Goal: Task Accomplishment & Management: Manage account settings

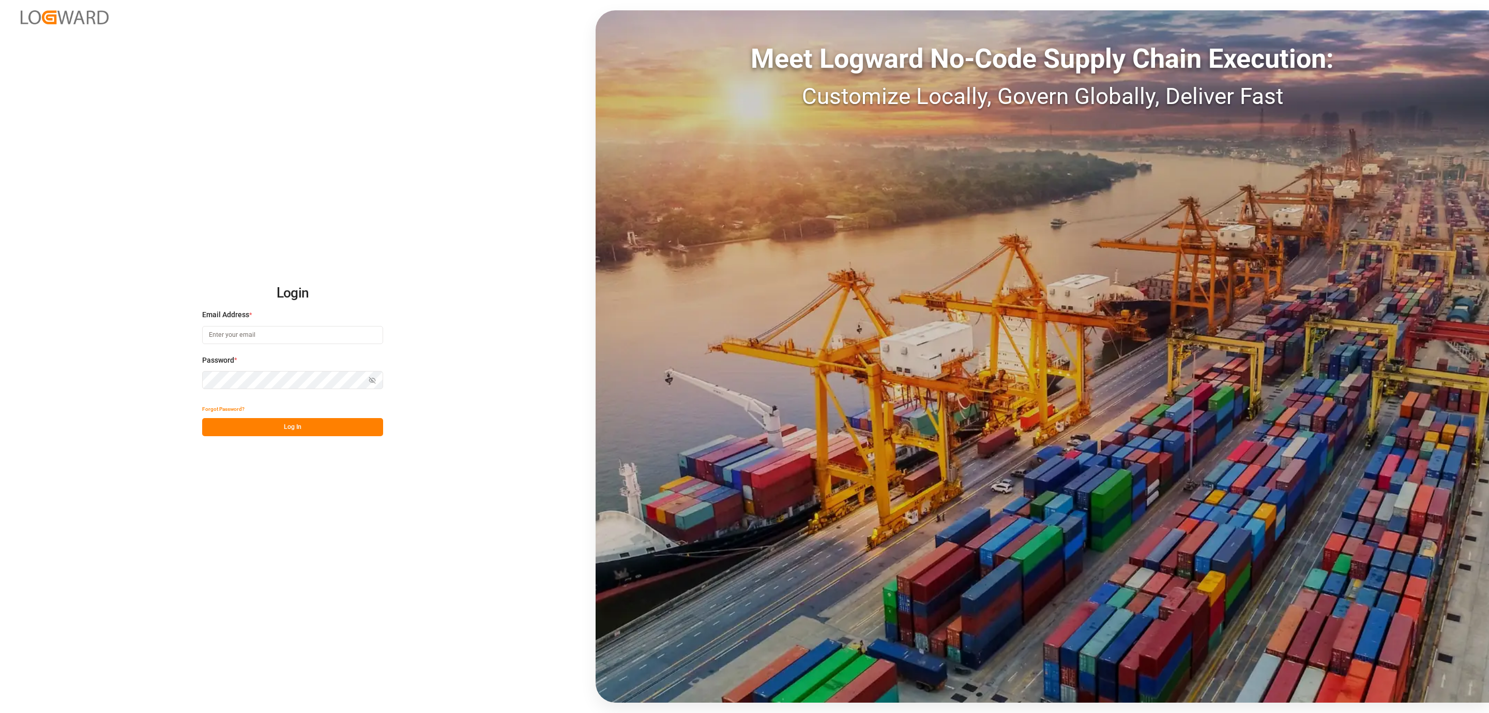
type input "[PERSON_NAME][EMAIL_ADDRESS][DOMAIN_NAME]"
click at [316, 433] on button "Log In" at bounding box center [292, 427] width 181 height 18
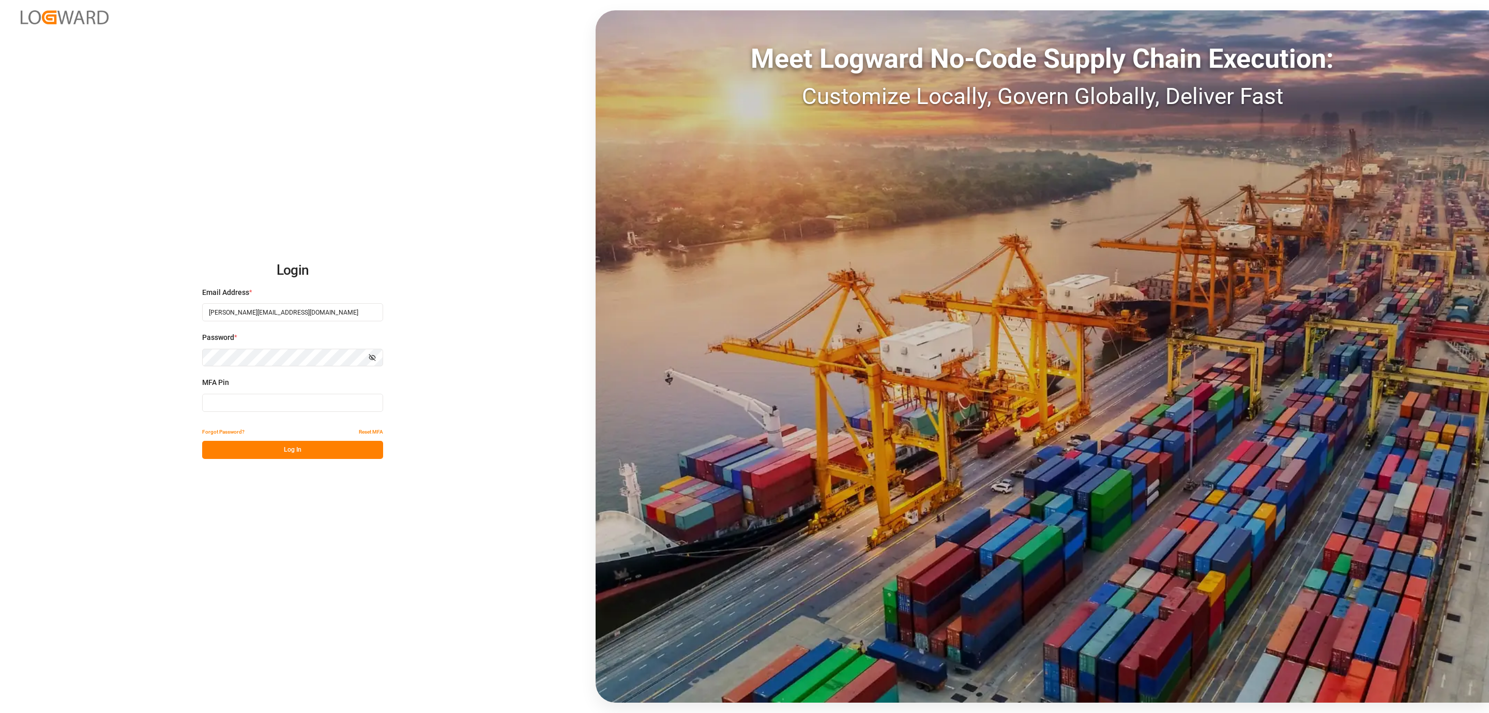
click at [249, 402] on input at bounding box center [292, 403] width 181 height 18
type input "725038"
click at [247, 450] on button "Log In" at bounding box center [292, 450] width 181 height 18
click at [239, 408] on input "725038" at bounding box center [292, 403] width 181 height 18
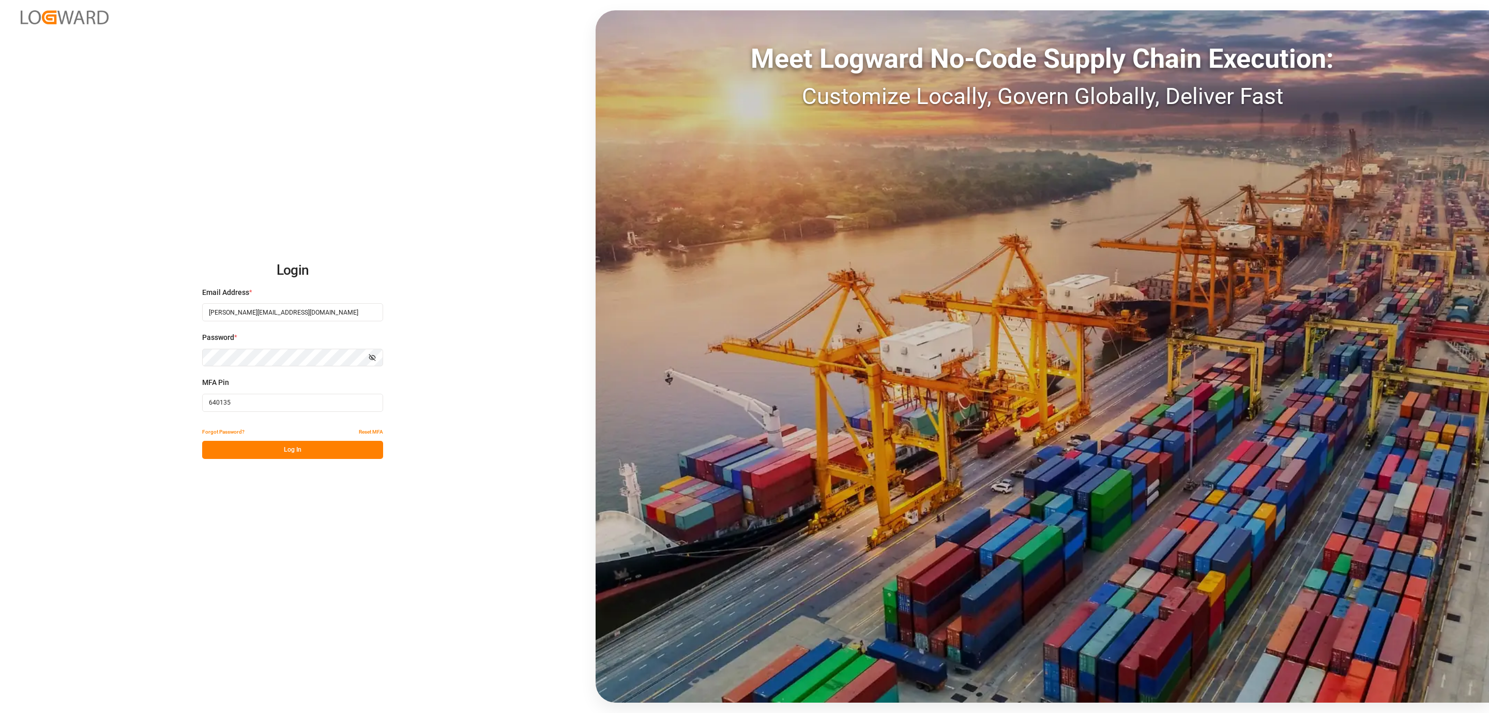
type input "640135"
click at [279, 449] on button "Log In" at bounding box center [292, 450] width 181 height 18
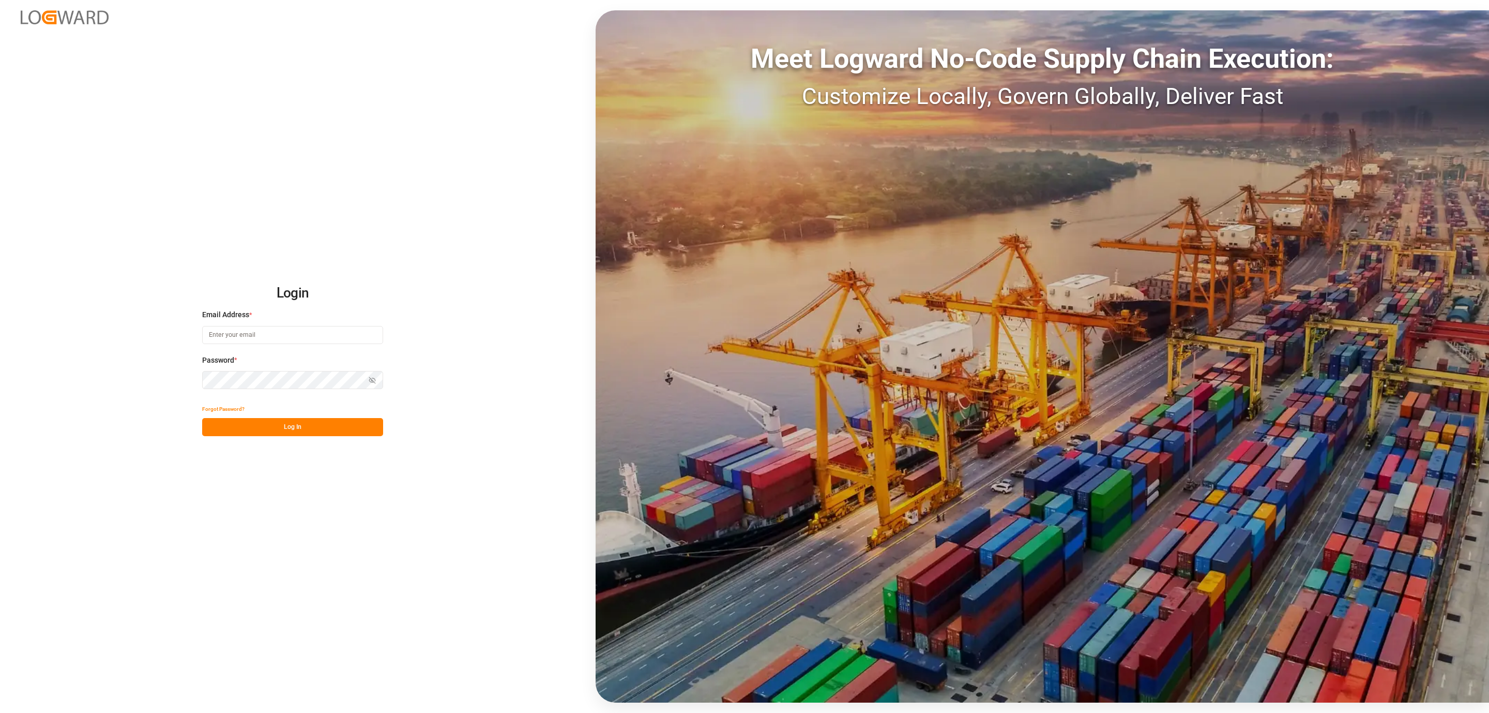
type input "[PERSON_NAME][EMAIL_ADDRESS][DOMAIN_NAME]"
click at [282, 423] on button "Log In" at bounding box center [292, 427] width 181 height 18
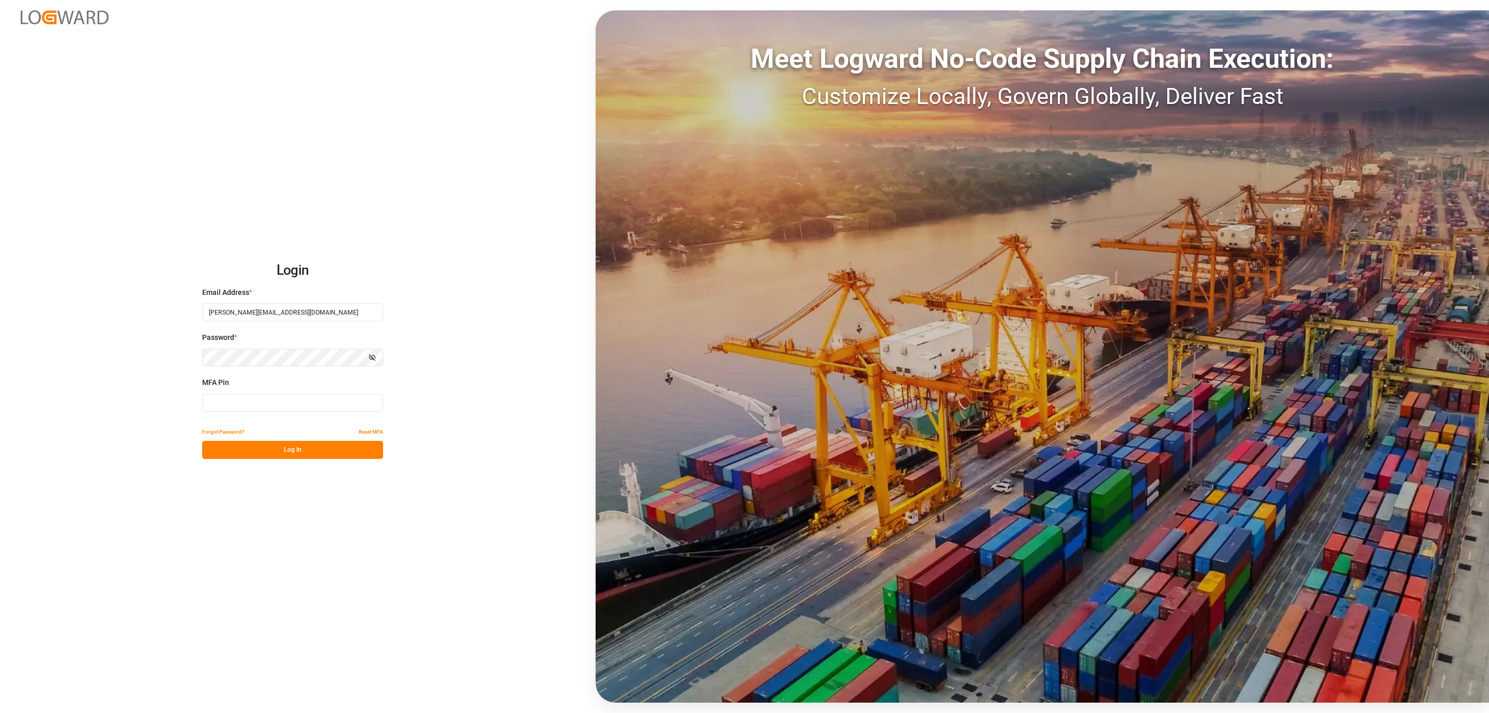
click at [225, 402] on input at bounding box center [292, 403] width 181 height 18
type input "640135"
click at [227, 453] on button "Log In" at bounding box center [292, 450] width 181 height 18
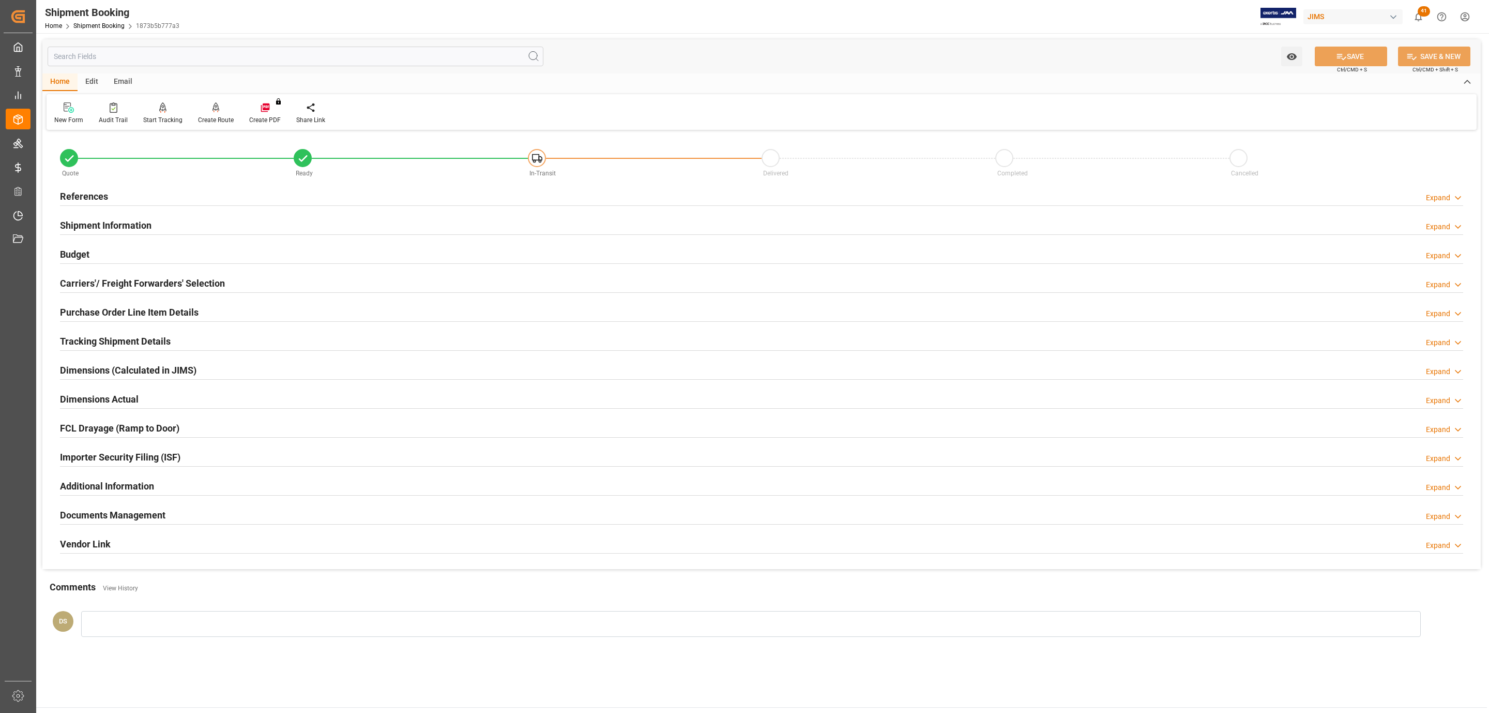
click at [106, 345] on h2 "Tracking Shipment Details" at bounding box center [115, 341] width 111 height 14
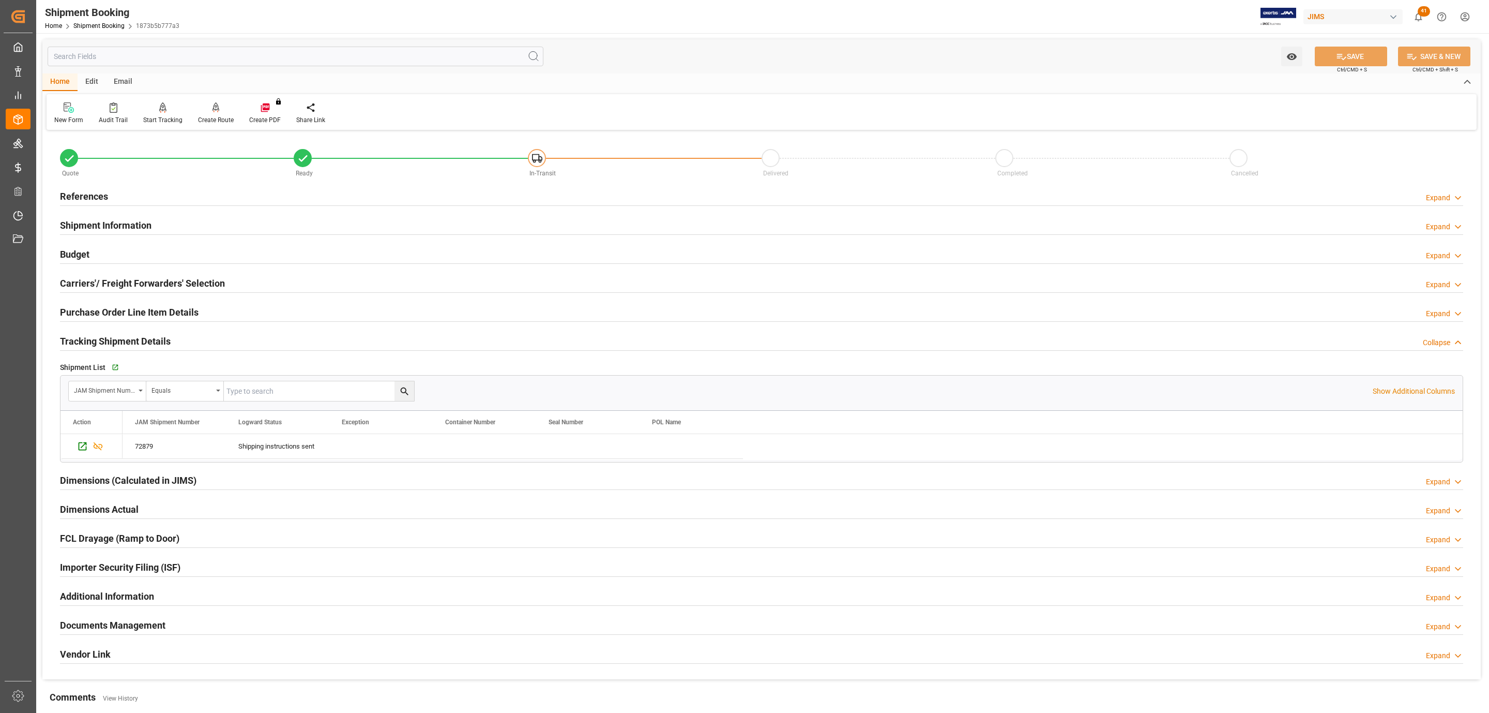
click at [106, 345] on h2 "Tracking Shipment Details" at bounding box center [115, 341] width 111 height 14
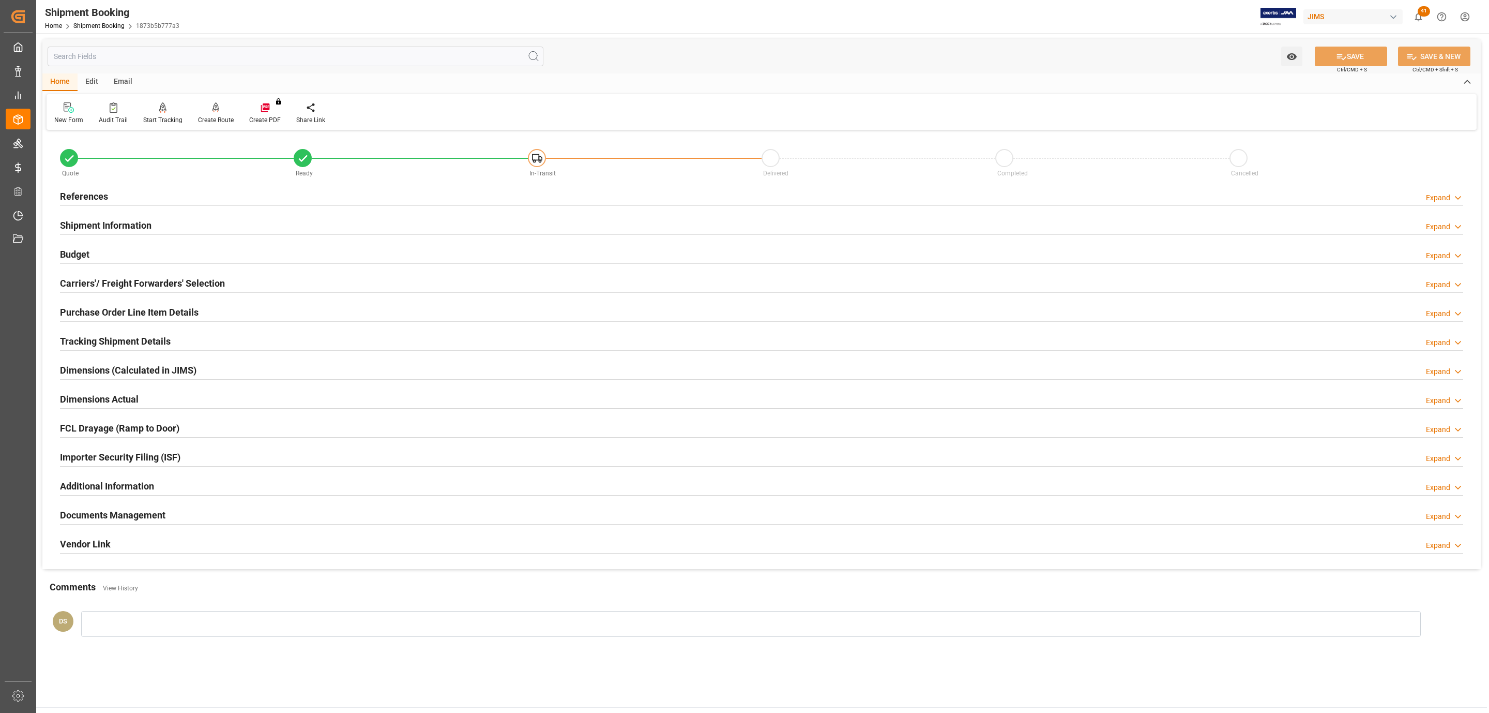
click at [119, 286] on h2 "Carriers'/ Freight Forwarders' Selection" at bounding box center [142, 283] width 165 height 14
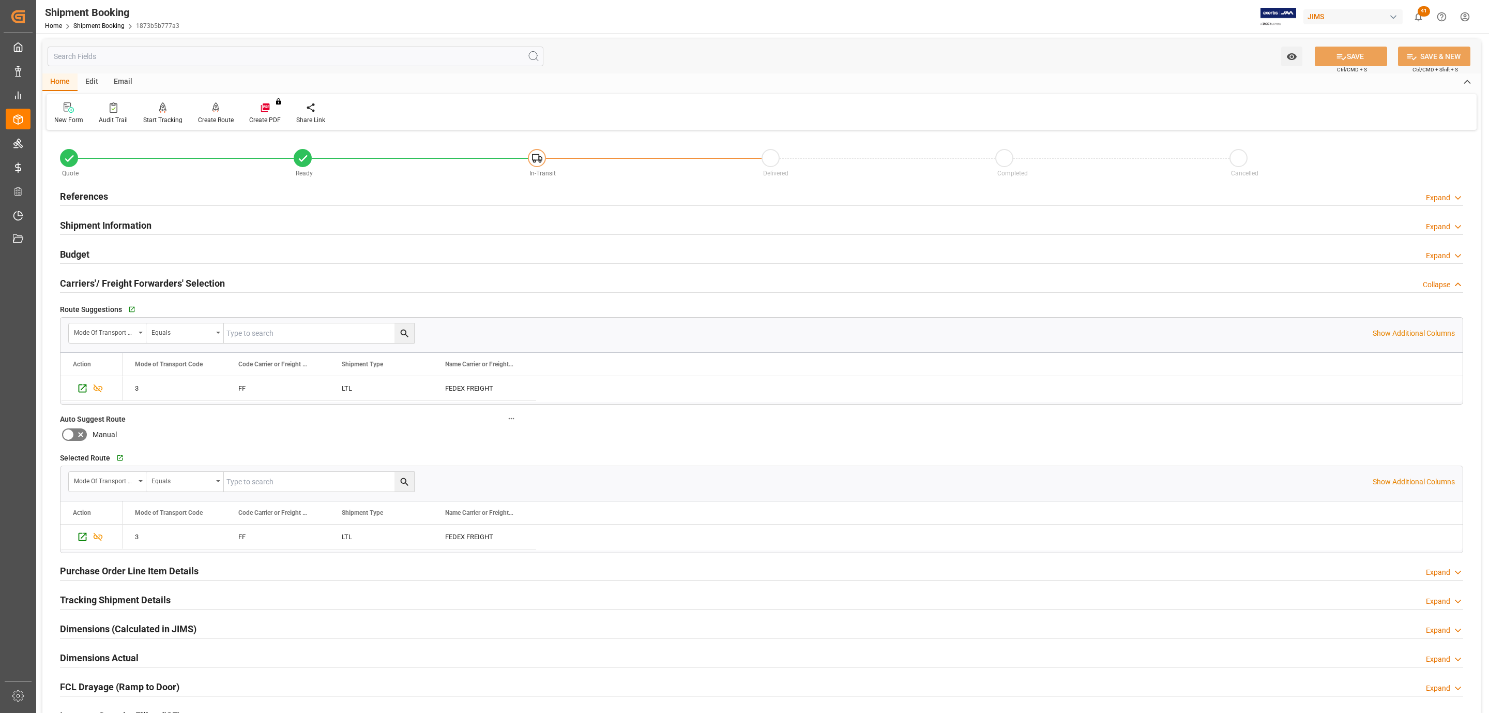
click at [119, 286] on h2 "Carriers'/ Freight Forwarders' Selection" at bounding box center [142, 283] width 165 height 14
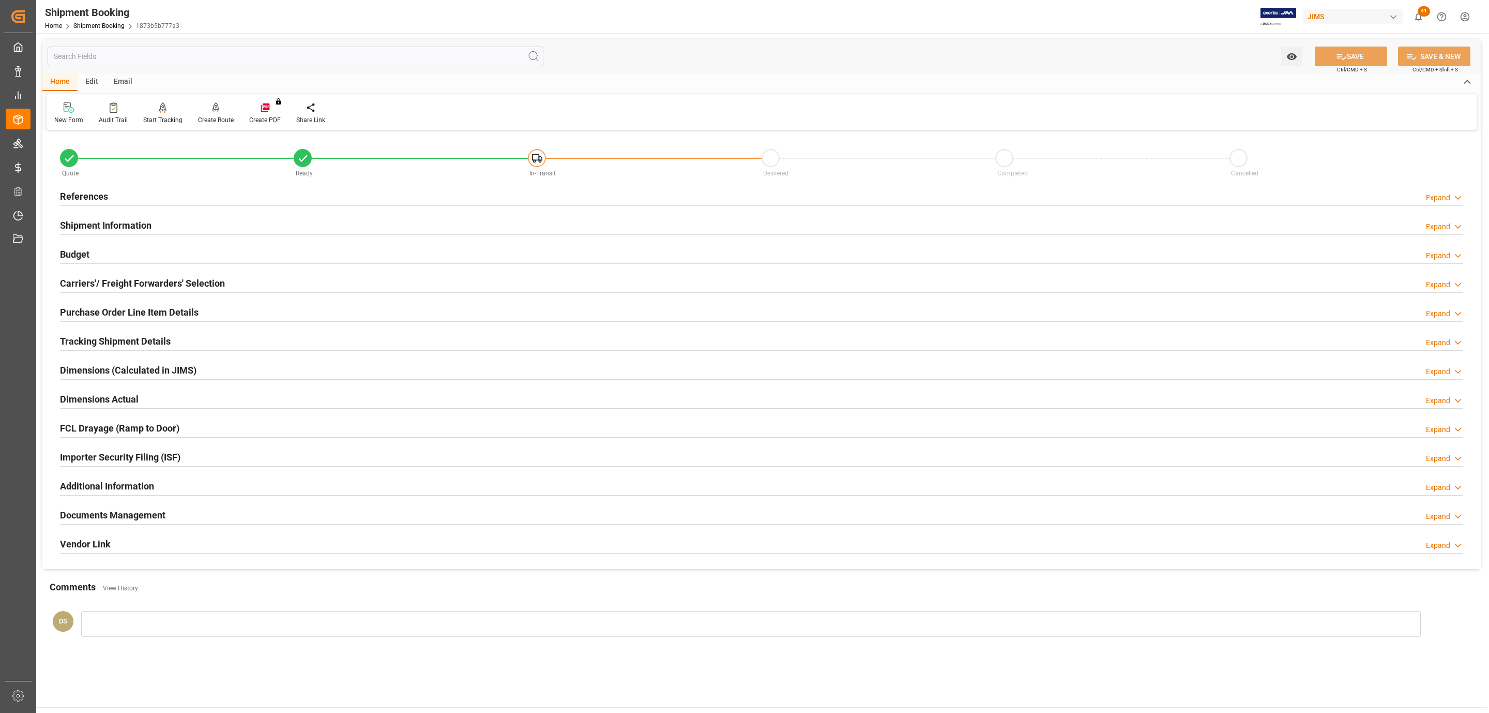
click at [95, 344] on h2 "Tracking Shipment Details" at bounding box center [115, 341] width 111 height 14
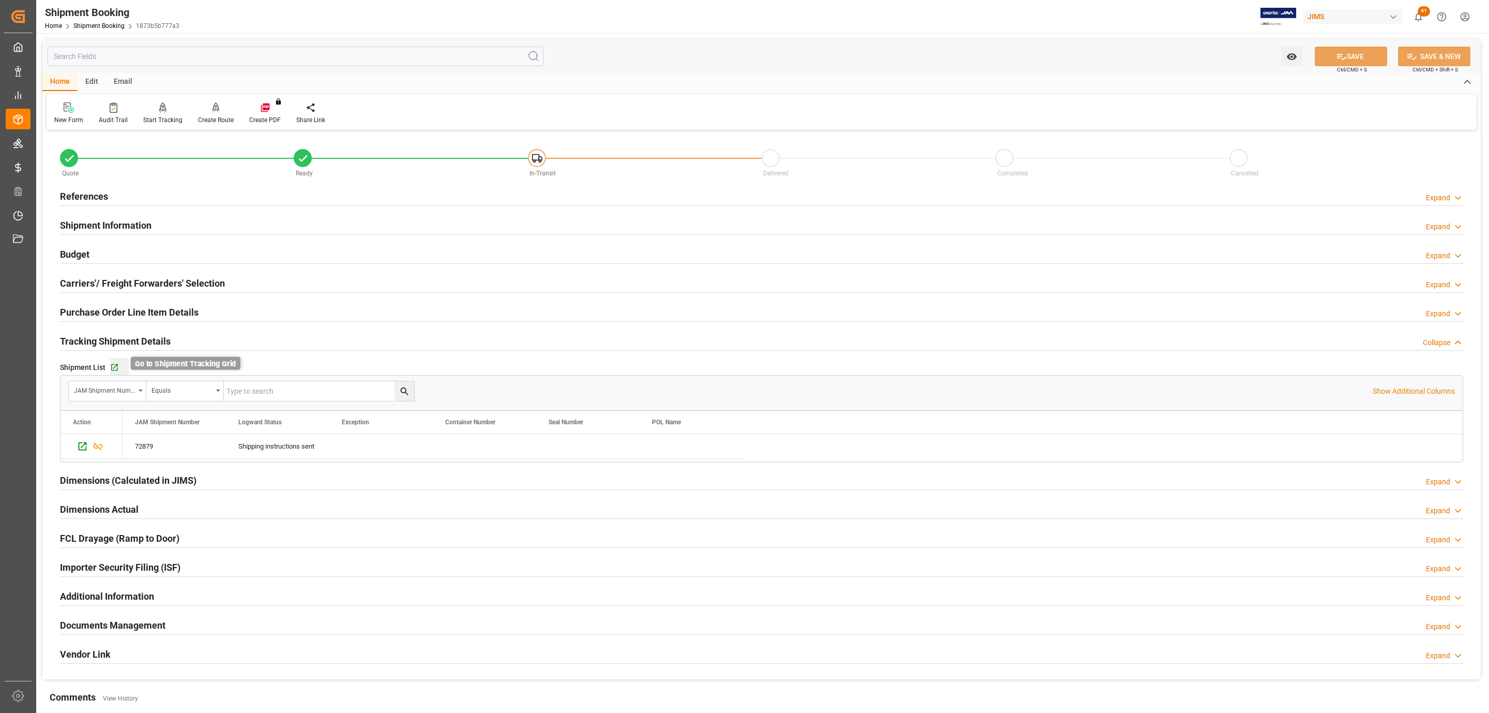
click at [117, 369] on icon "button" at bounding box center [114, 367] width 9 height 9
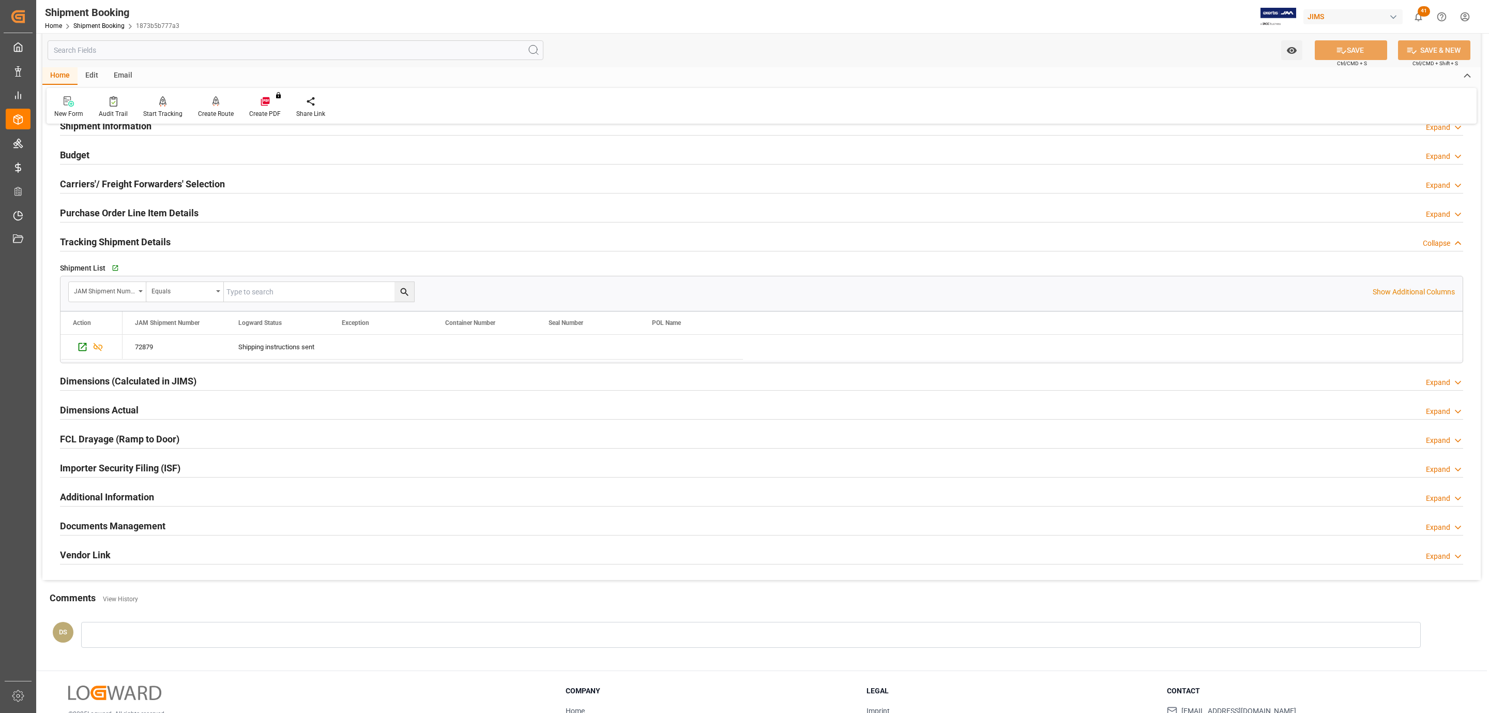
scroll to position [178, 0]
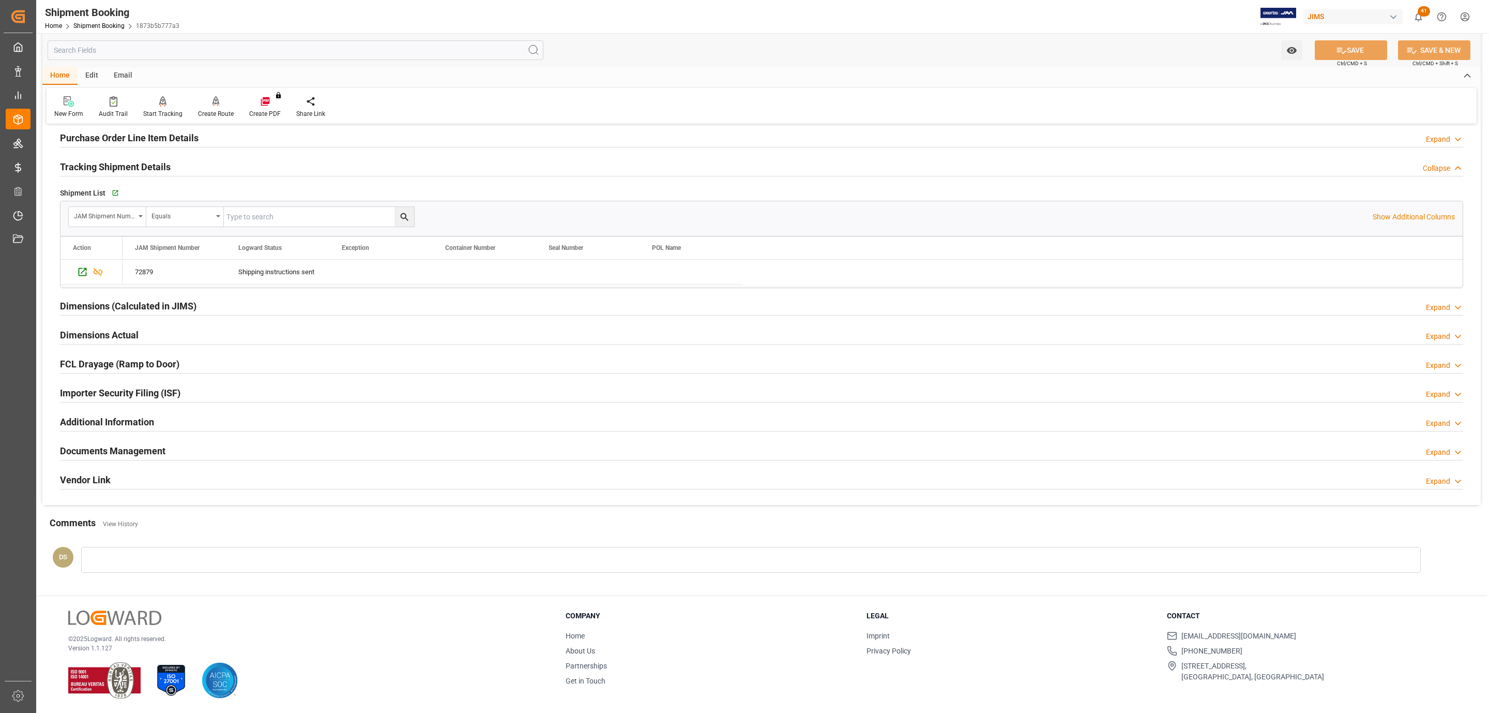
click at [120, 444] on h2 "Documents Management" at bounding box center [112, 451] width 105 height 14
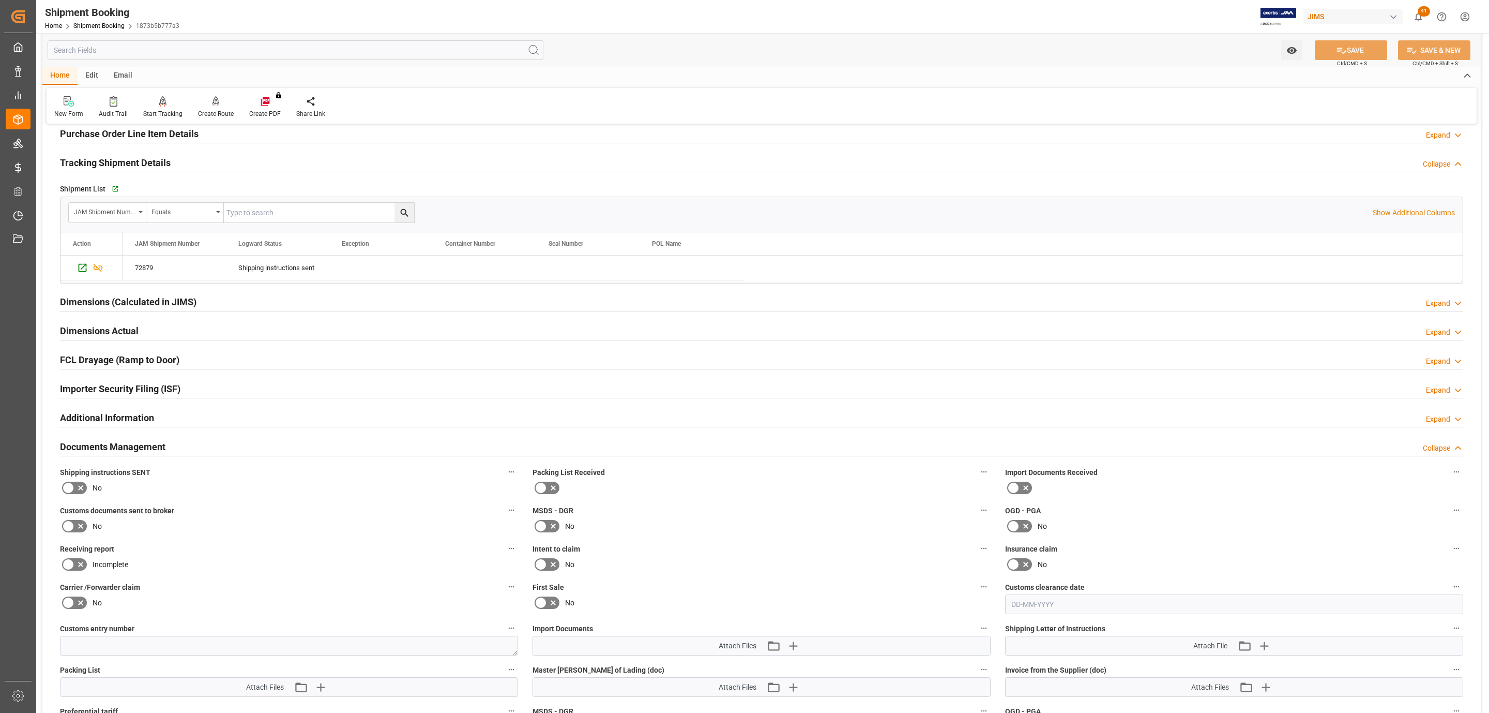
click at [76, 489] on icon at bounding box center [80, 487] width 12 height 12
click at [0, 0] on input "checkbox" at bounding box center [0, 0] width 0 height 0
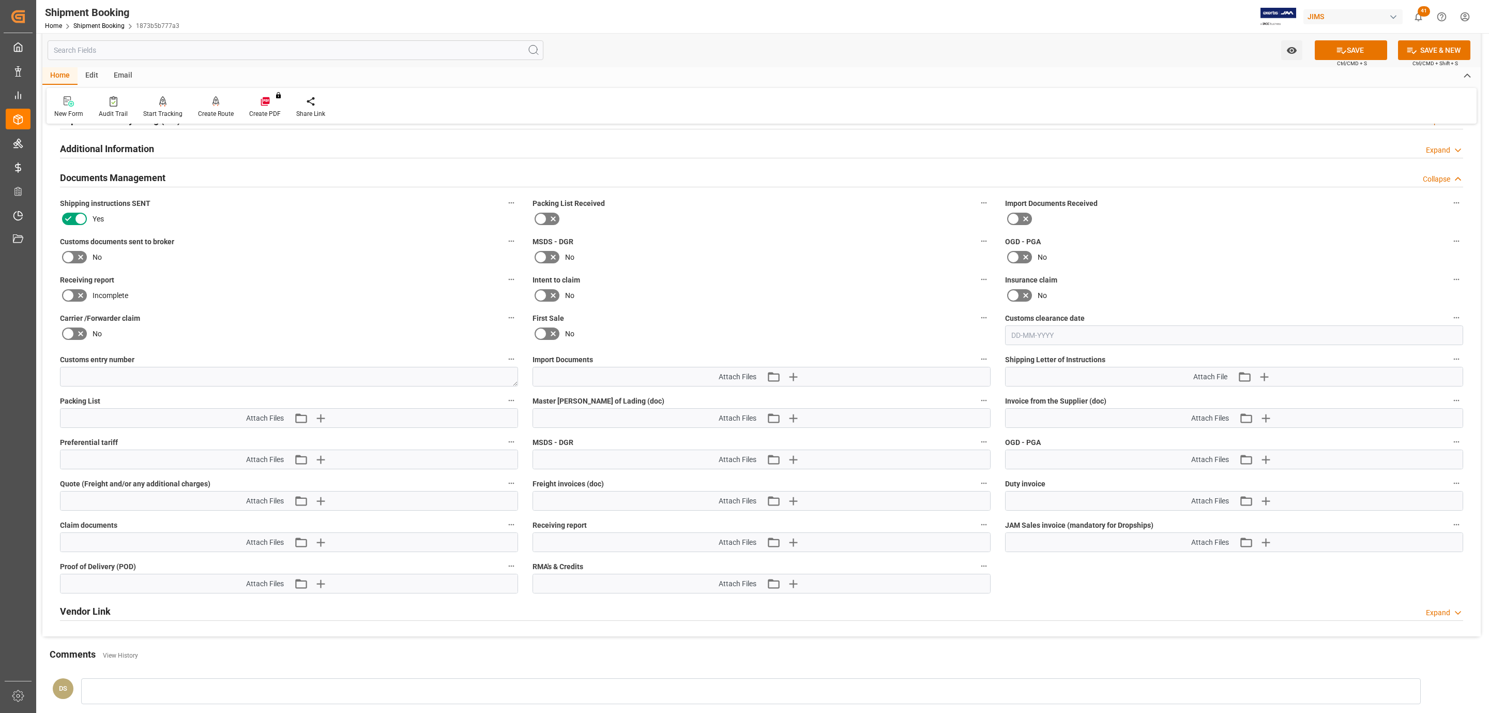
scroll to position [489, 0]
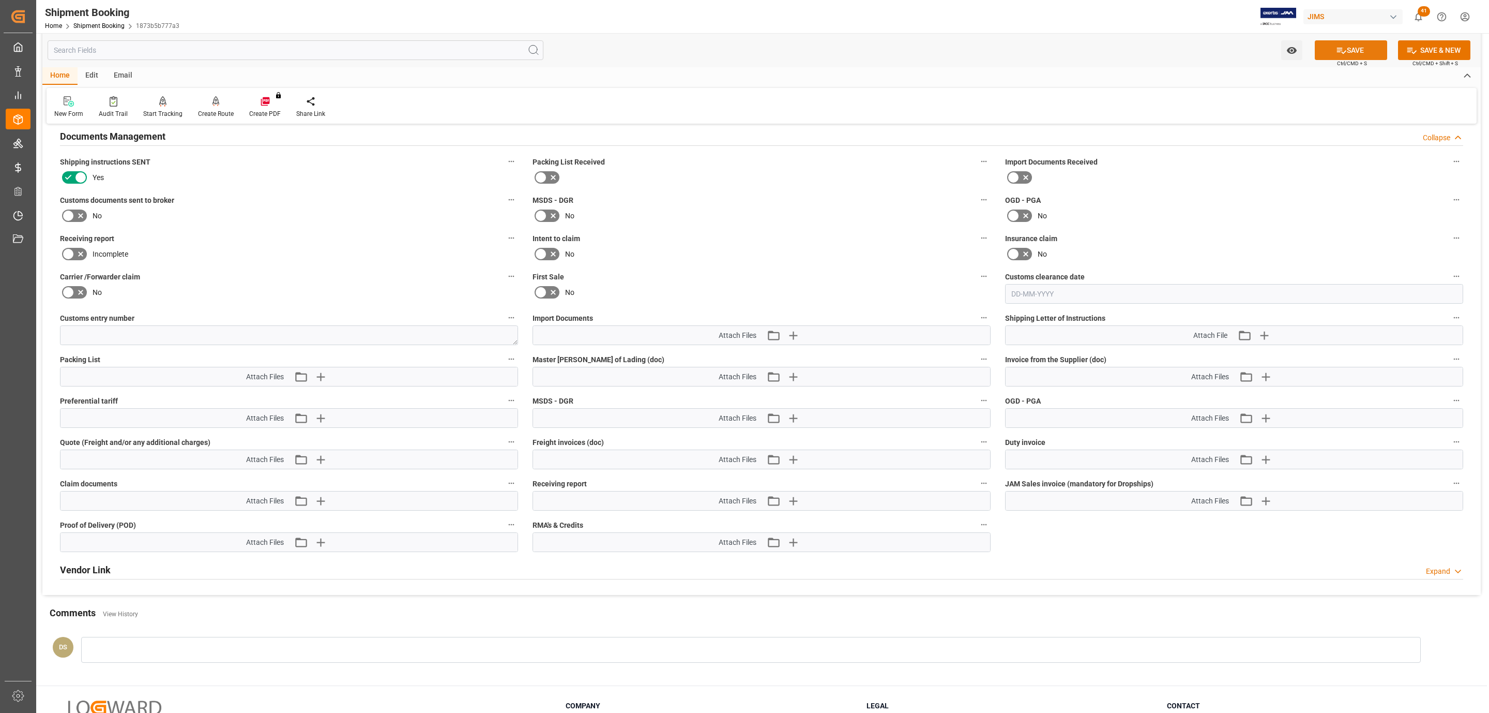
click at [1336, 47] on icon at bounding box center [1341, 50] width 11 height 11
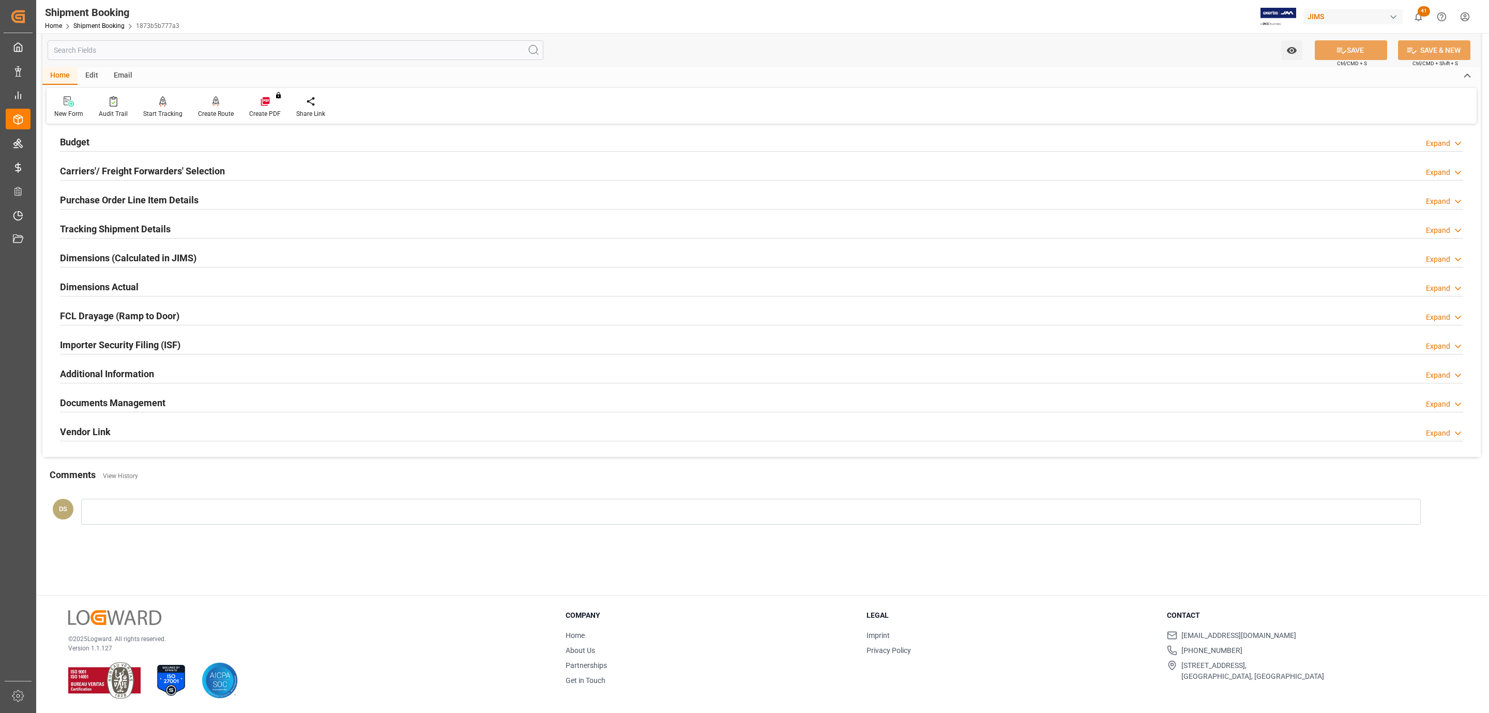
scroll to position [112, 0]
click at [155, 138] on div "Budget Expand" at bounding box center [761, 141] width 1403 height 20
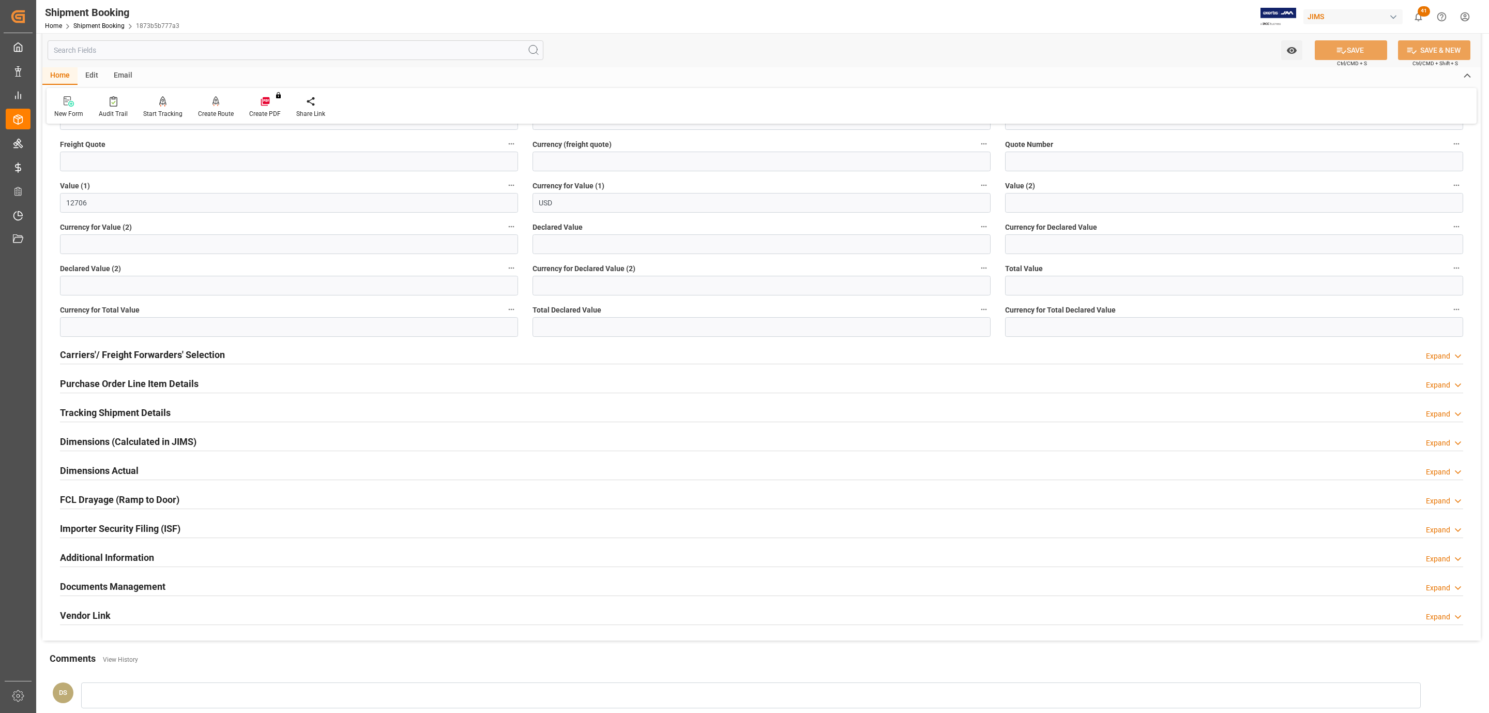
scroll to position [0, 0]
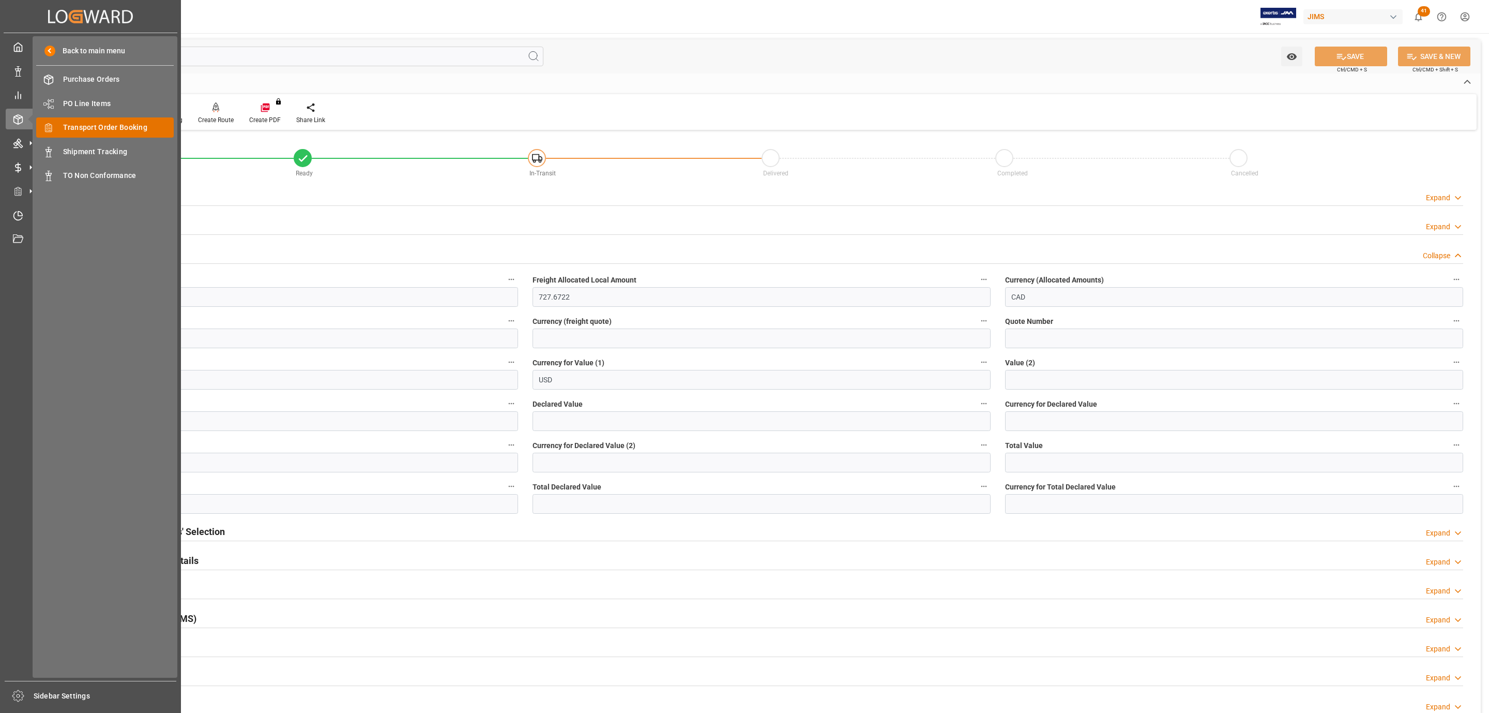
click at [104, 127] on span "Transport Order Booking" at bounding box center [118, 127] width 111 height 11
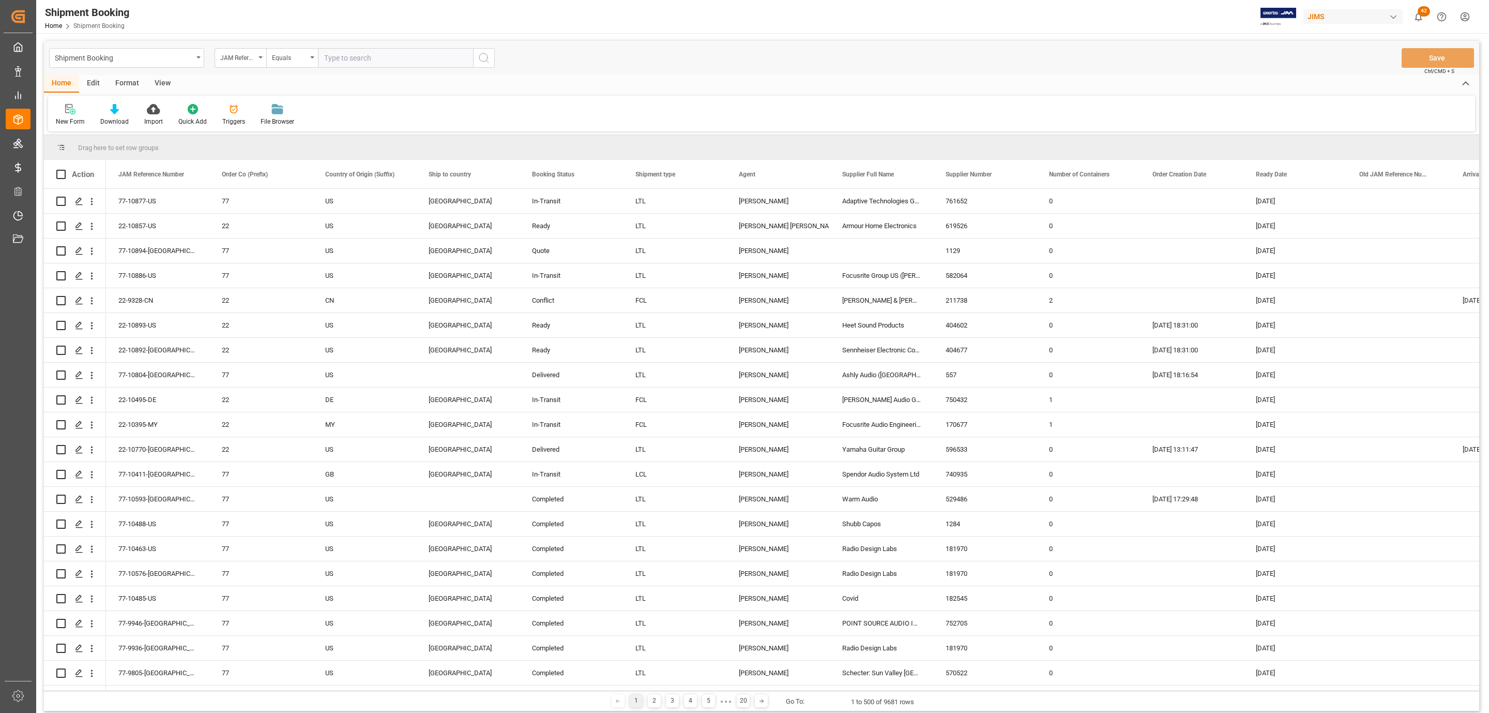
click at [340, 58] on input "text" at bounding box center [395, 58] width 155 height 20
paste input "77-10284-CN"
type input "77-10284-CN"
click at [481, 56] on icon "search button" at bounding box center [484, 58] width 12 height 12
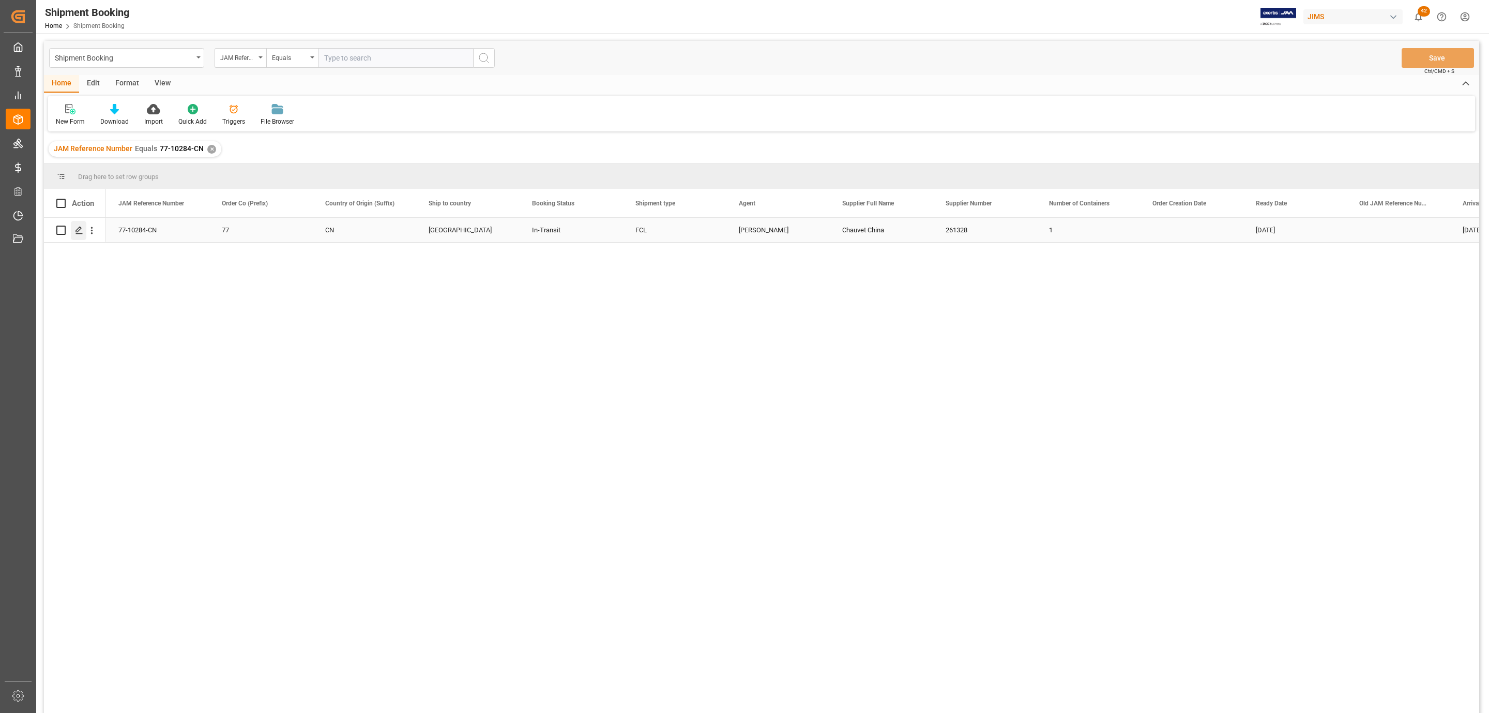
click at [78, 233] on icon "Press SPACE to select this row." at bounding box center [79, 230] width 8 height 8
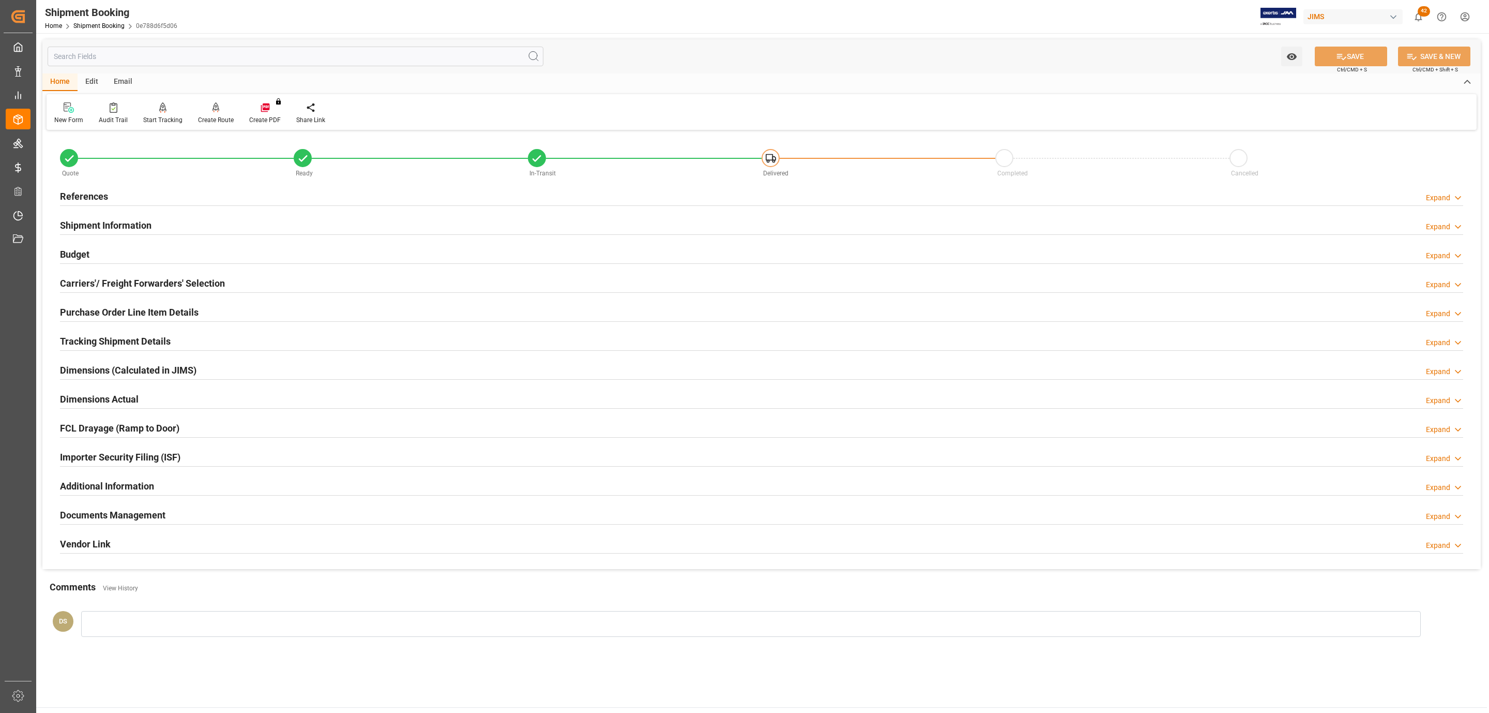
click at [103, 509] on div "Documents Management" at bounding box center [112, 514] width 105 height 20
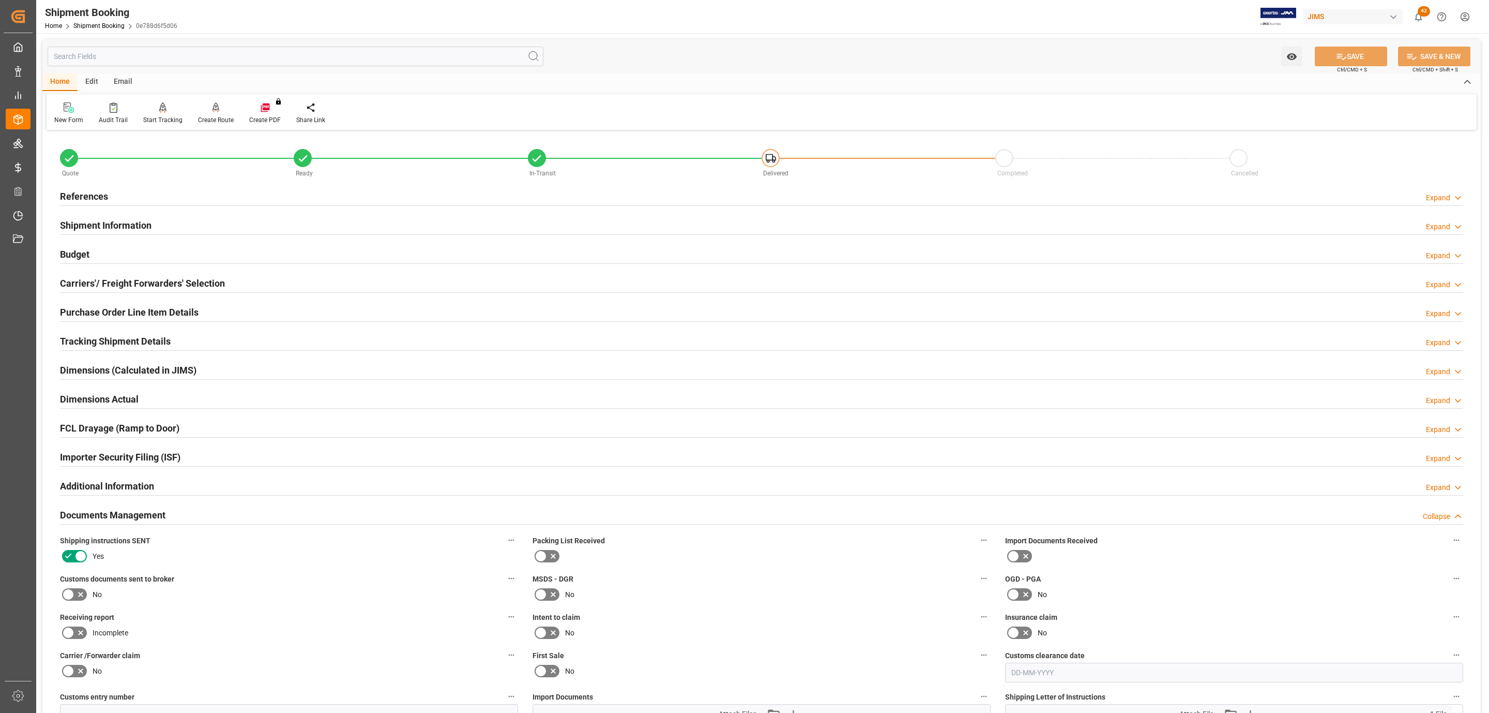
click at [131, 184] on div "References Expand" at bounding box center [762, 196] width 1418 height 29
click at [129, 191] on div "References Expand" at bounding box center [761, 196] width 1403 height 20
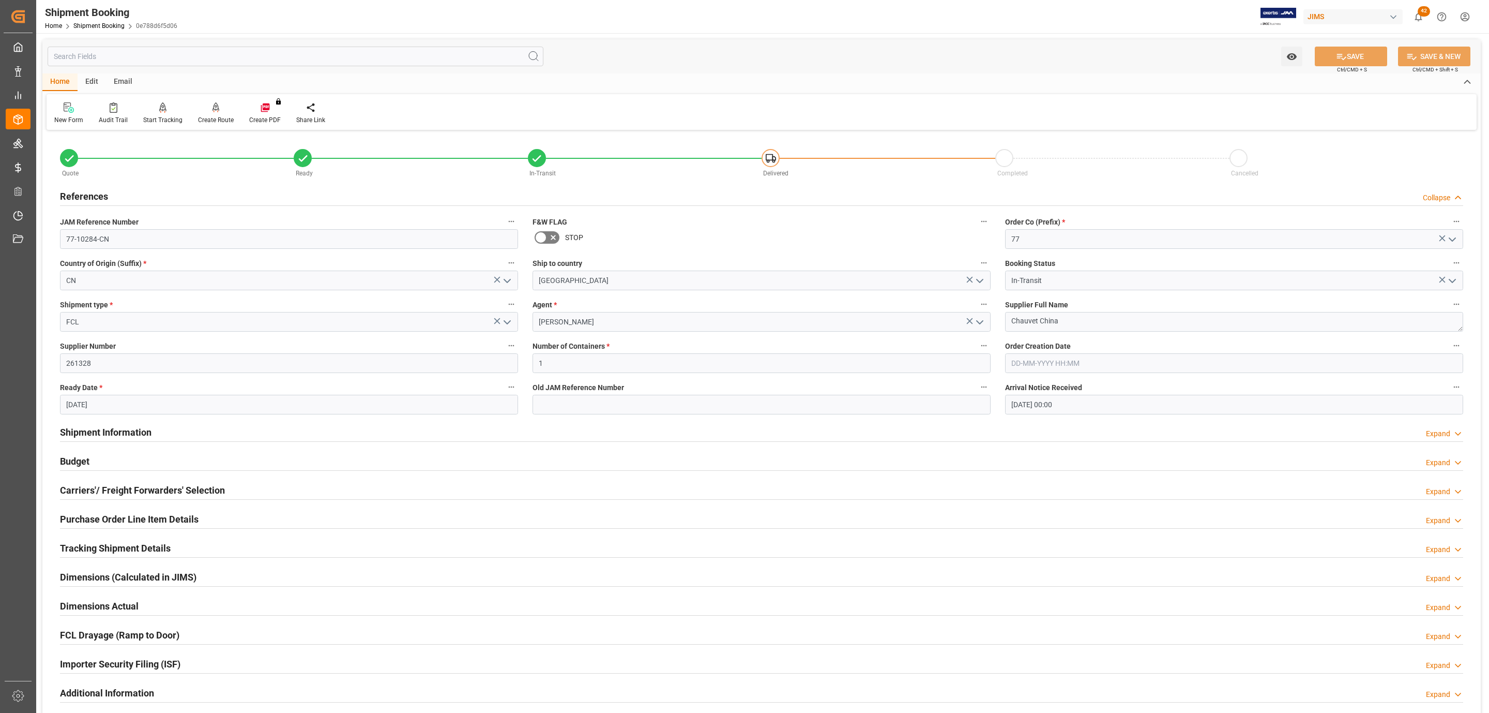
click at [129, 191] on div "References Collapse" at bounding box center [761, 196] width 1403 height 20
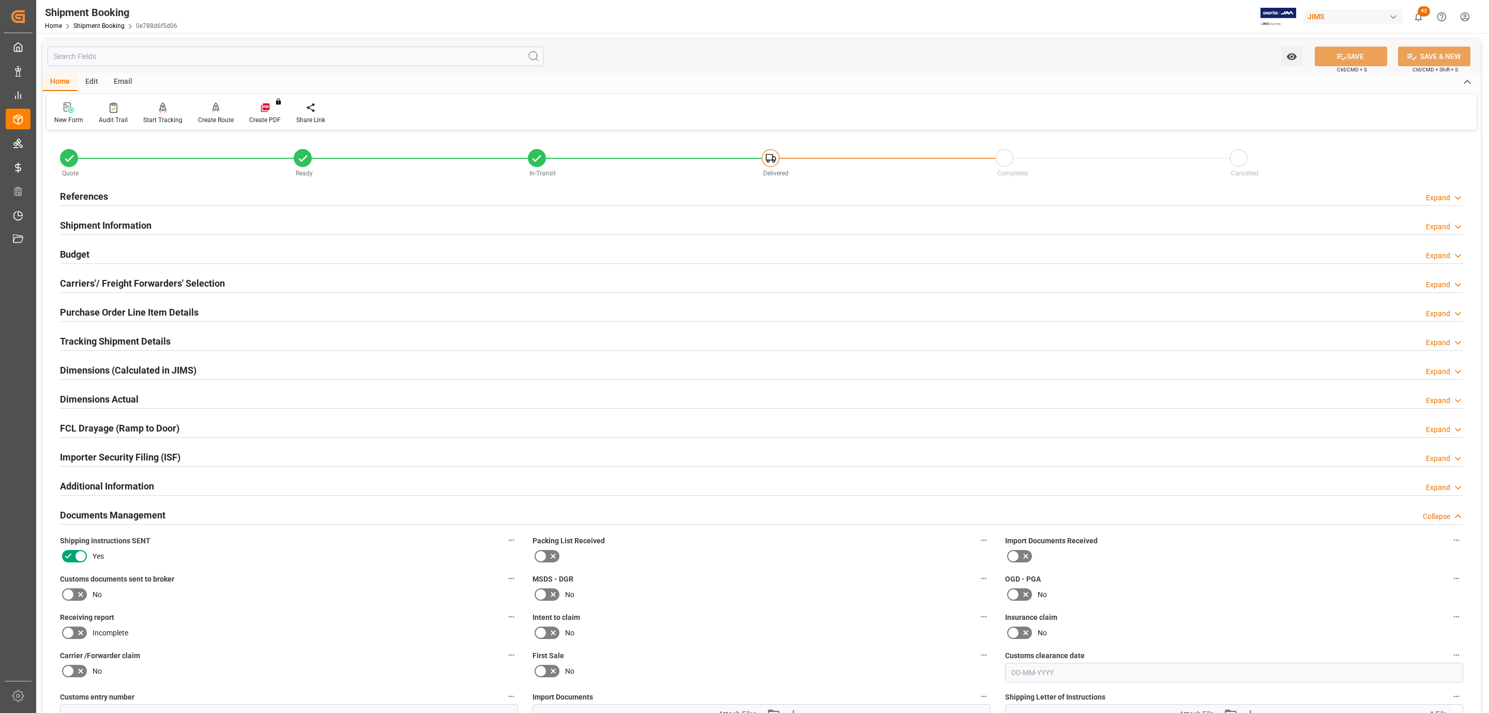
drag, startPoint x: 78, startPoint y: 597, endPoint x: 466, endPoint y: 470, distance: 408.1
click at [78, 596] on icon at bounding box center [80, 594] width 12 height 12
click at [0, 0] on input "checkbox" at bounding box center [0, 0] width 0 height 0
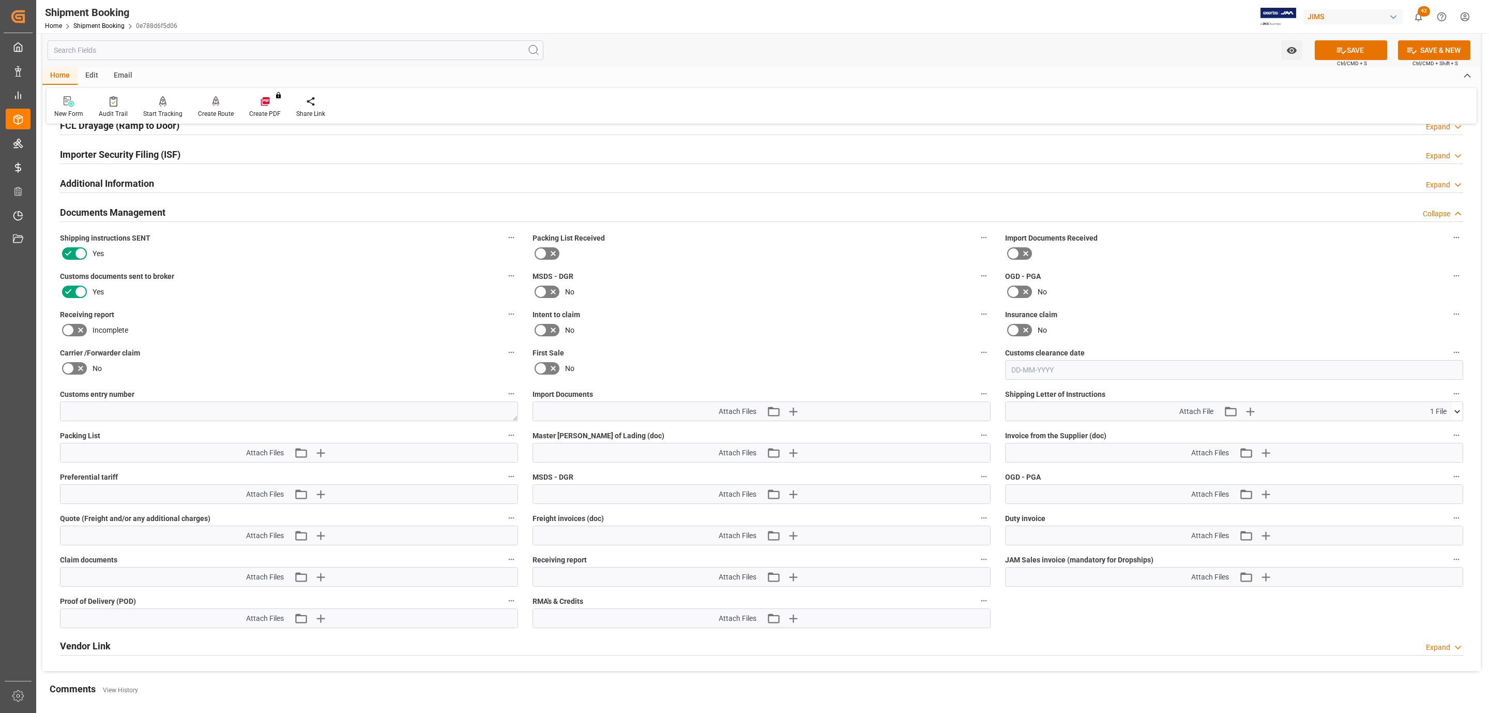
scroll to position [310, 0]
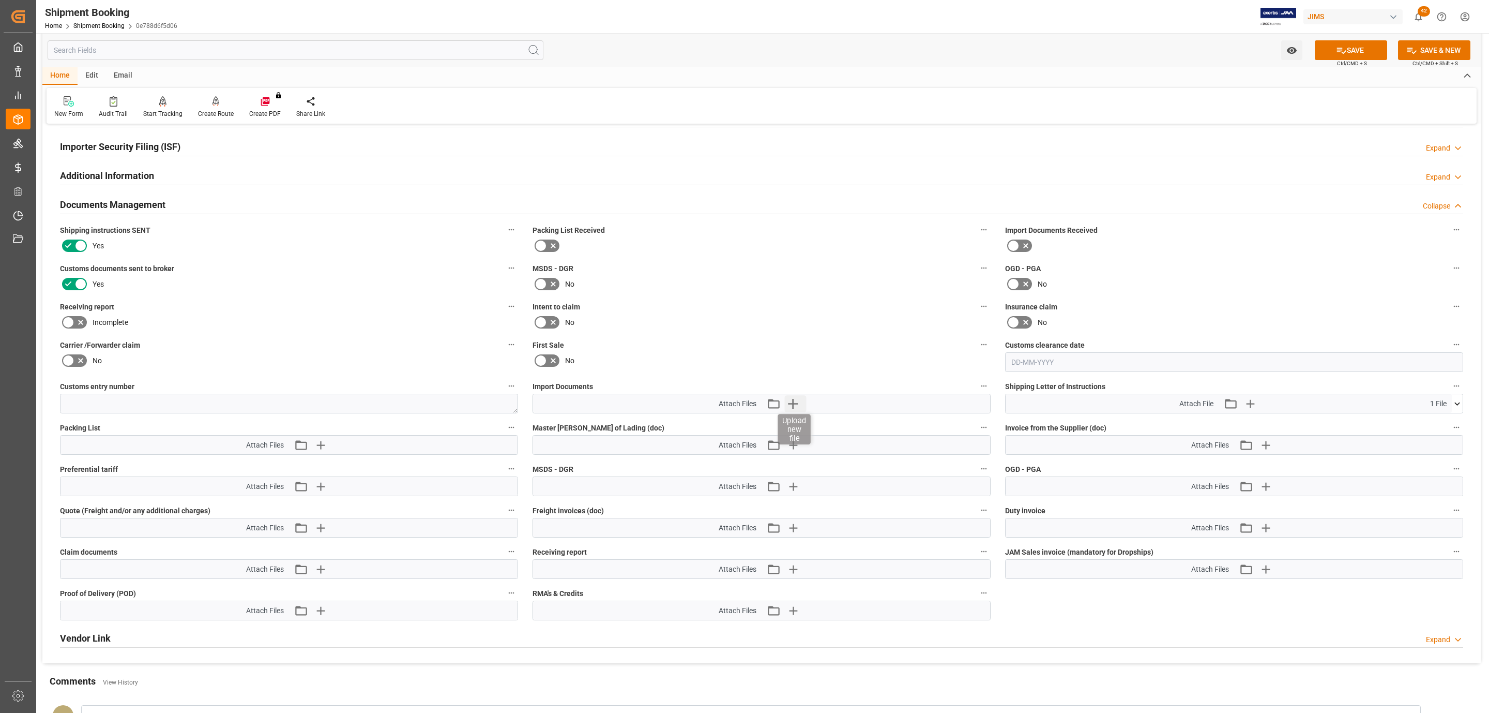
click at [796, 402] on icon "button" at bounding box center [793, 403] width 17 height 17
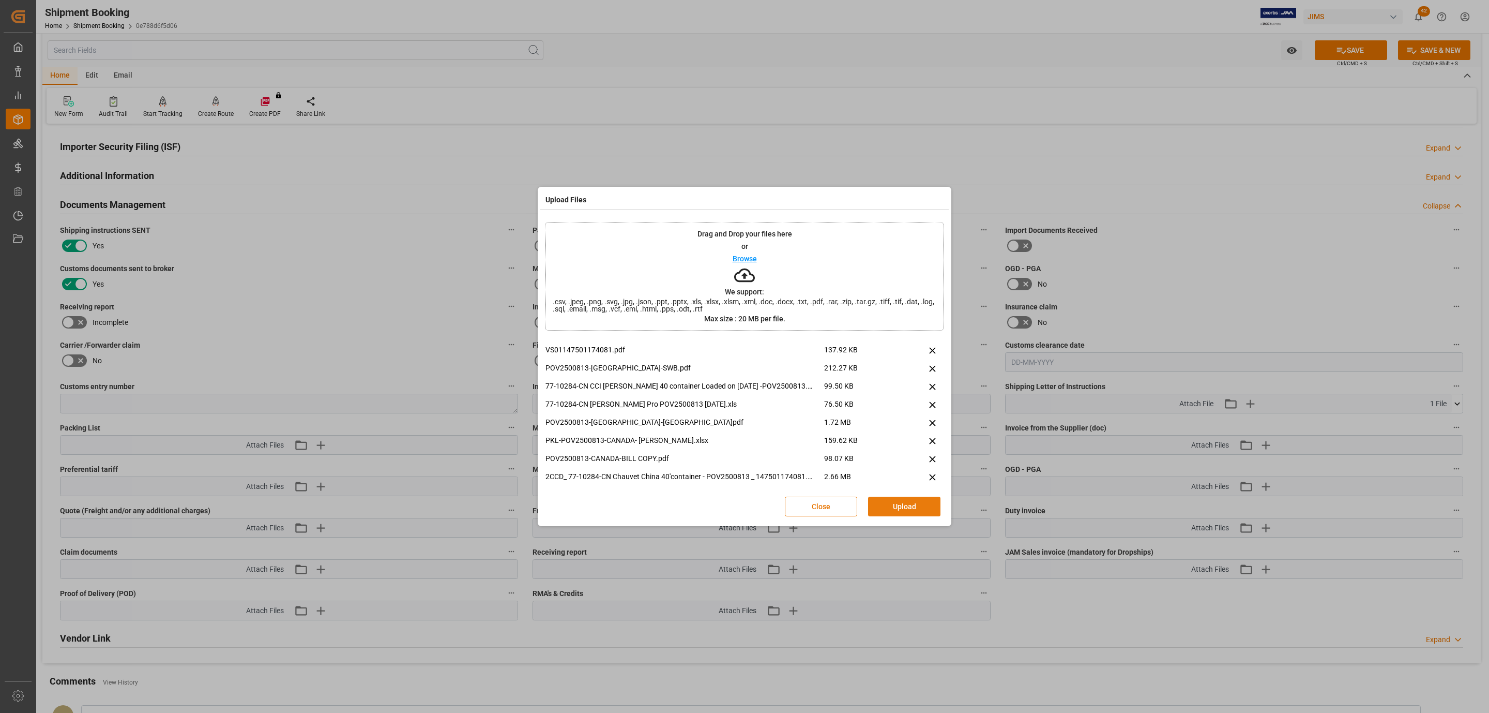
click at [899, 504] on button "Upload" at bounding box center [904, 506] width 72 height 20
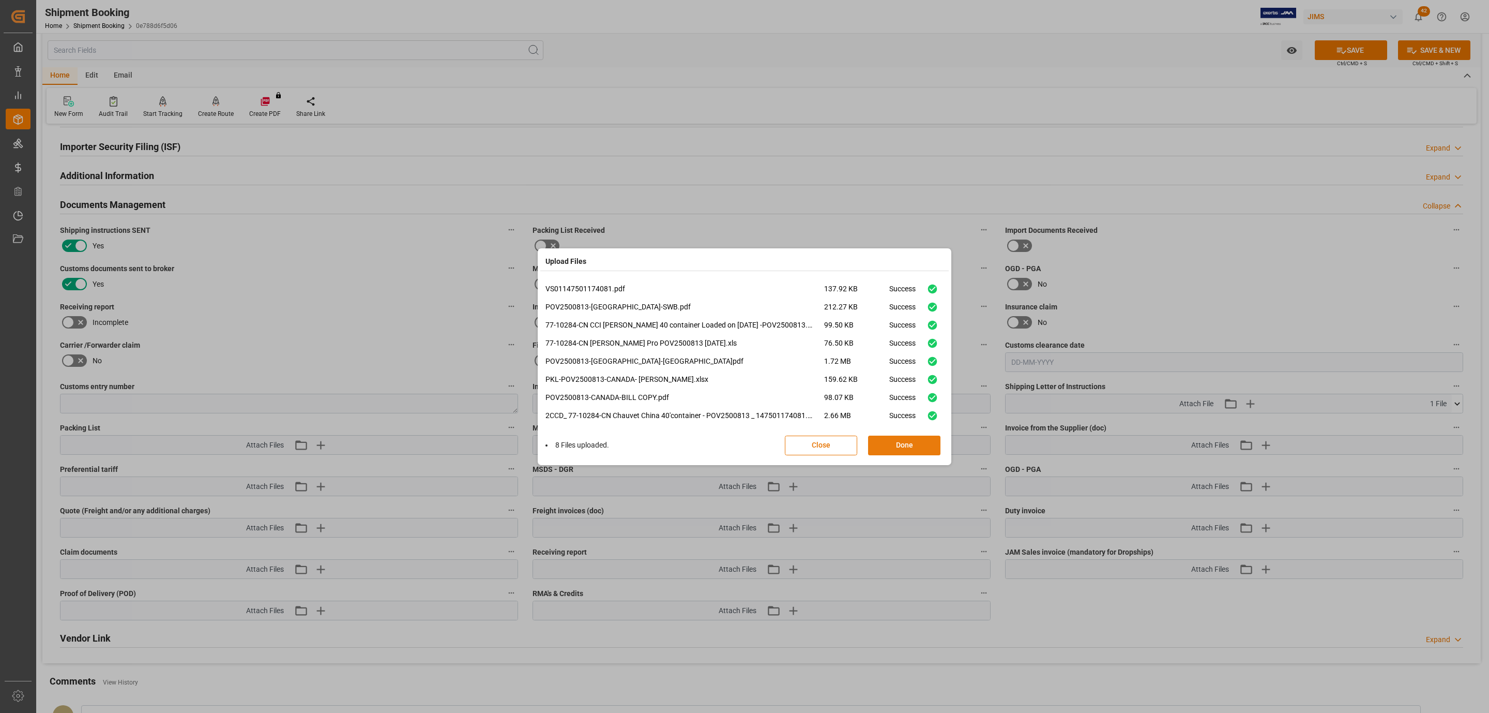
click at [932, 447] on button "Done" at bounding box center [904, 445] width 72 height 20
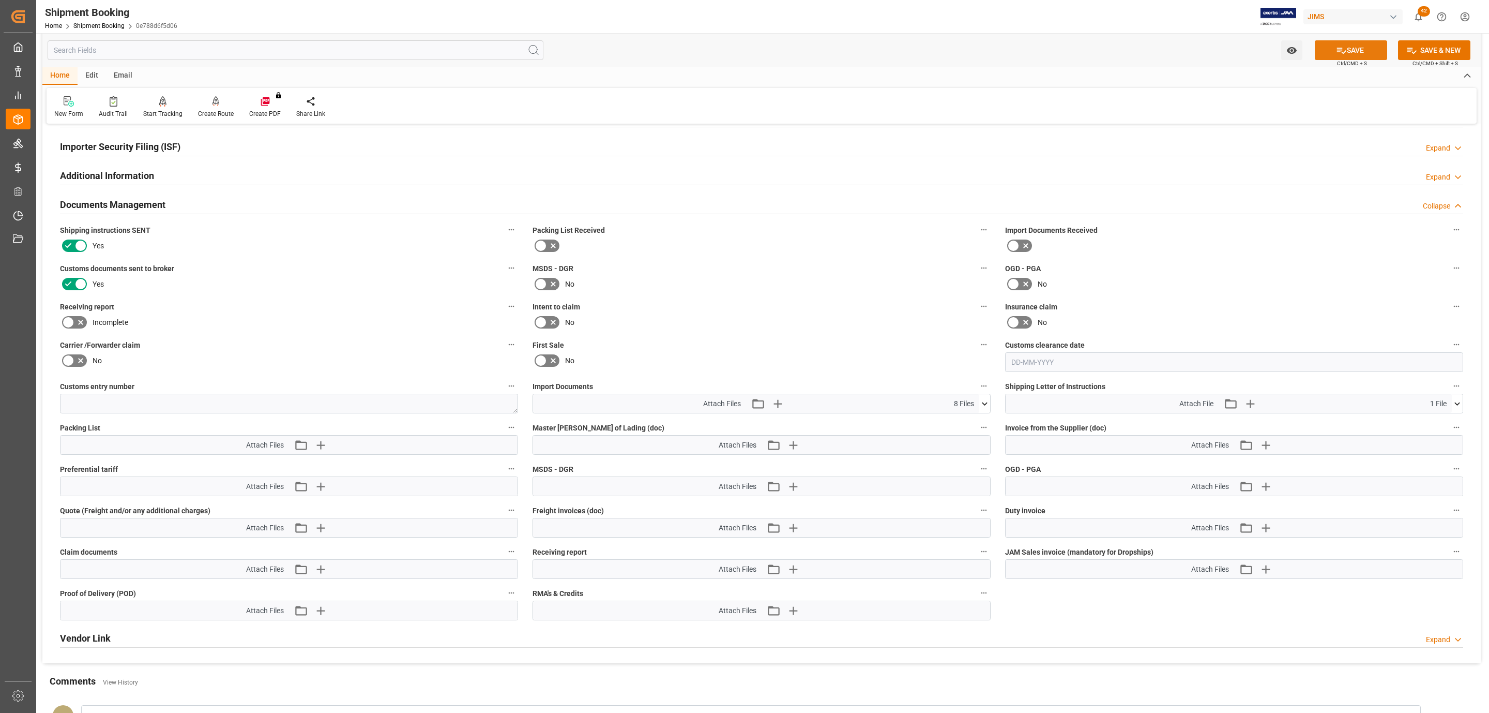
click at [1320, 58] on button "SAVE" at bounding box center [1351, 50] width 72 height 20
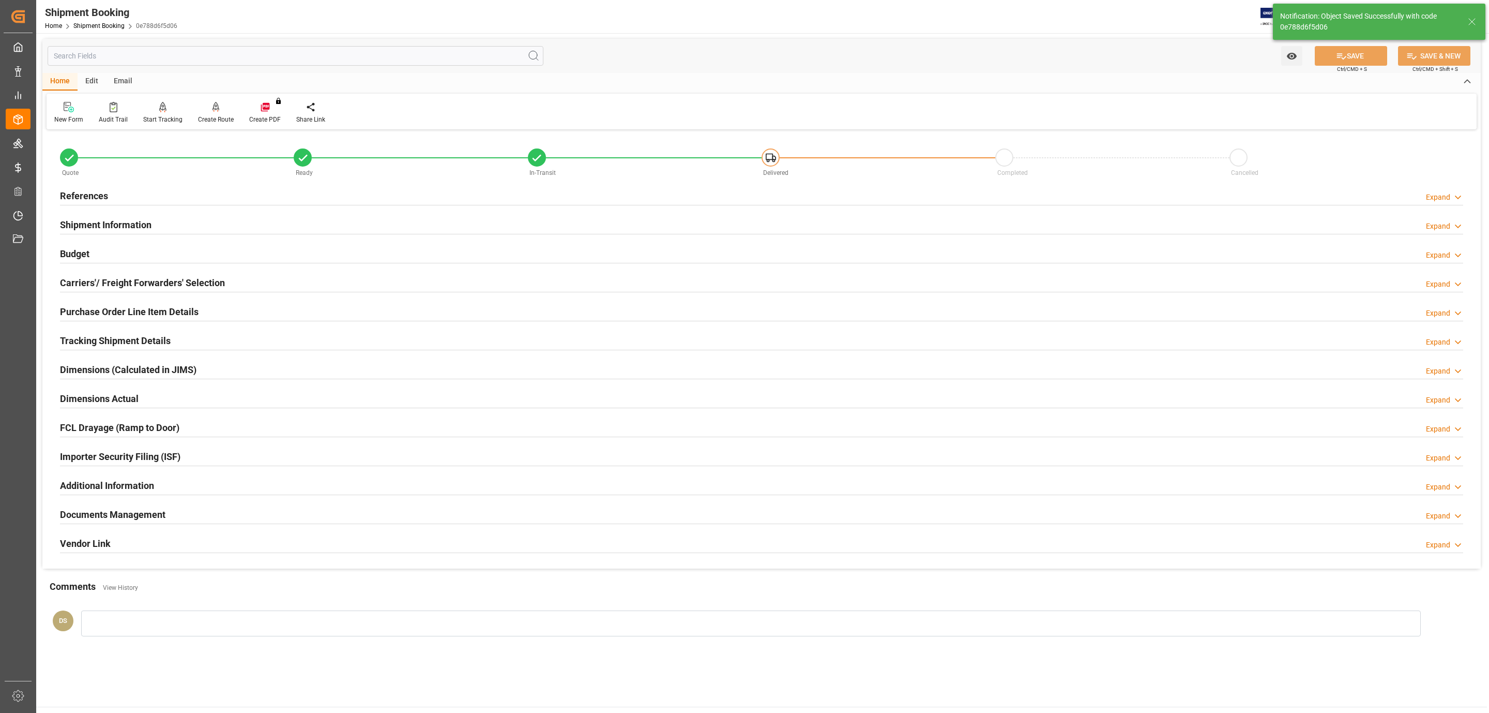
scroll to position [0, 0]
click at [101, 250] on div "Budget Expand" at bounding box center [761, 254] width 1403 height 20
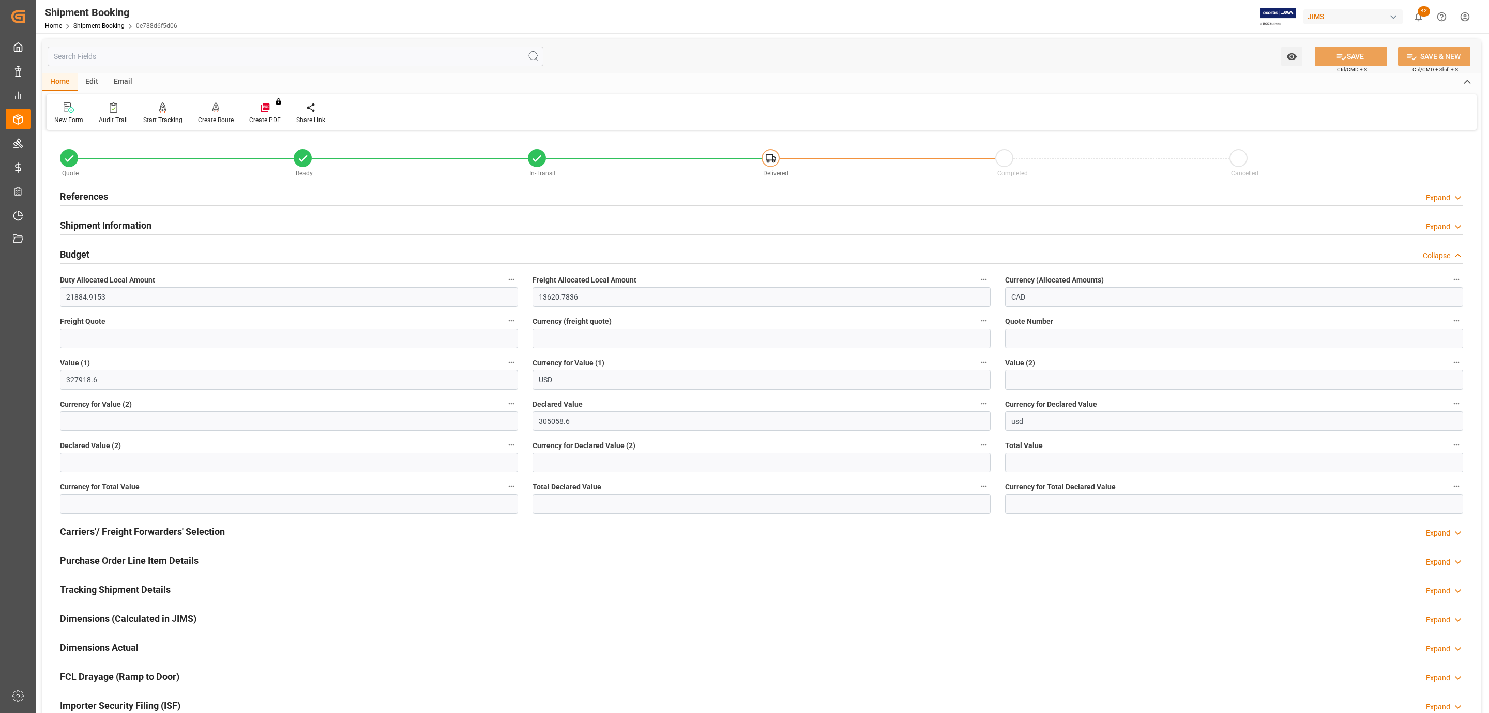
click at [121, 230] on h2 "Shipment Information" at bounding box center [106, 225] width 92 height 14
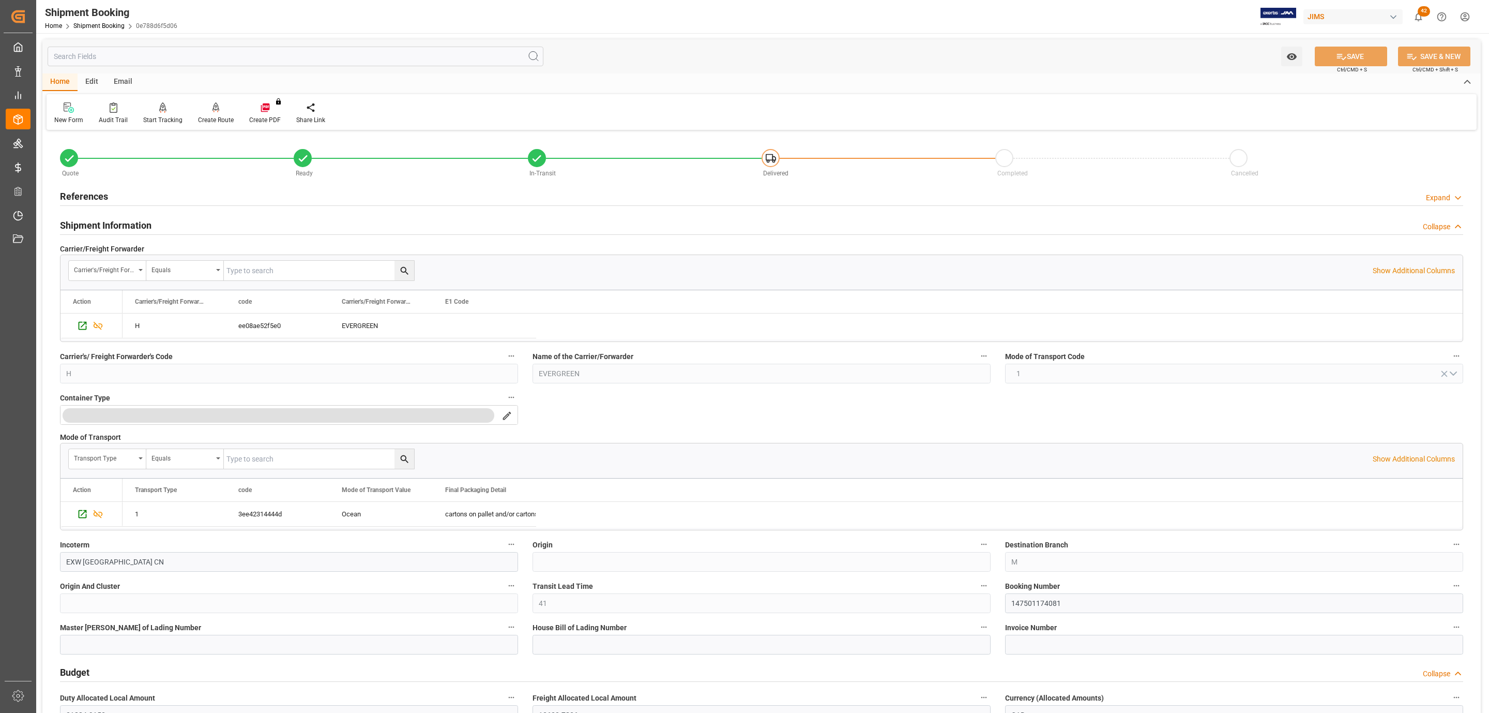
scroll to position [388, 0]
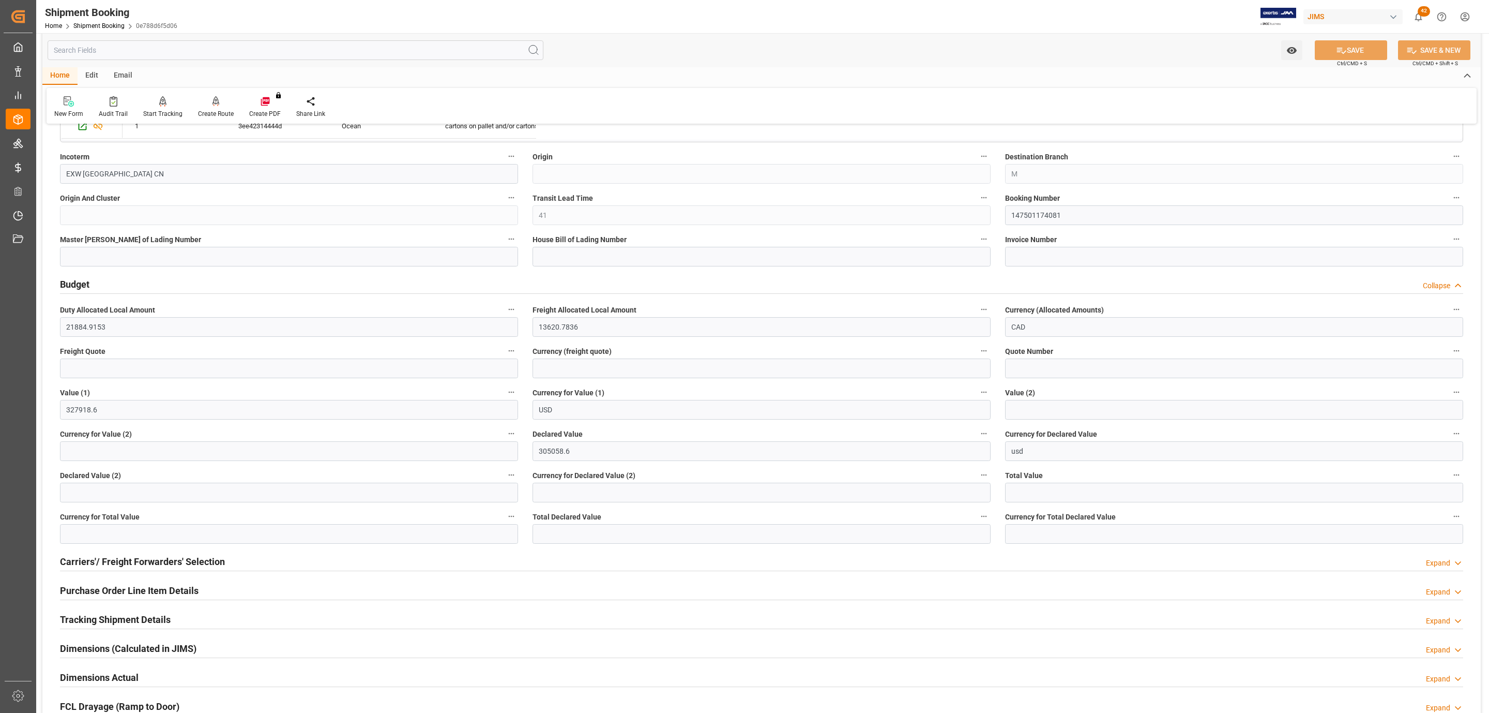
click at [79, 621] on h2 "Tracking Shipment Details" at bounding box center [115, 619] width 111 height 14
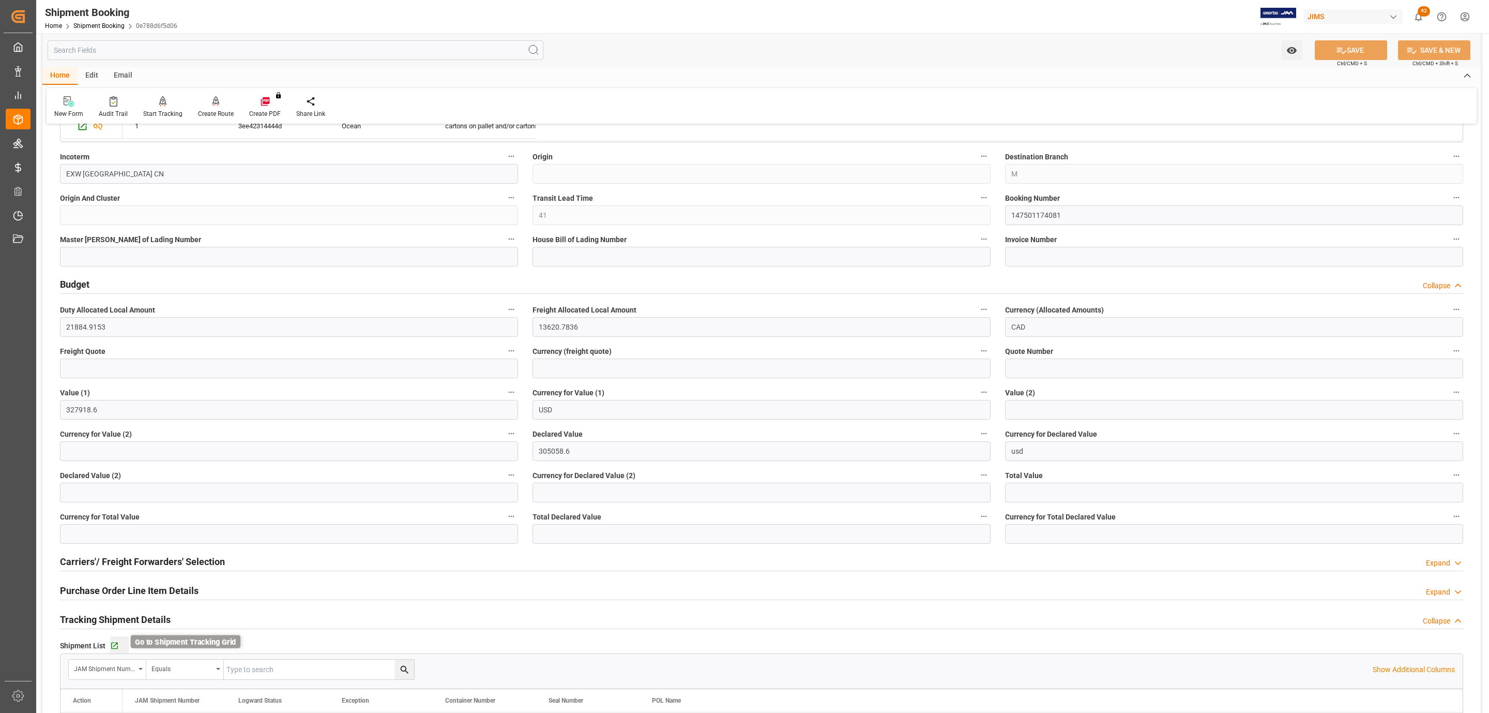
click at [116, 647] on icon "button" at bounding box center [114, 645] width 7 height 7
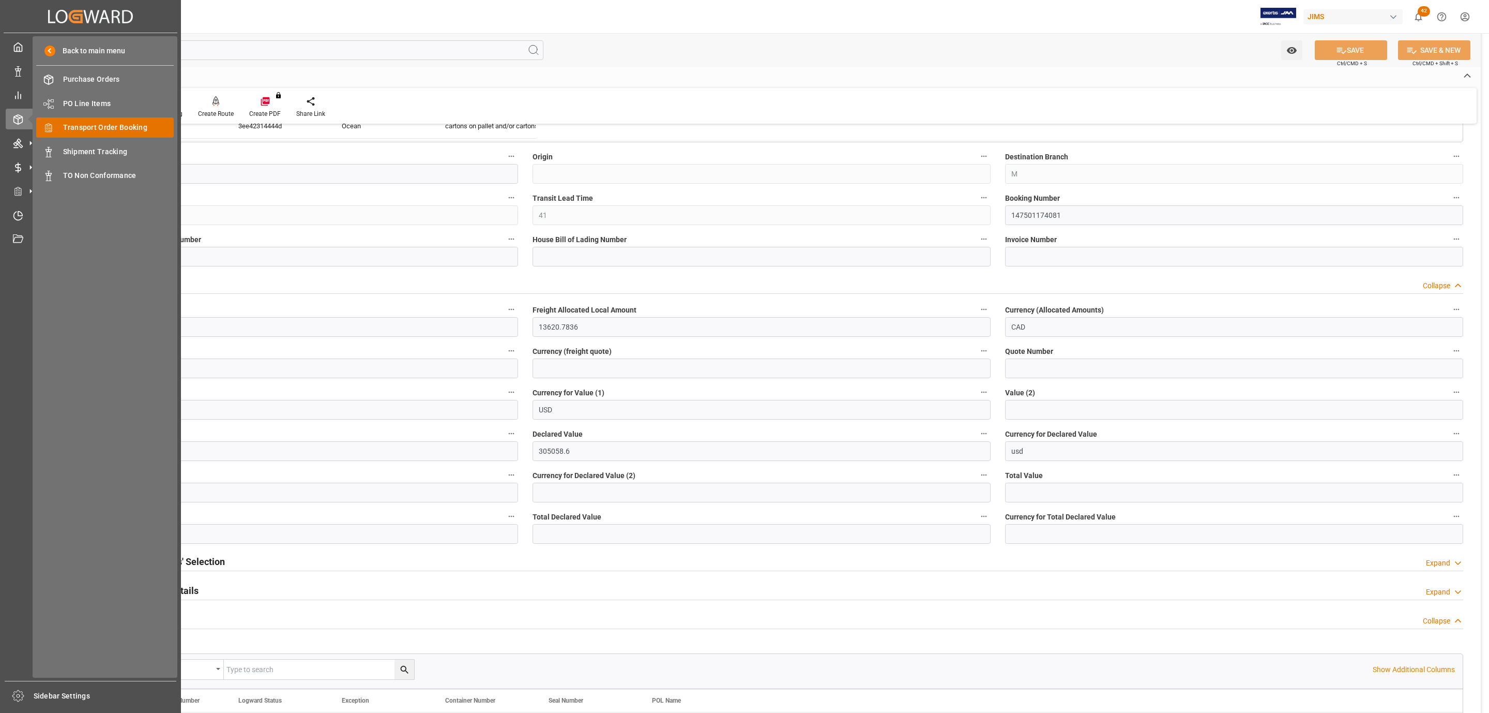
click at [112, 129] on span "Transport Order Booking" at bounding box center [118, 127] width 111 height 11
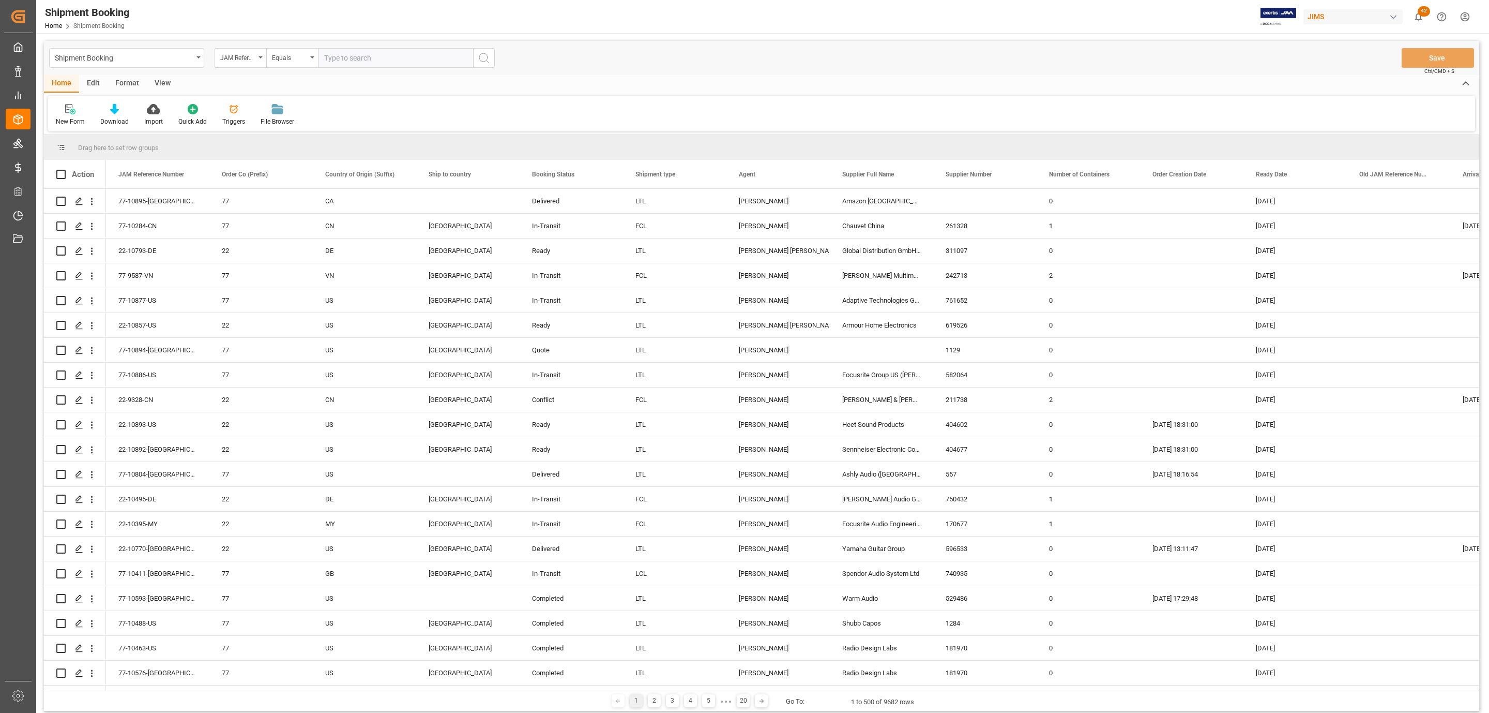
paste input "77-10632-US"
type input "77-10632-US"
click at [485, 57] on icon "search button" at bounding box center [484, 58] width 12 height 12
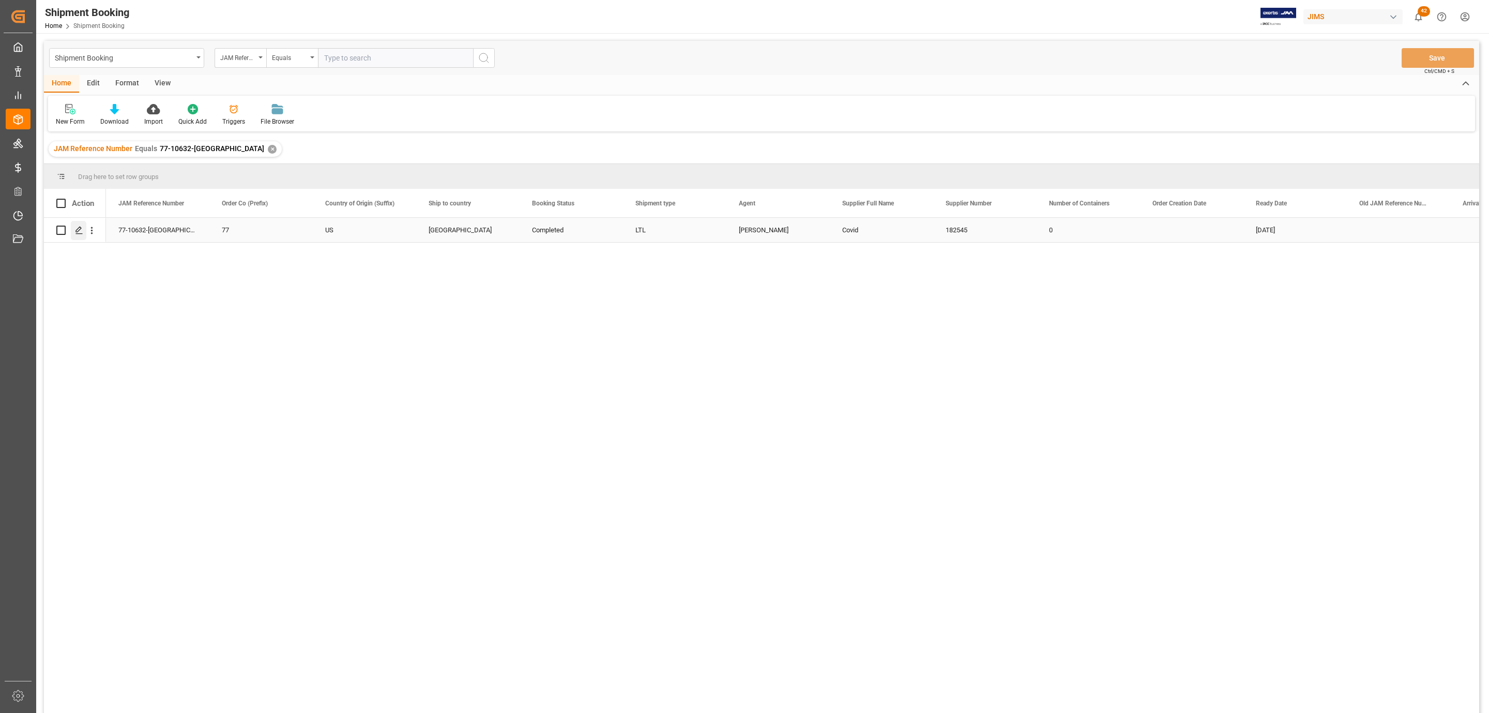
click at [81, 229] on polygon "Press SPACE to select this row." at bounding box center [78, 229] width 5 height 5
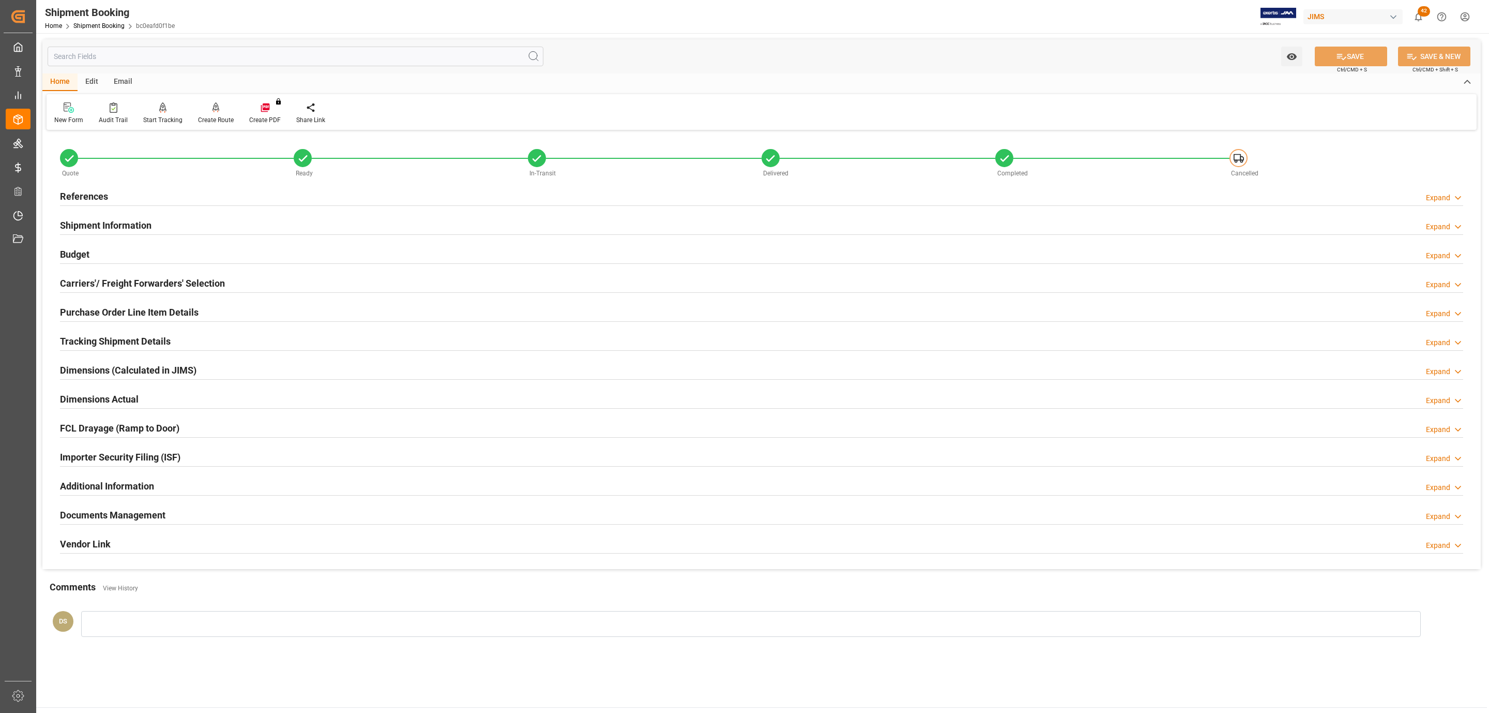
click at [93, 279] on h2 "Carriers'/ Freight Forwarders' Selection" at bounding box center [142, 283] width 165 height 14
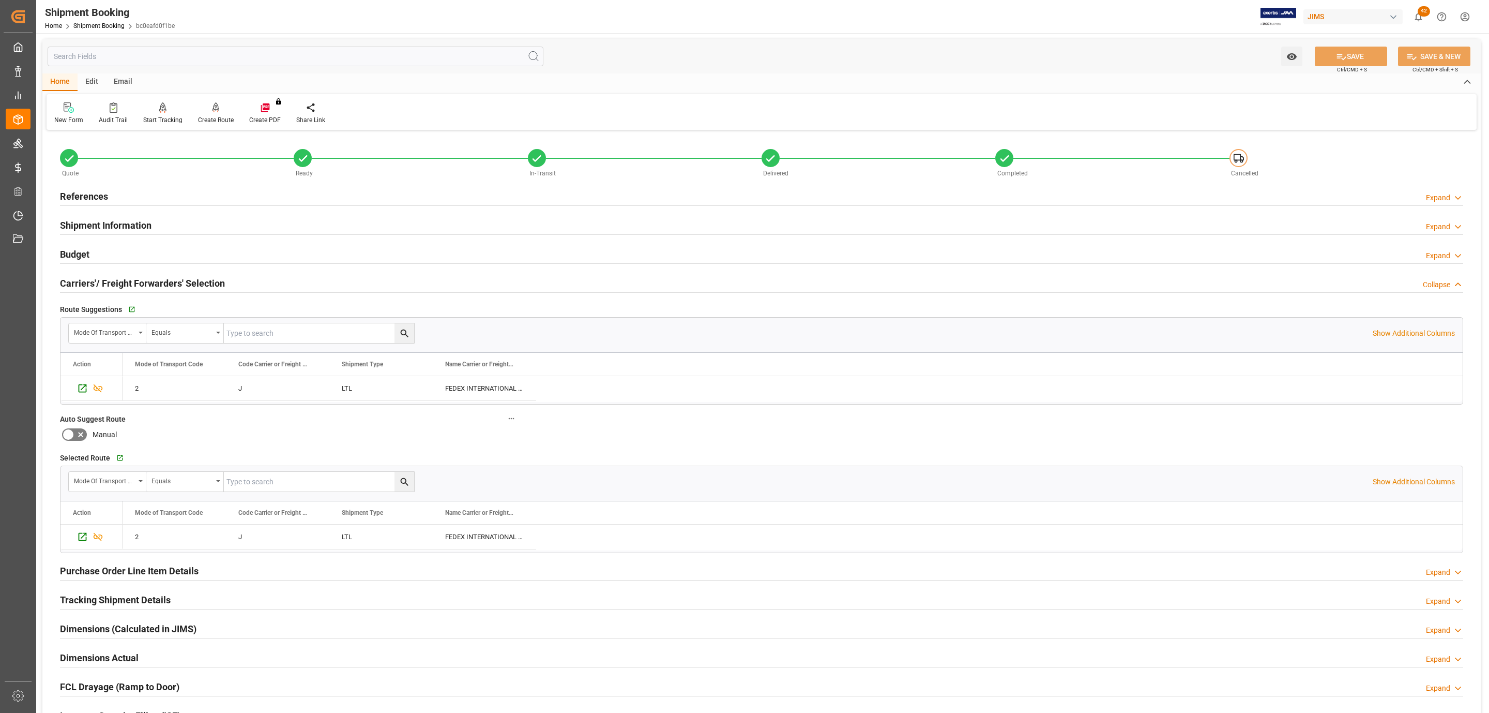
click at [102, 251] on div "Budget Expand" at bounding box center [761, 254] width 1403 height 20
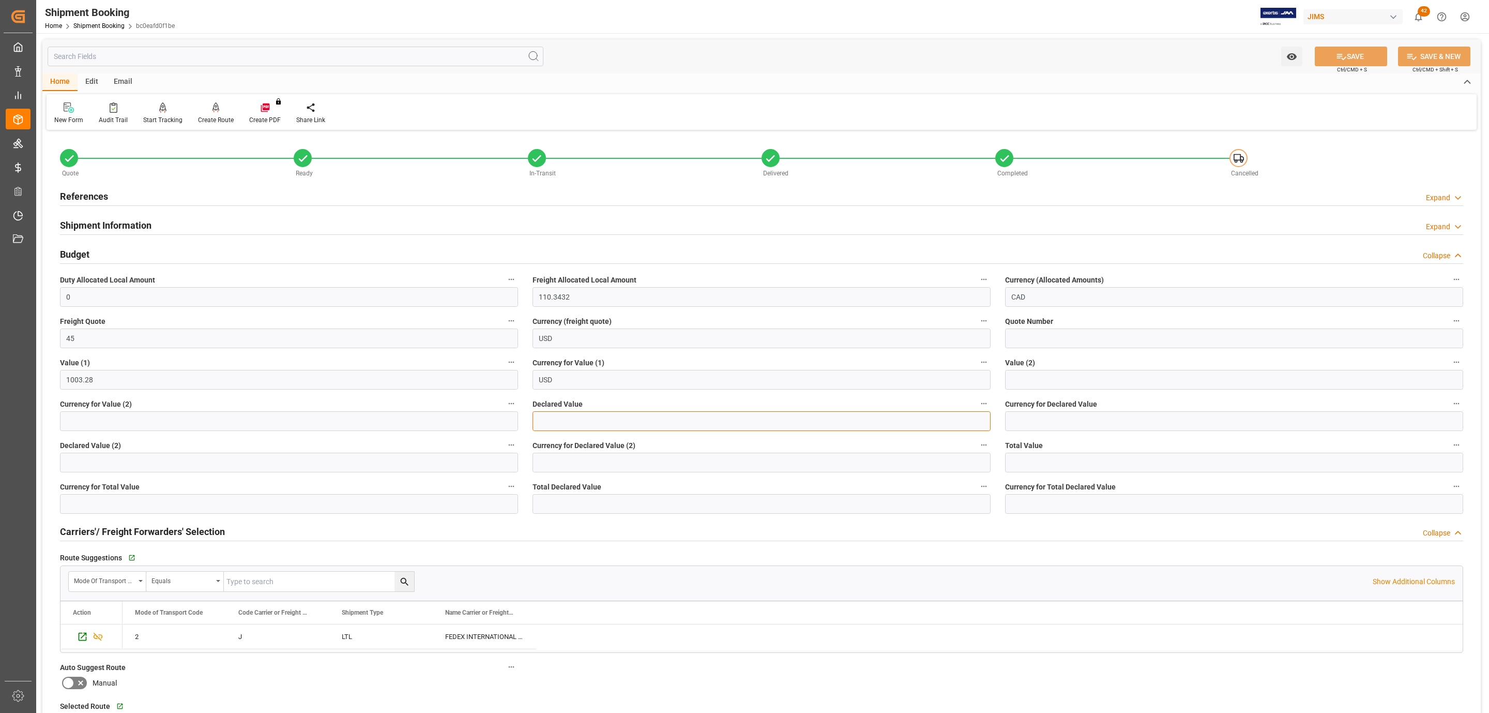
click at [560, 424] on input "text" at bounding box center [762, 421] width 458 height 20
type input "1003.28"
type input "usd"
click at [1319, 53] on button "SAVE" at bounding box center [1351, 57] width 72 height 20
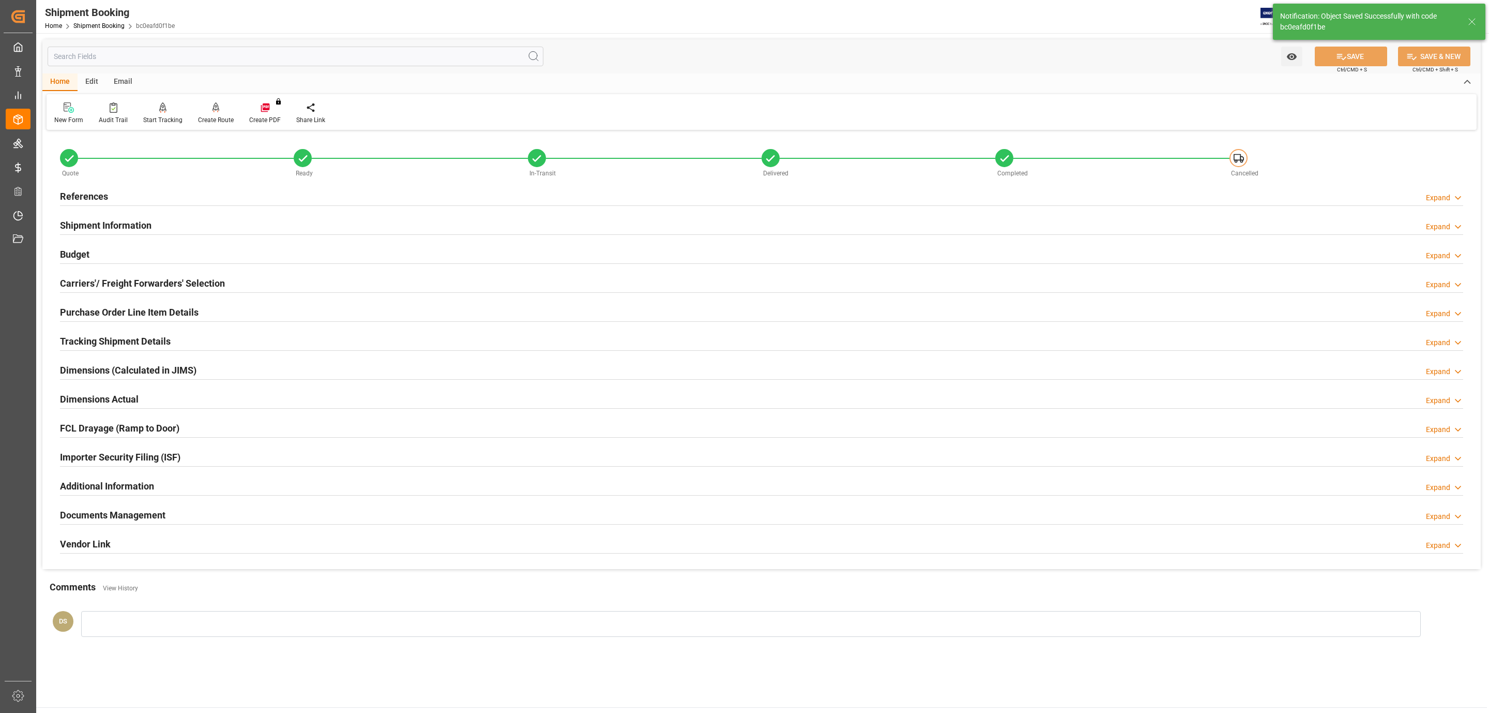
click at [101, 332] on div "Tracking Shipment Details" at bounding box center [115, 340] width 111 height 20
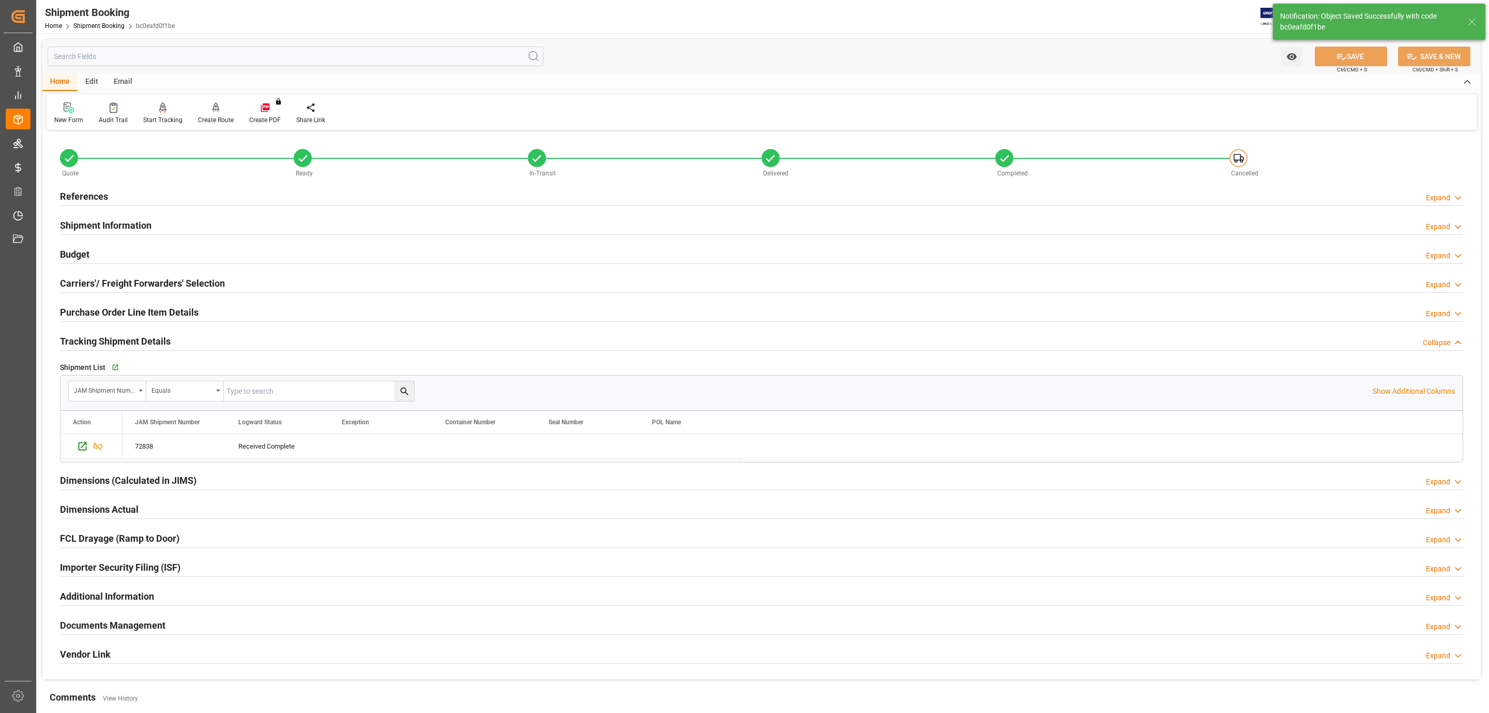
click at [96, 627] on h2 "Documents Management" at bounding box center [112, 625] width 105 height 14
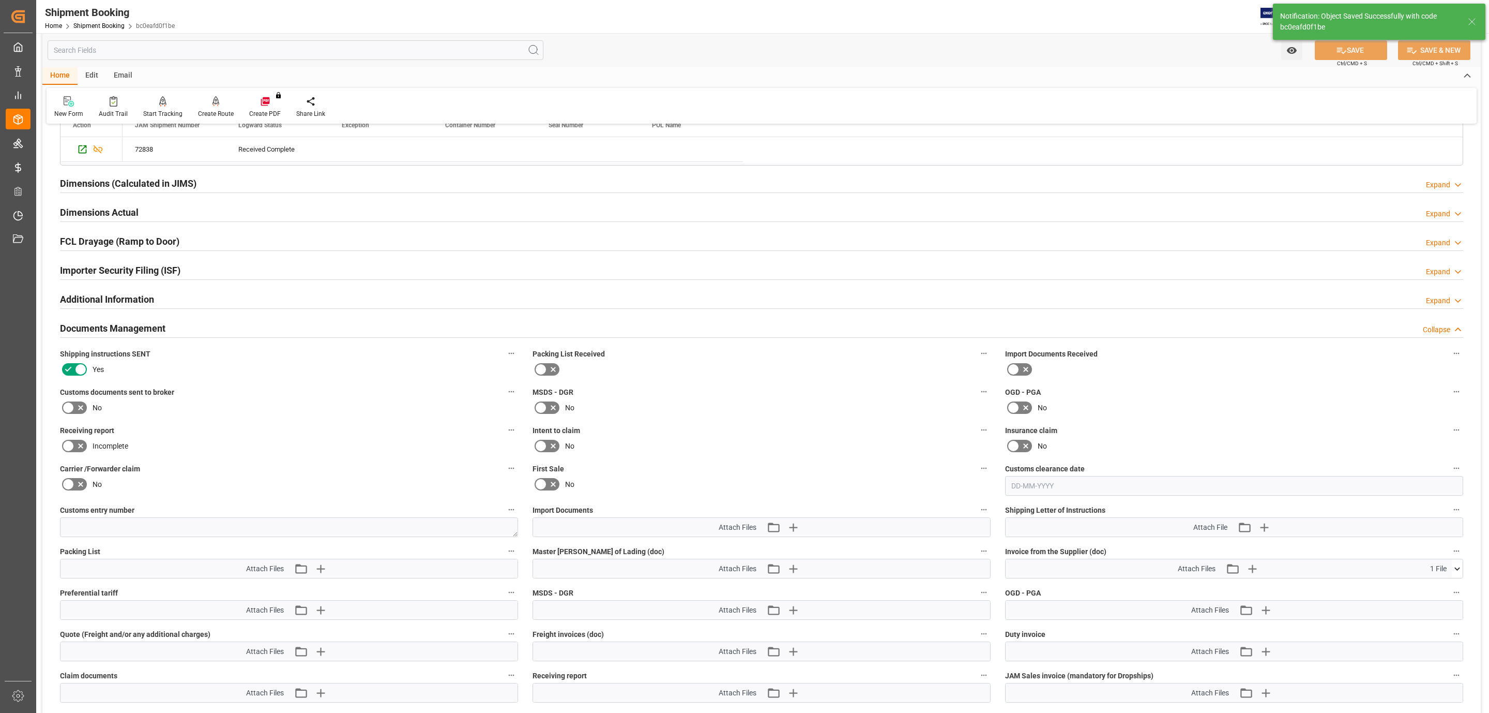
scroll to position [310, 0]
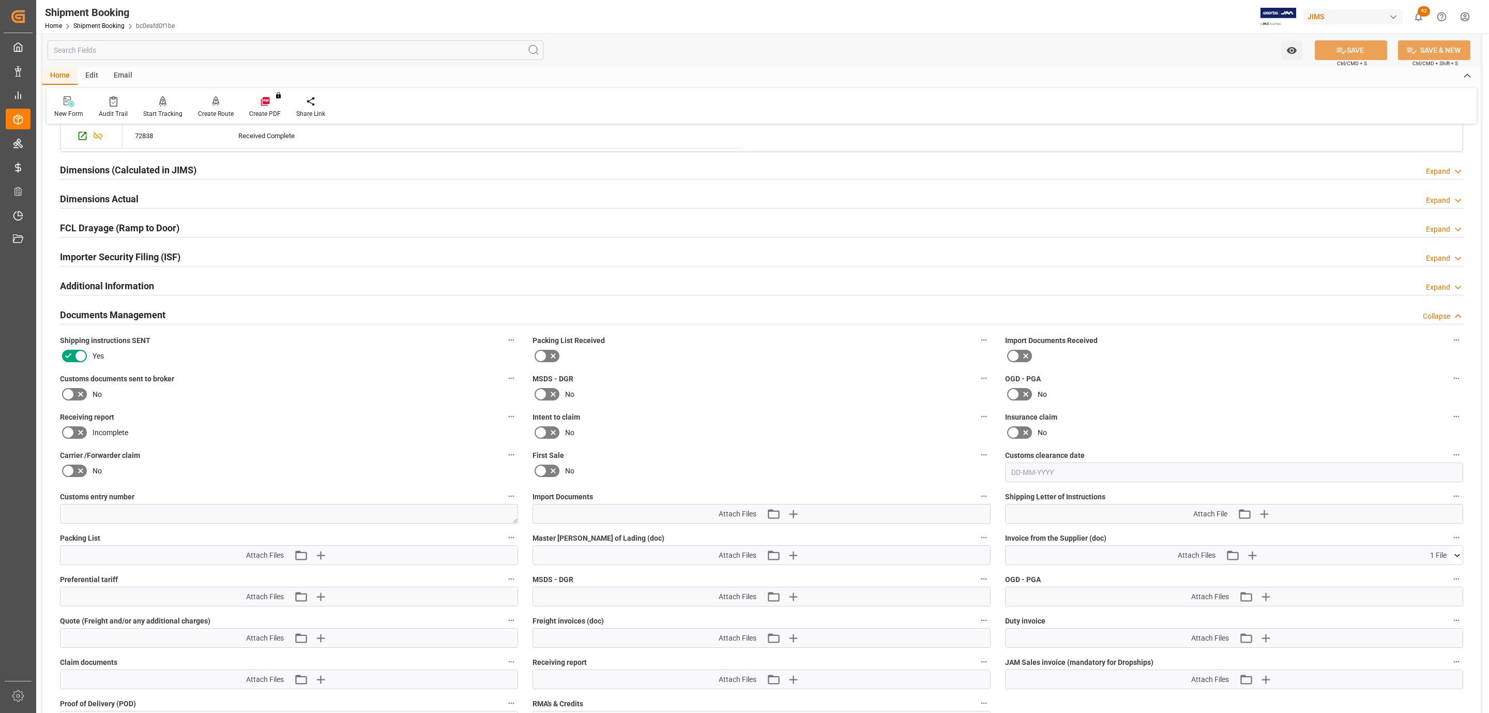
click at [79, 391] on label at bounding box center [74, 394] width 29 height 17
click at [0, 0] on input "checkbox" at bounding box center [0, 0] width 0 height 0
click at [793, 515] on icon "button" at bounding box center [793, 514] width 10 height 10
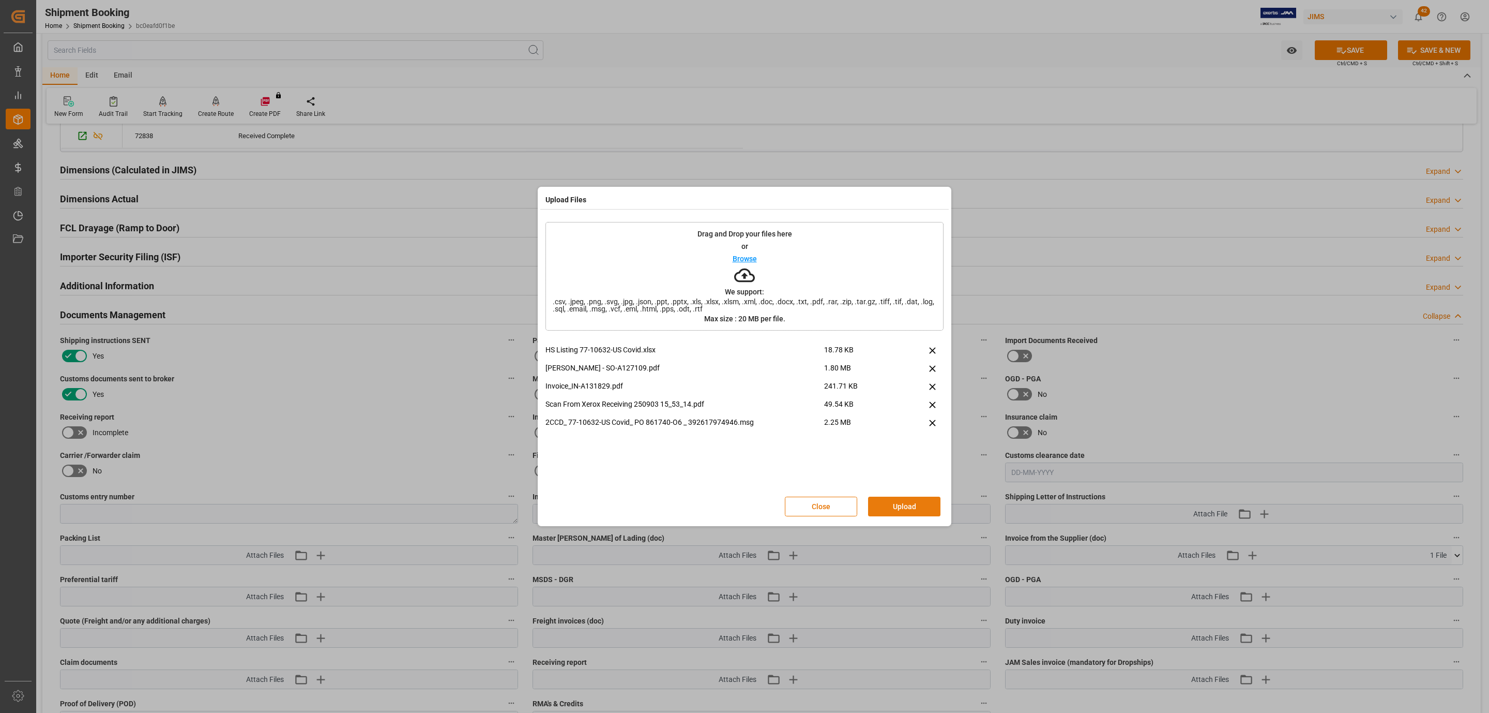
click at [887, 508] on button "Upload" at bounding box center [904, 506] width 72 height 20
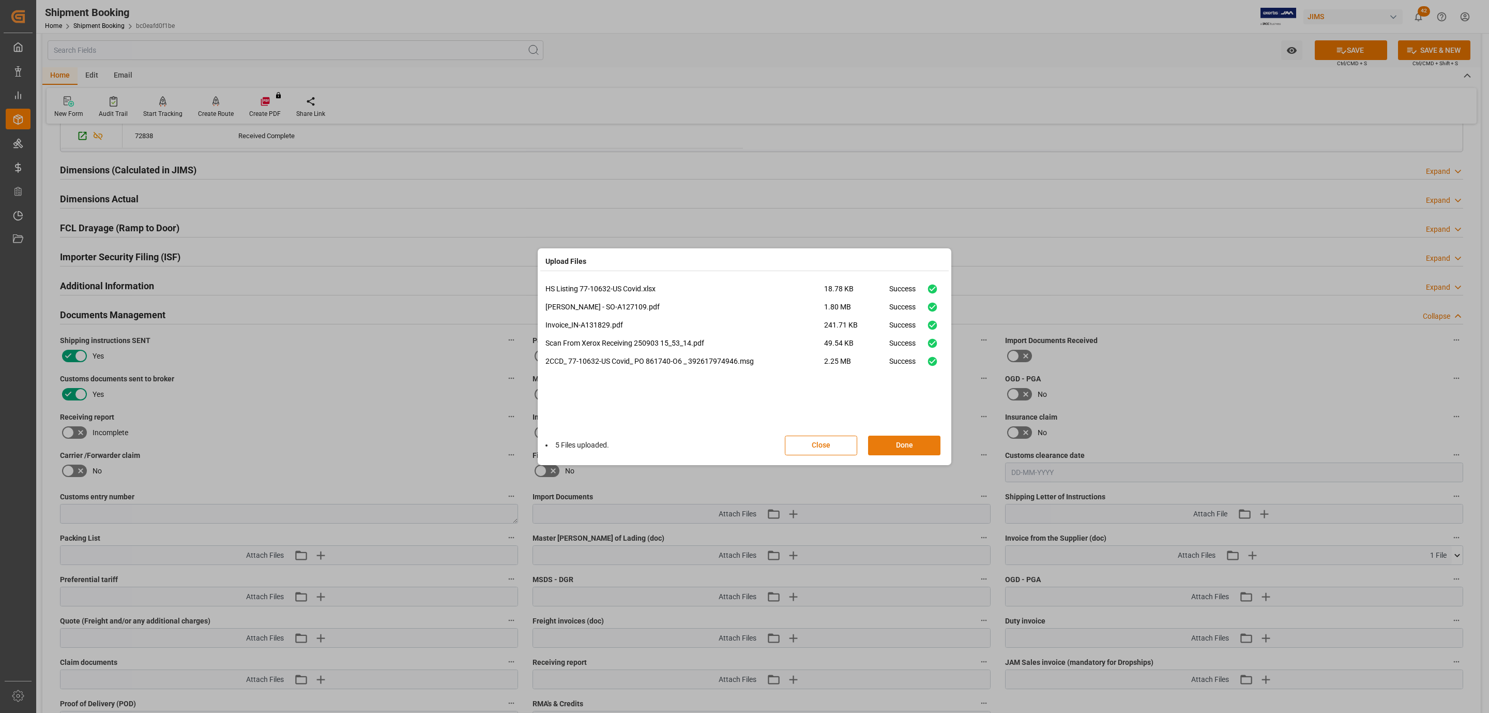
click at [920, 443] on button "Done" at bounding box center [904, 445] width 72 height 20
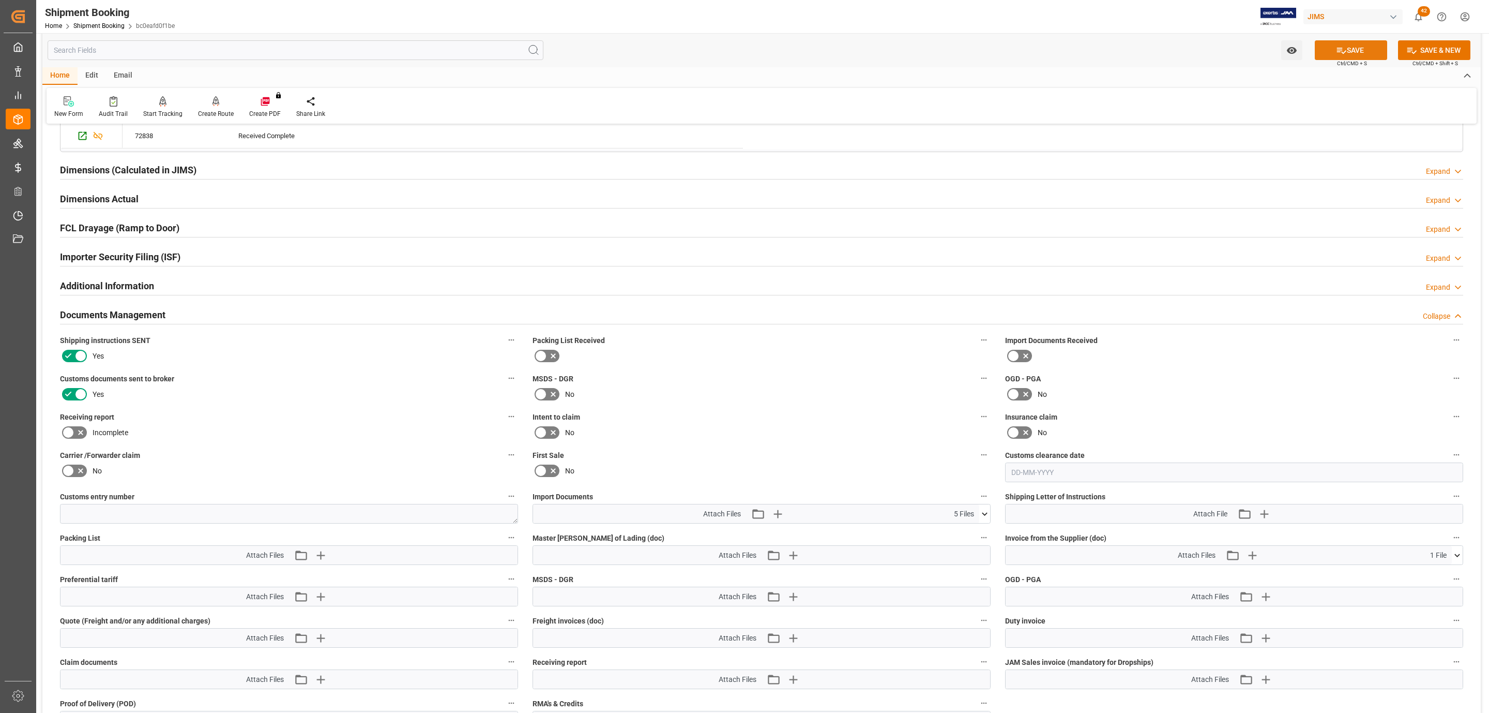
click at [1336, 53] on icon at bounding box center [1341, 50] width 11 height 11
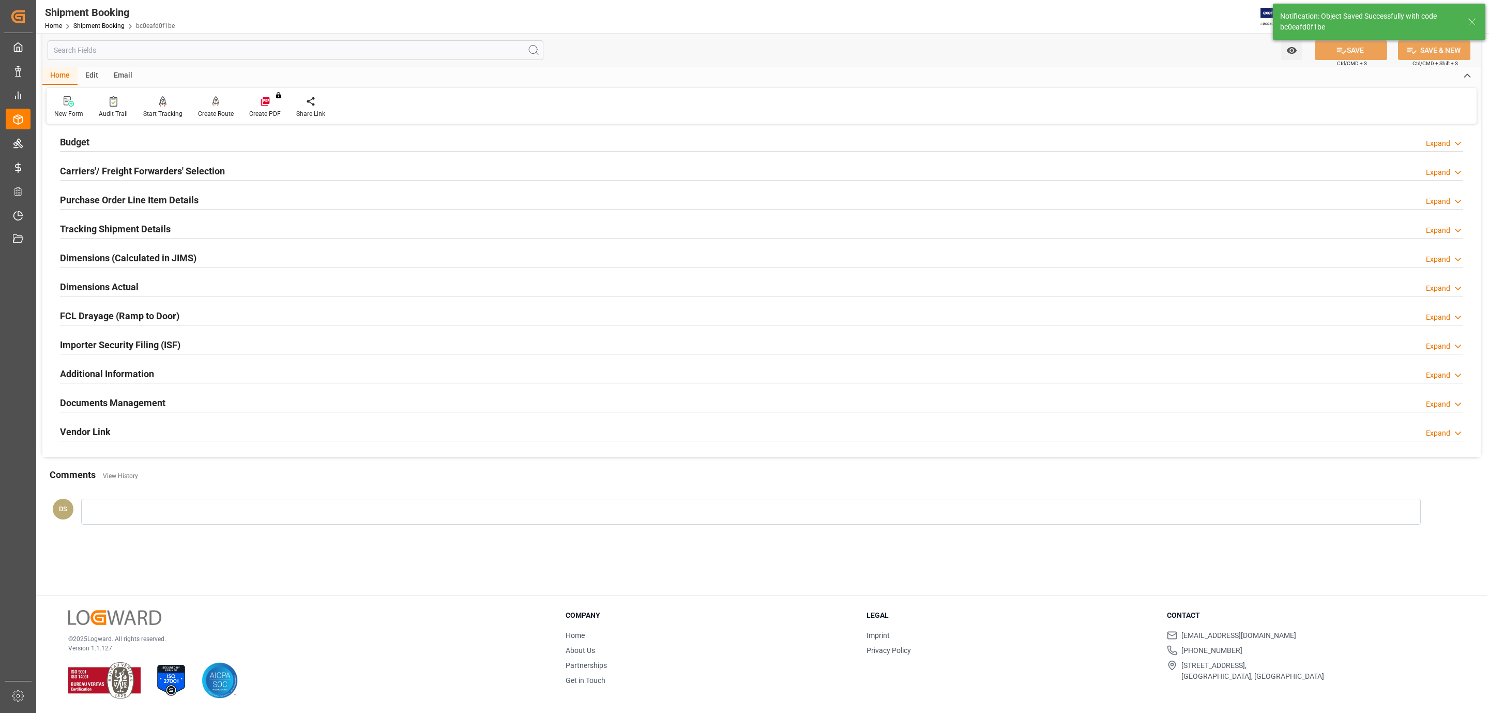
scroll to position [112, 0]
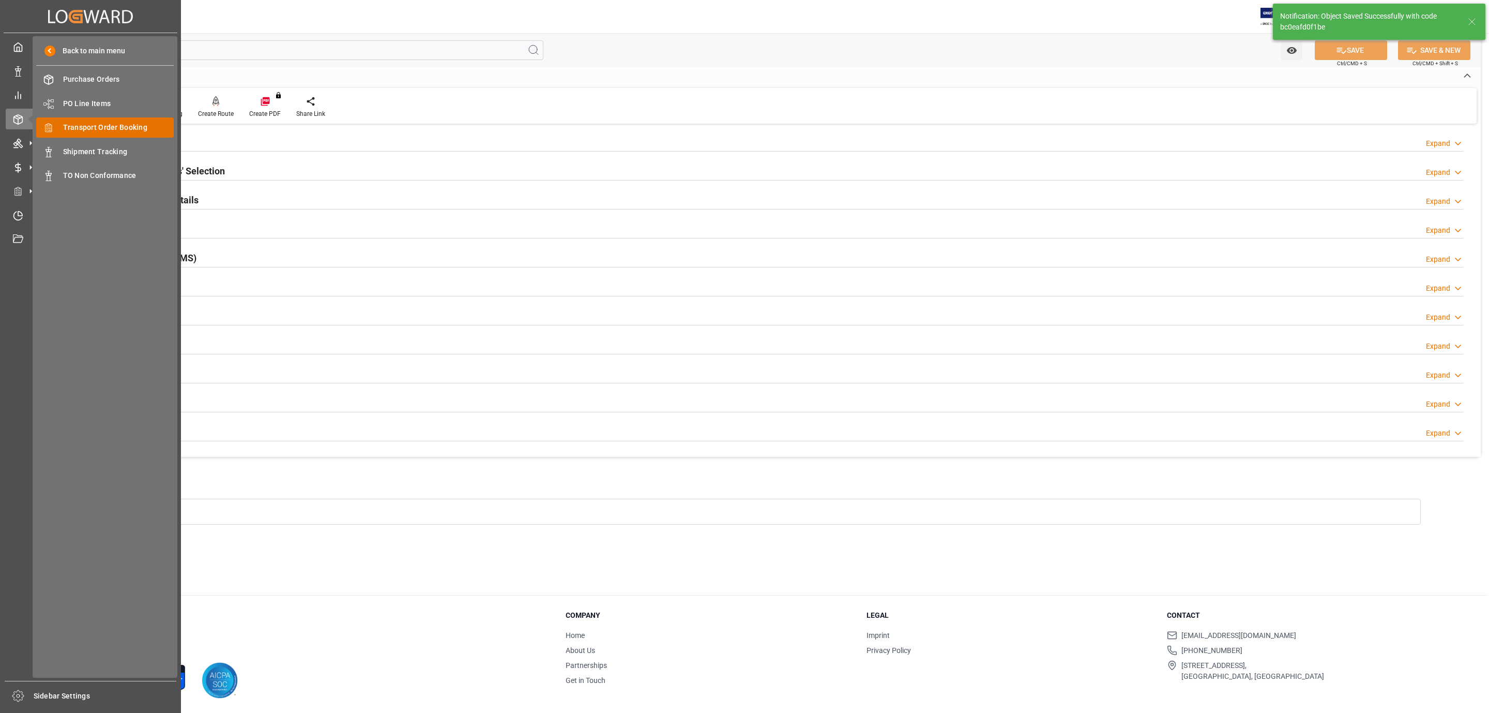
click at [123, 132] on span "Transport Order Booking" at bounding box center [118, 127] width 111 height 11
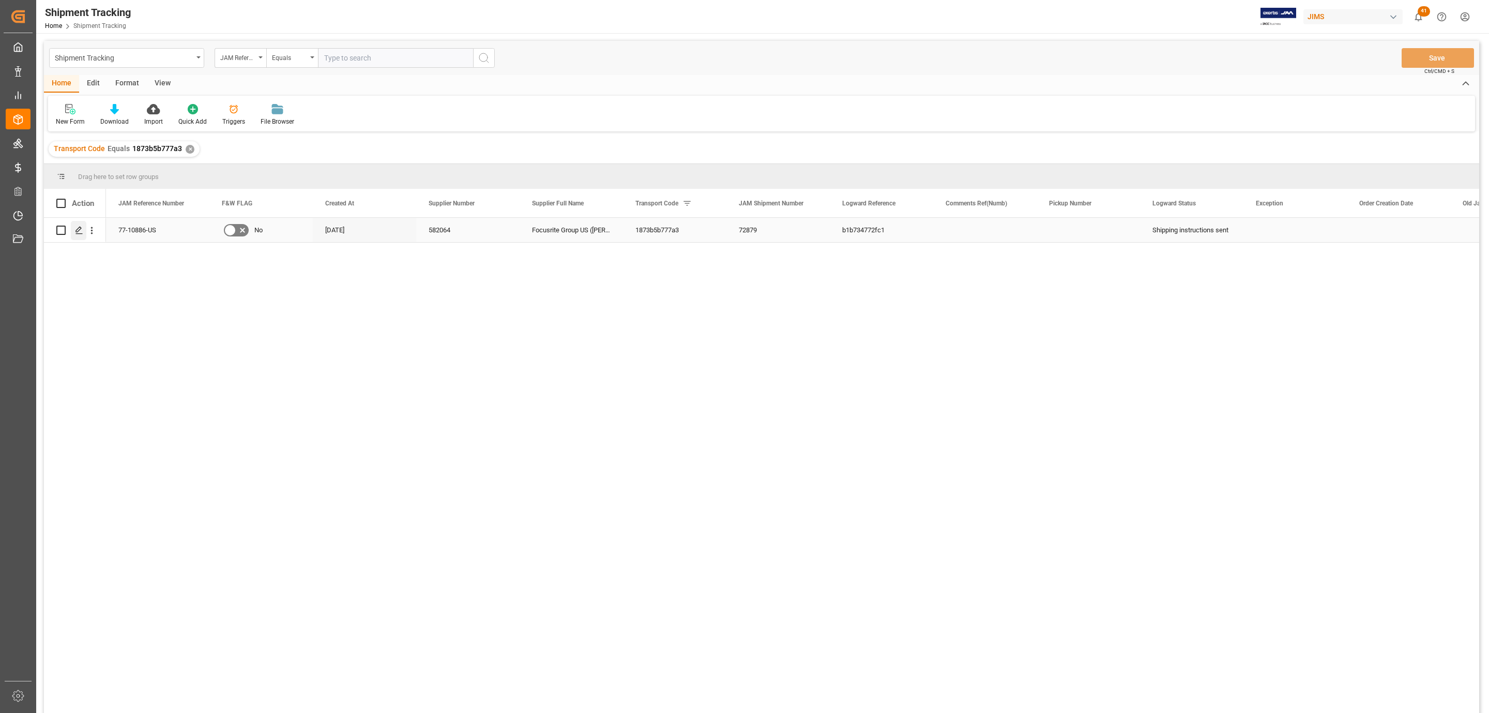
click at [79, 237] on div "Press SPACE to select this row." at bounding box center [79, 230] width 16 height 19
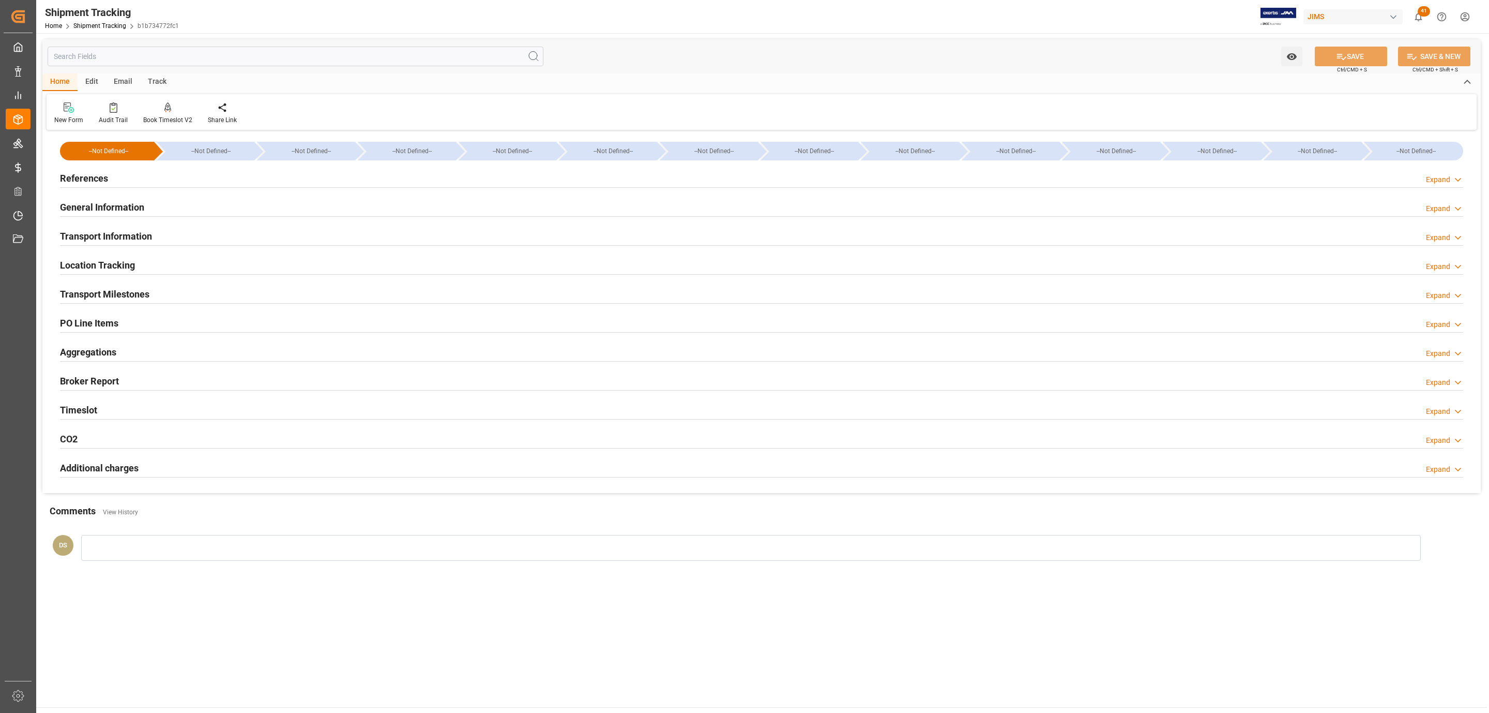
click at [183, 290] on div "Transport Milestones Expand" at bounding box center [761, 293] width 1403 height 20
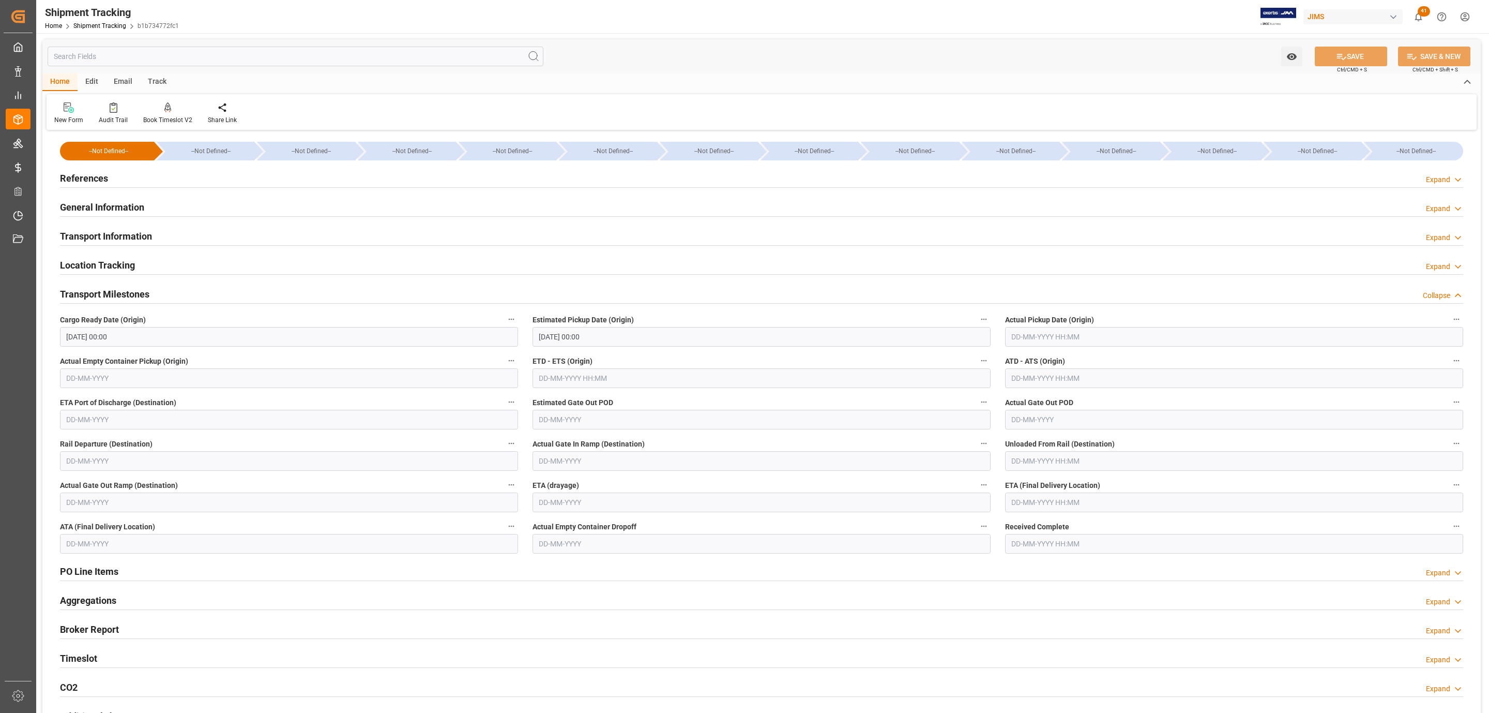
click at [1070, 340] on input "text" at bounding box center [1234, 337] width 458 height 20
click at [1038, 424] on span "9" at bounding box center [1039, 421] width 4 height 7
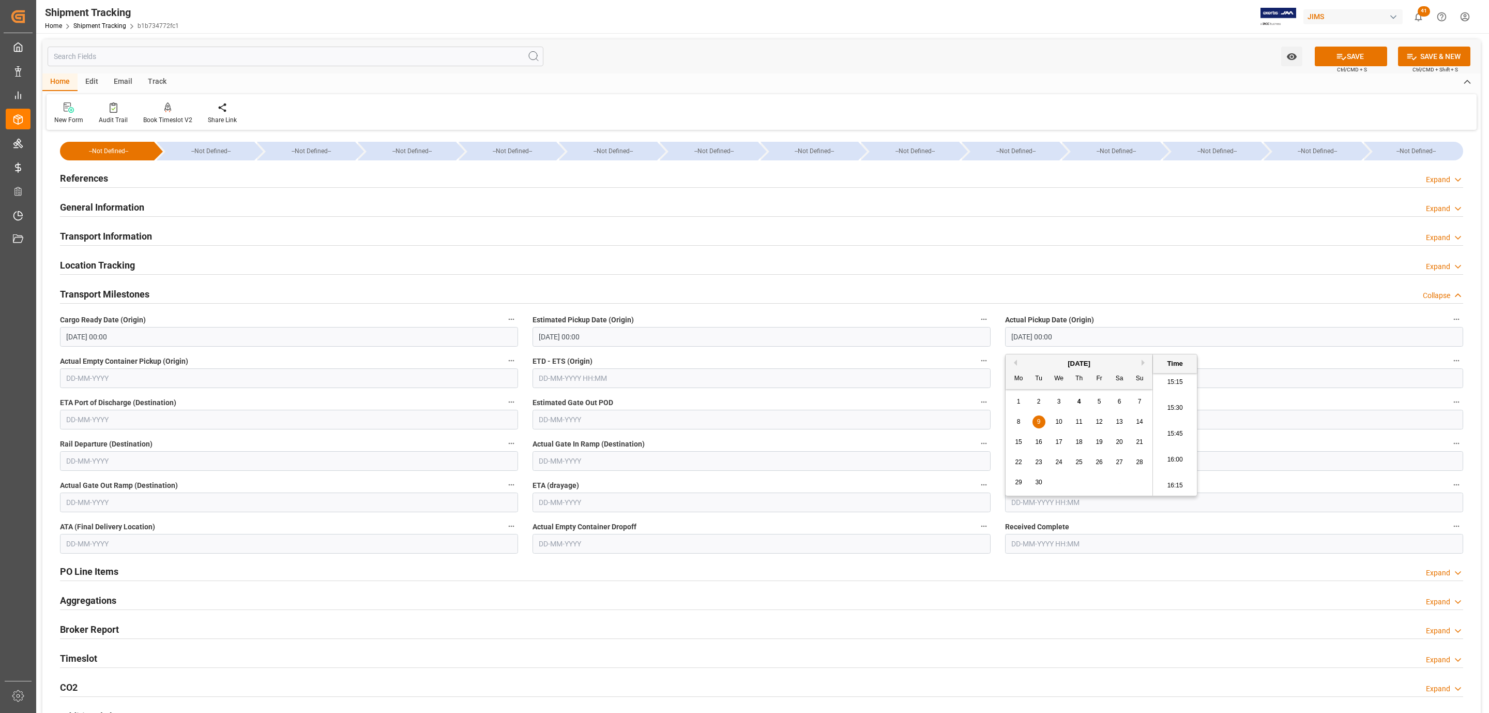
click at [1030, 341] on input "09-09-2025 00:00" at bounding box center [1234, 337] width 458 height 20
click at [1099, 402] on span "5" at bounding box center [1100, 401] width 4 height 7
type input "05-09-2025 00:00"
click at [1066, 509] on input "text" at bounding box center [1234, 502] width 458 height 20
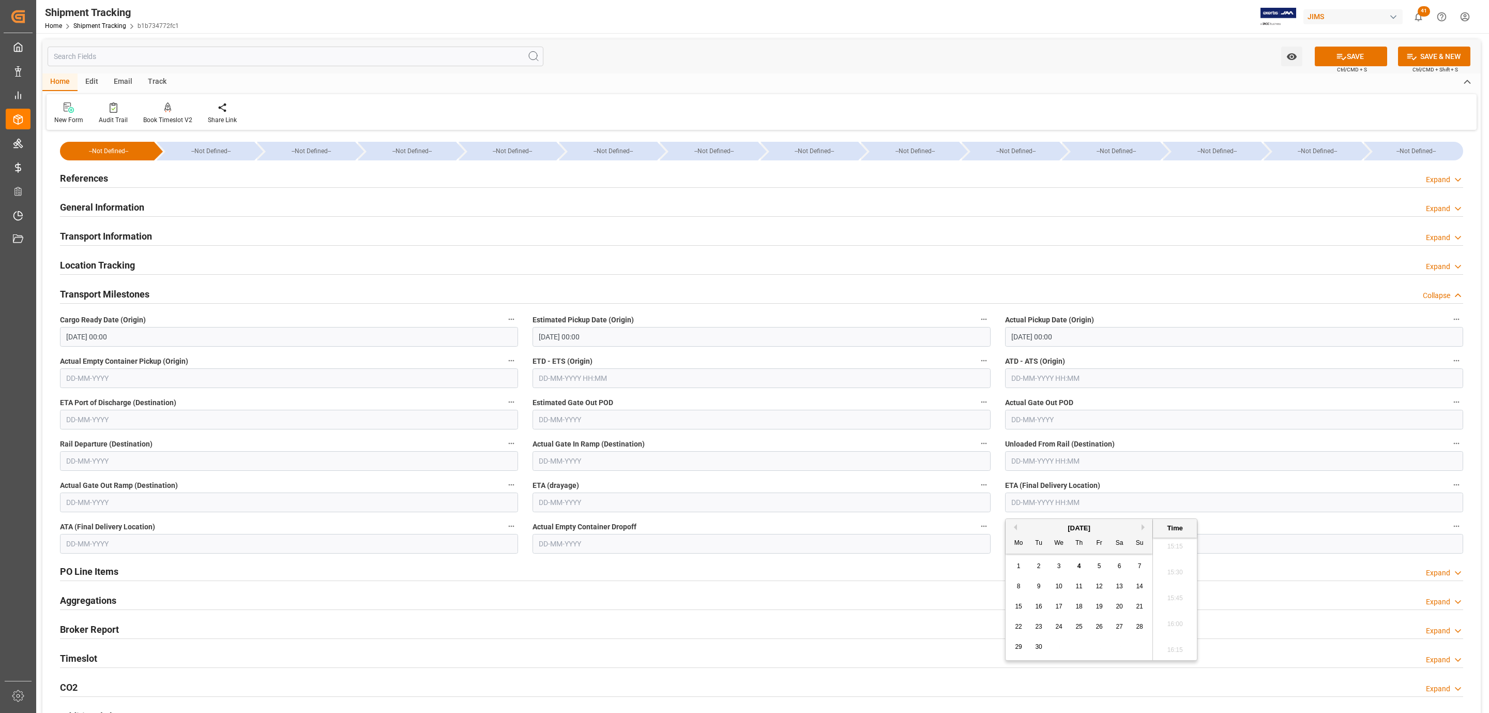
click at [1056, 585] on span "10" at bounding box center [1058, 585] width 7 height 7
type input "10-09-2025 00:00"
click at [1338, 61] on icon at bounding box center [1341, 56] width 11 height 11
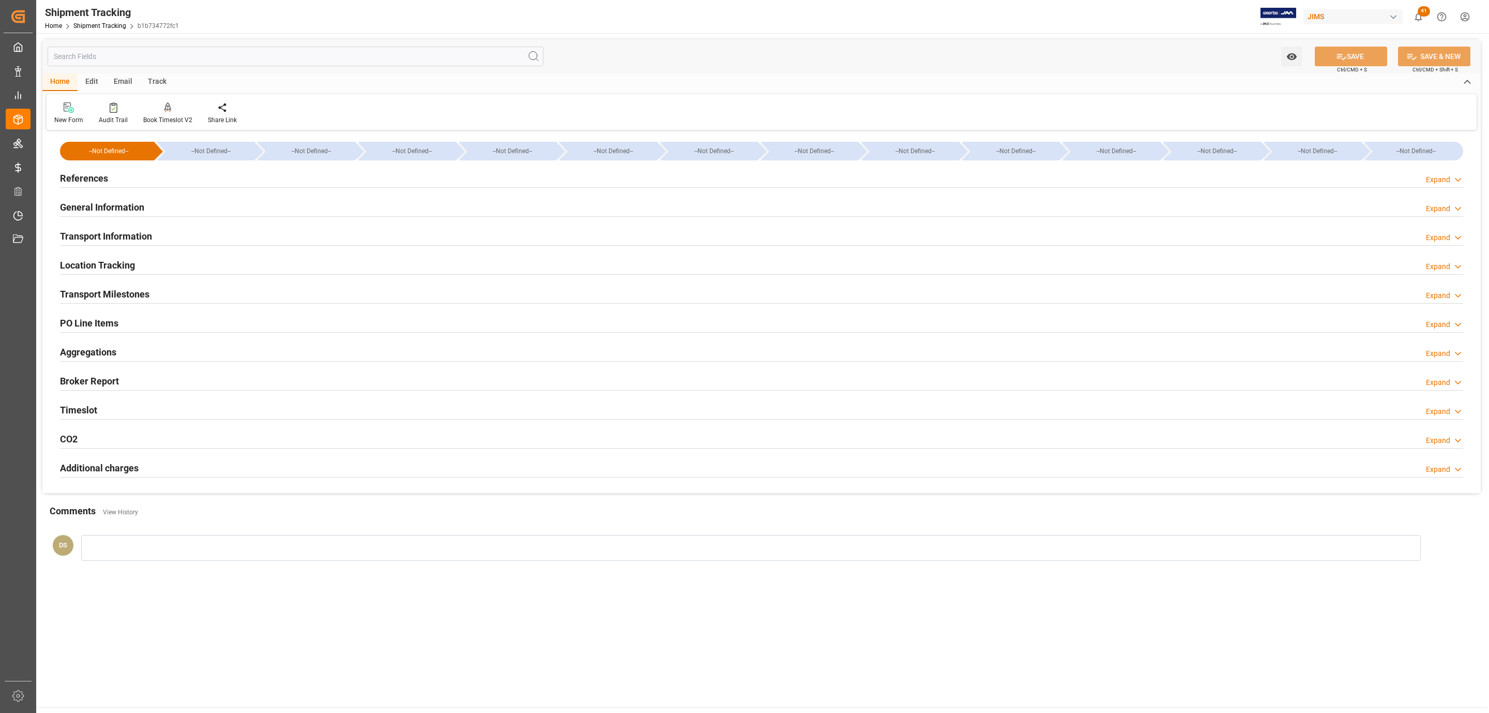
click at [194, 171] on div "References Expand" at bounding box center [761, 178] width 1403 height 20
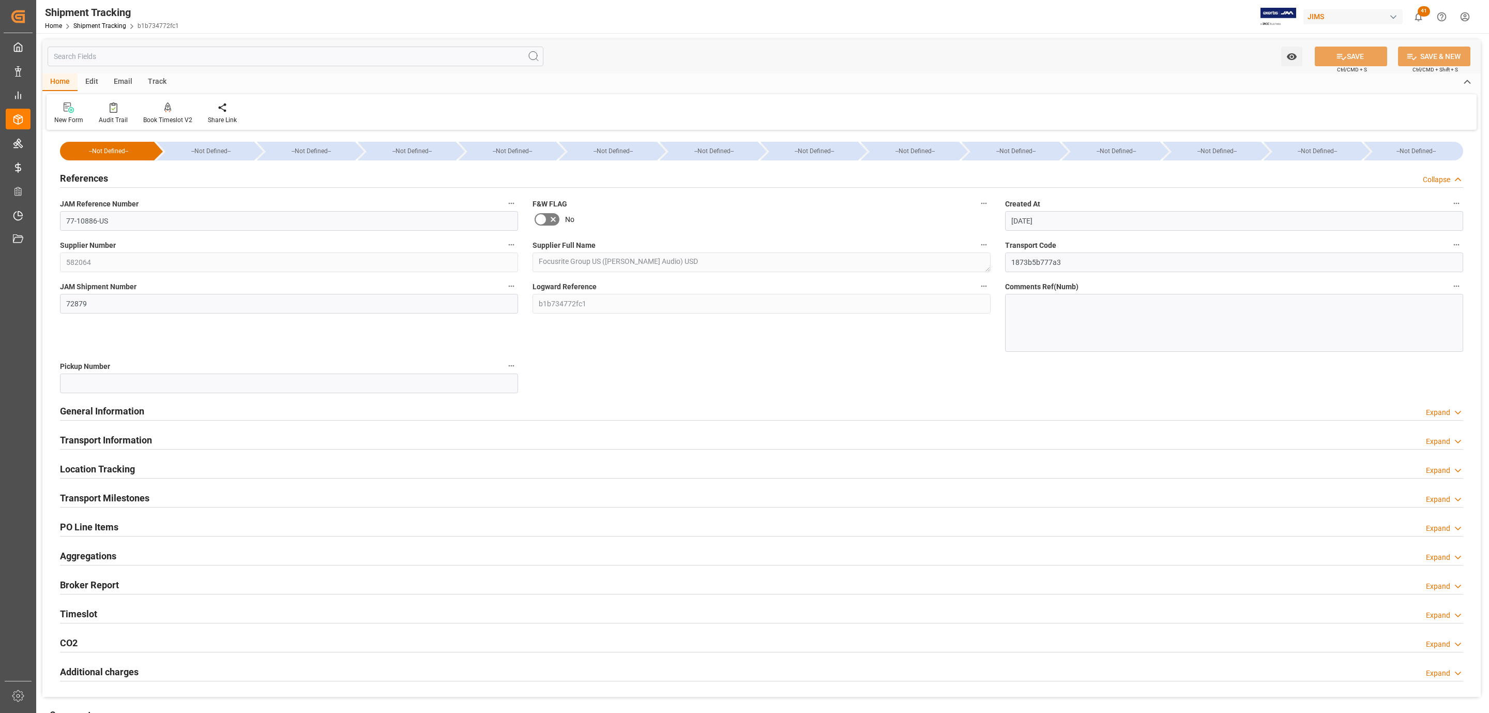
click at [143, 492] on h2 "Transport Milestones" at bounding box center [104, 498] width 89 height 14
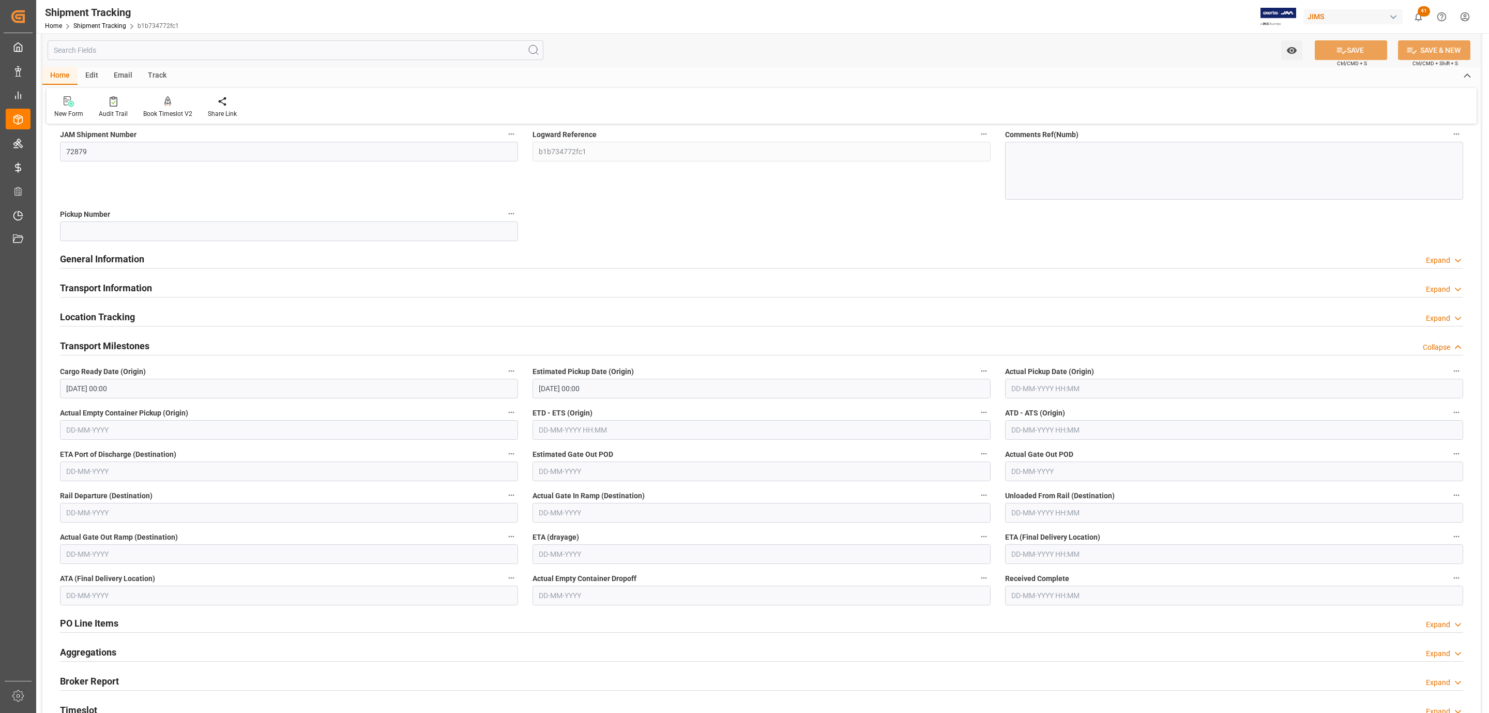
scroll to position [310, 0]
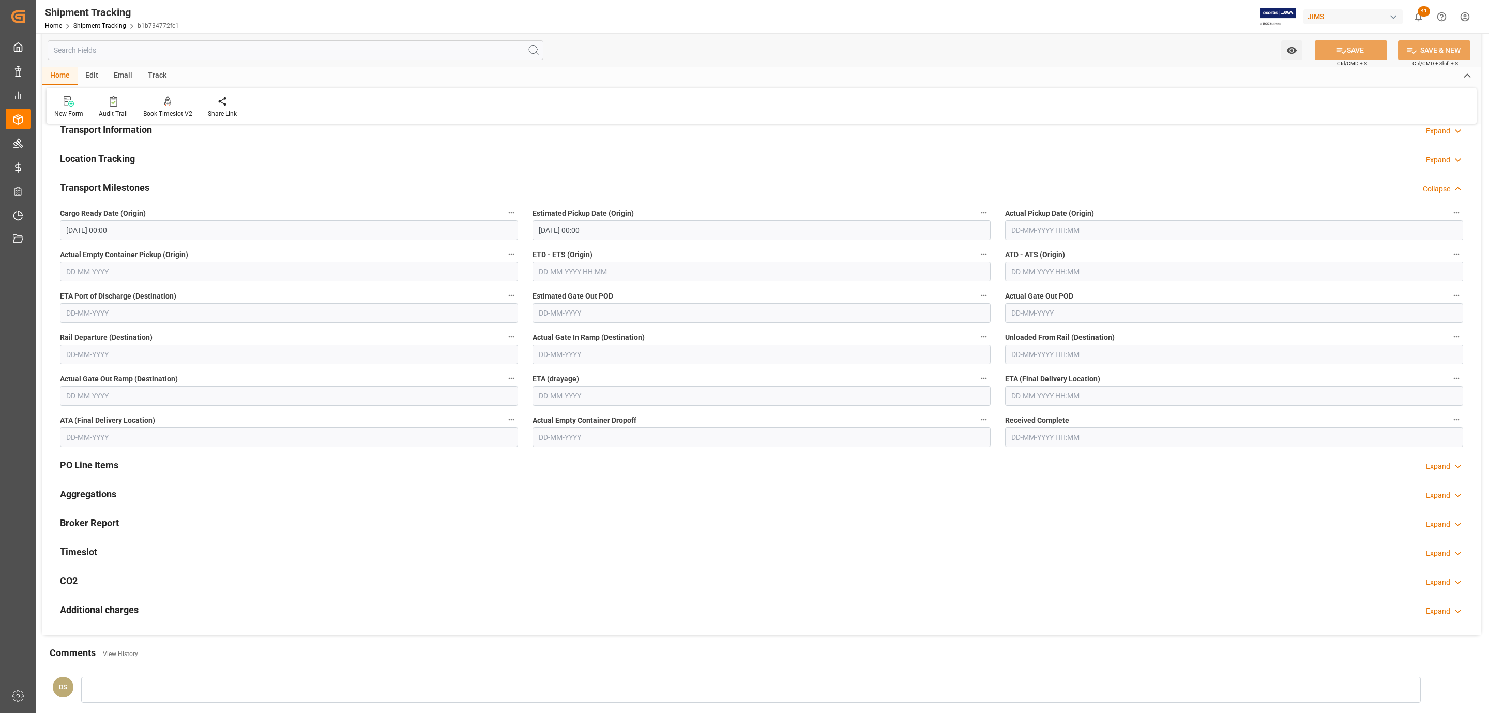
click at [1034, 226] on input "text" at bounding box center [1234, 230] width 458 height 20
click at [1052, 256] on div "September 2025" at bounding box center [1079, 256] width 147 height 10
click at [1100, 294] on span "5" at bounding box center [1100, 293] width 4 height 7
type input "05-09-2025 00:00"
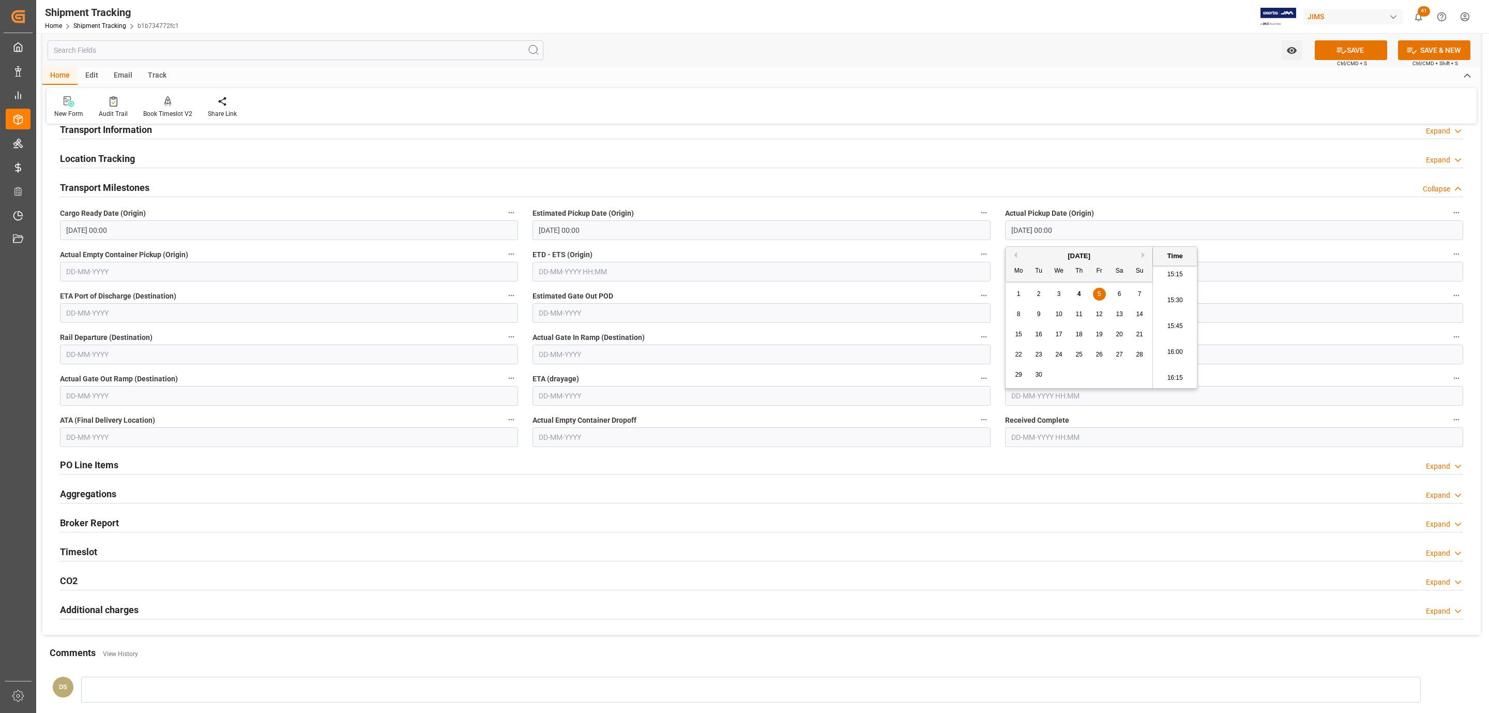
click at [1077, 402] on input "text" at bounding box center [1234, 396] width 458 height 20
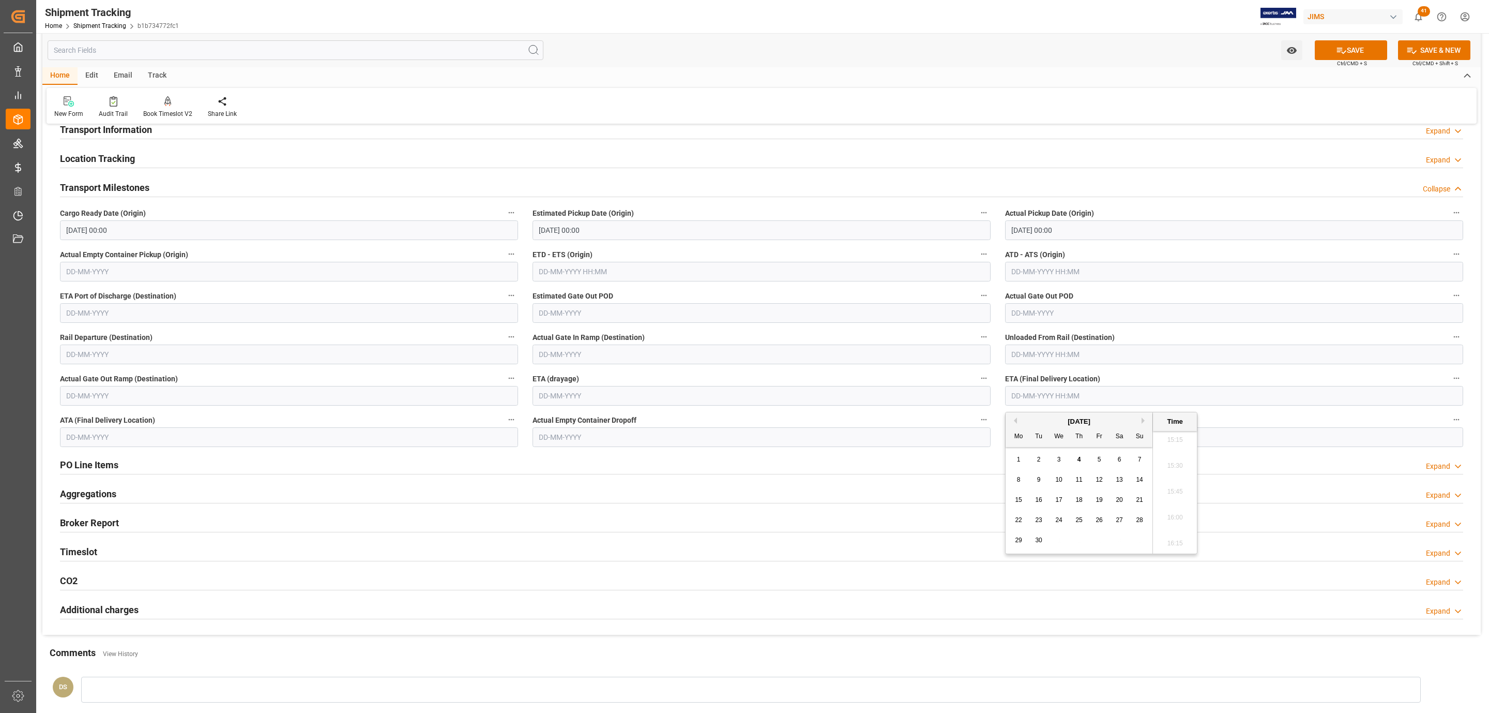
click at [1062, 481] on span "10" at bounding box center [1058, 479] width 7 height 7
type input "10-09-2025 00:00"
click at [1351, 49] on button "SAVE" at bounding box center [1351, 50] width 72 height 20
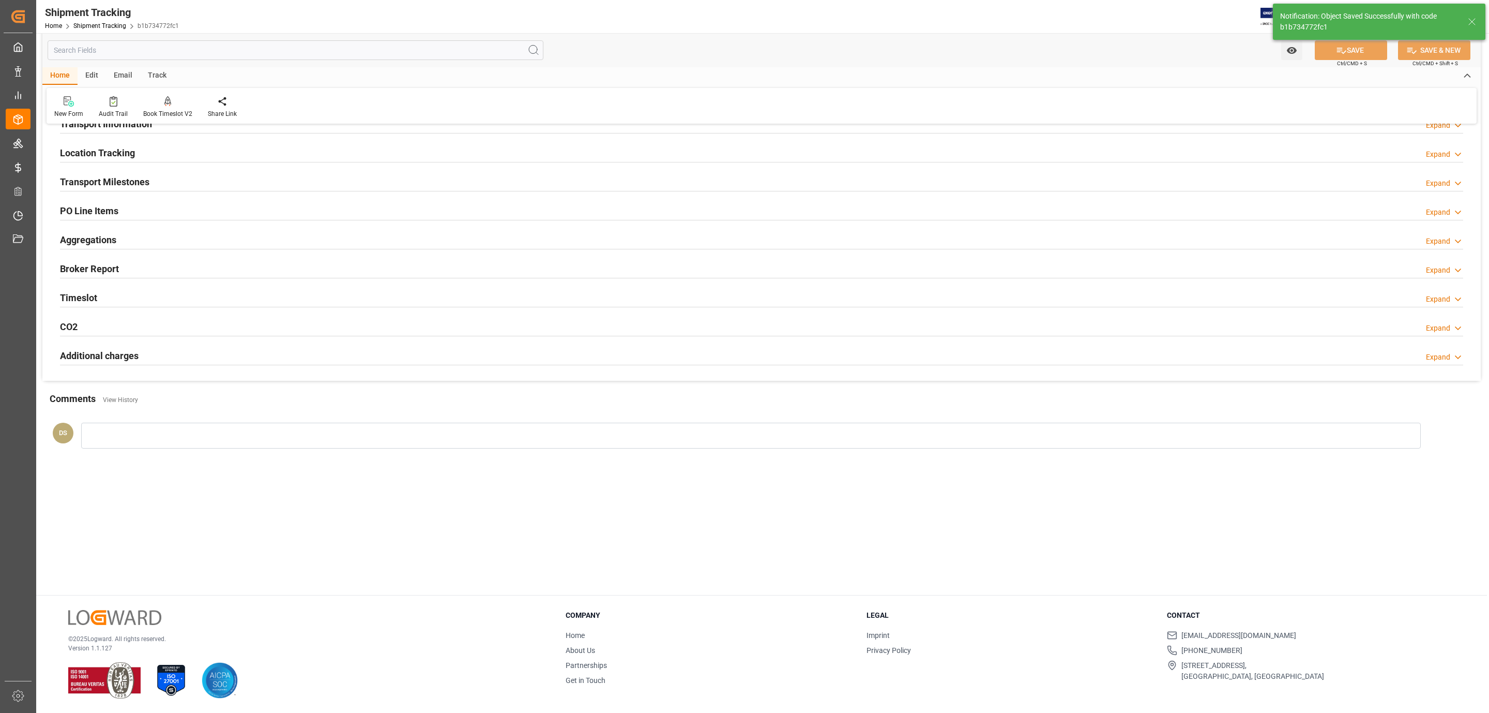
scroll to position [106, 0]
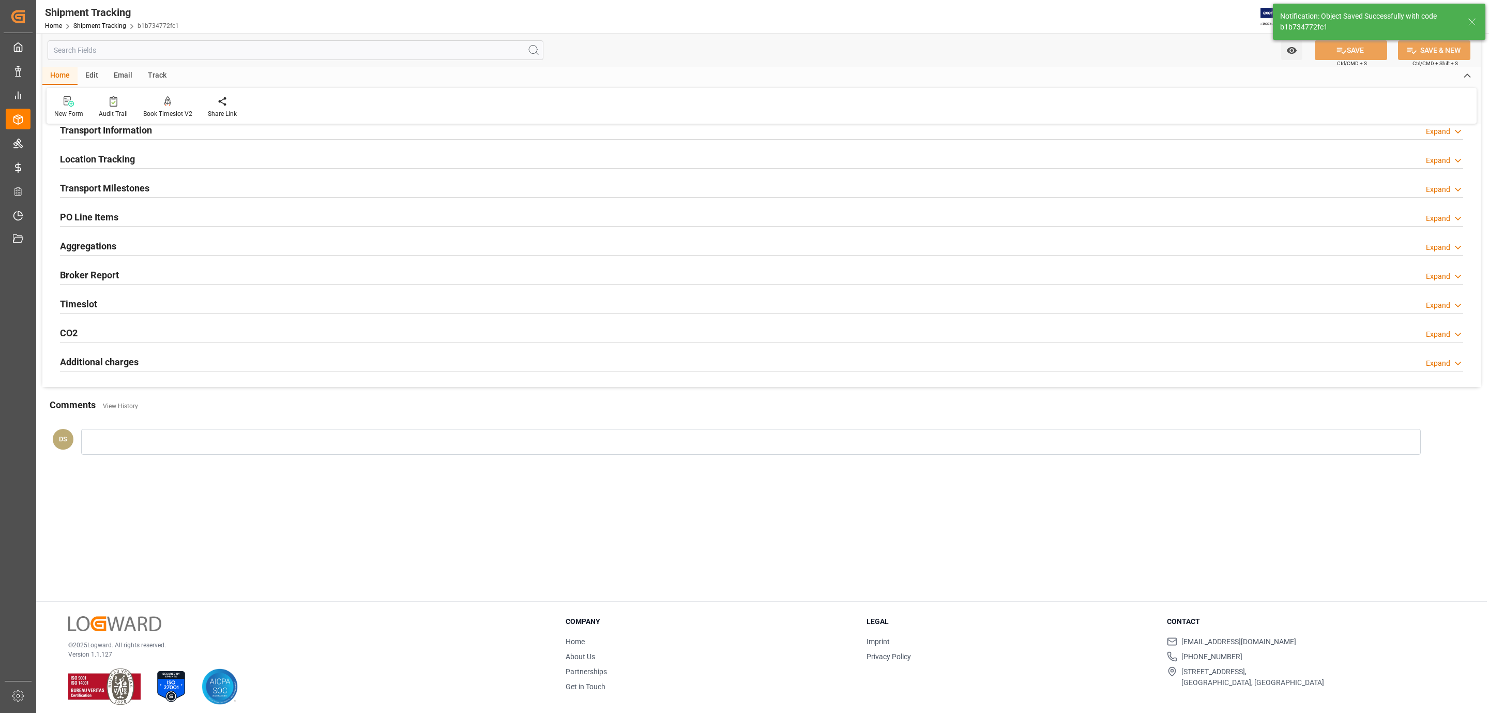
click at [112, 131] on h2 "Transport Information" at bounding box center [106, 130] width 92 height 14
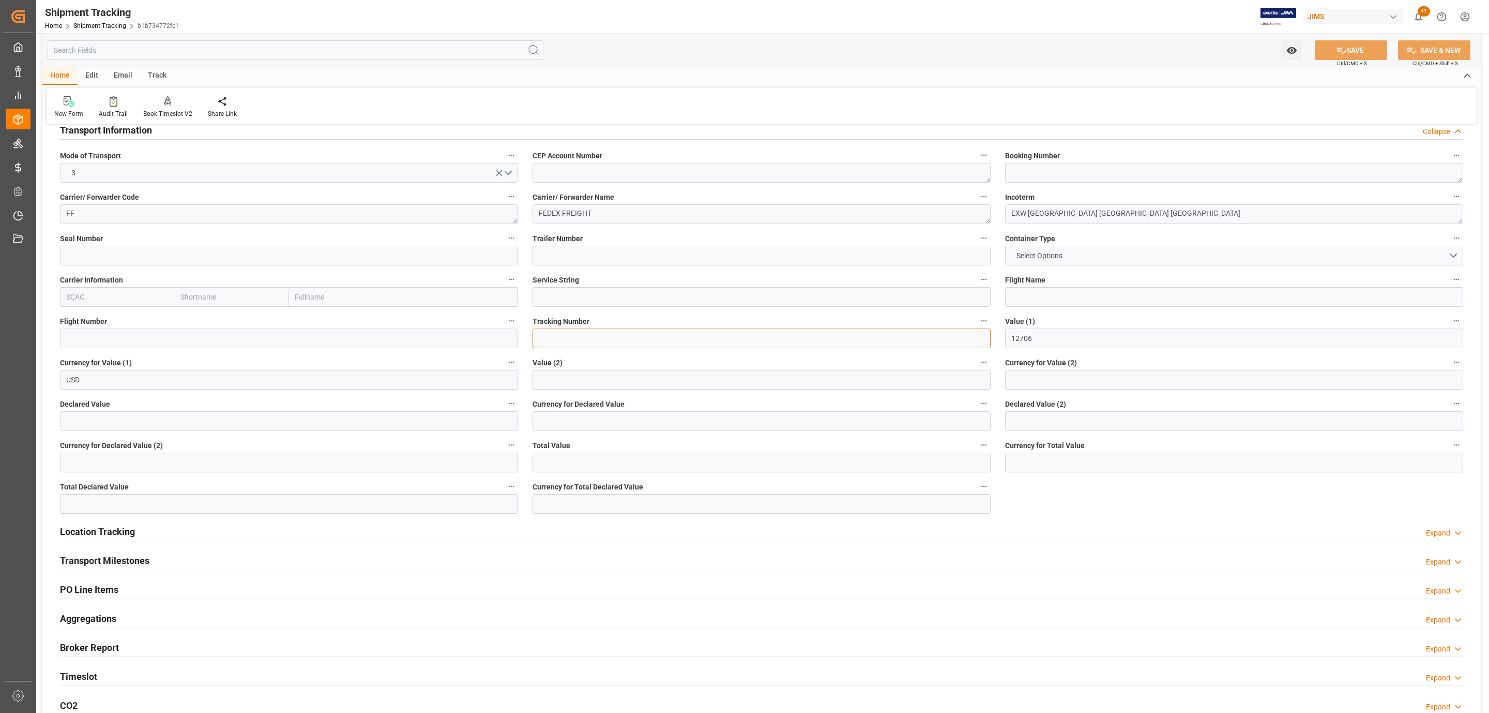
click at [572, 339] on input at bounding box center [762, 338] width 458 height 20
paste input "884117247511"
type input "884117247511"
click at [1047, 166] on textarea at bounding box center [1234, 173] width 458 height 20
paste textarea "884117247511"
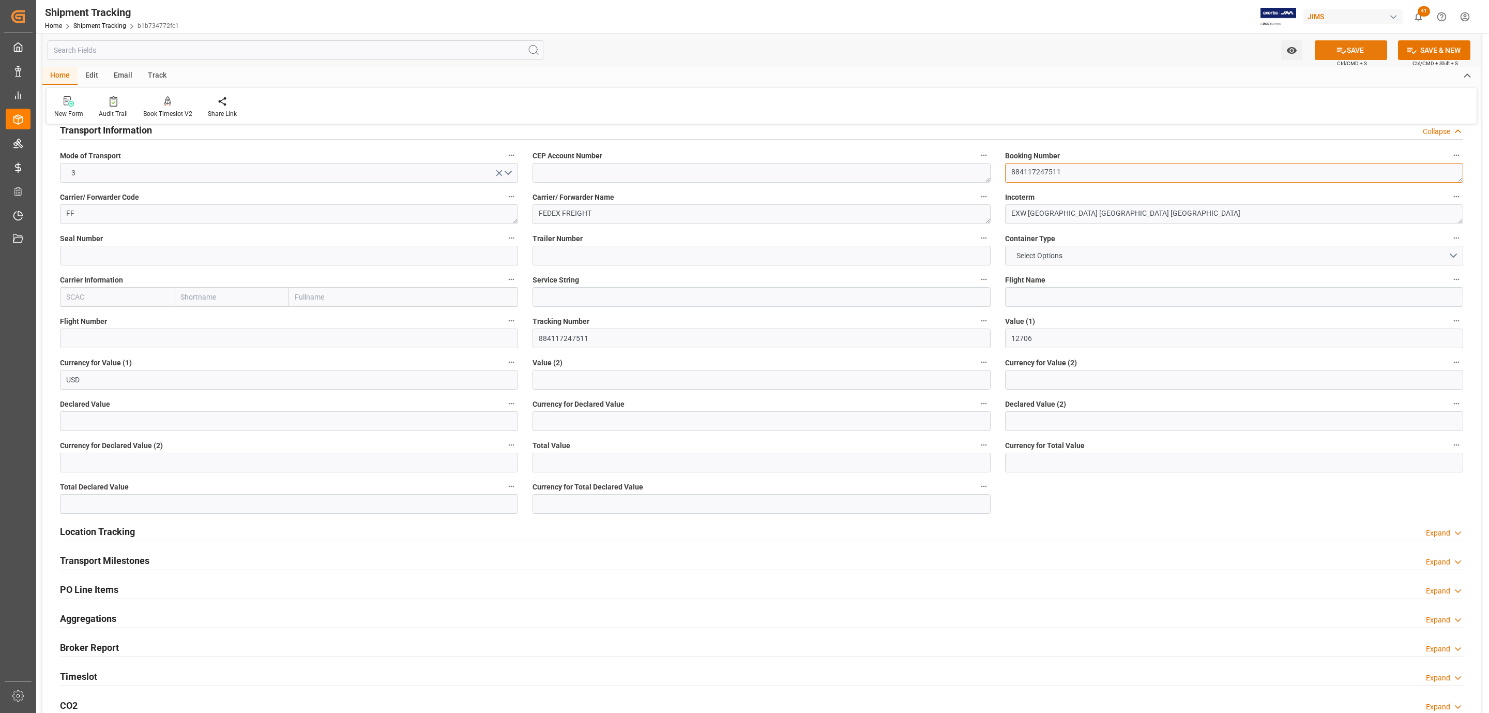
type textarea "884117247511"
click at [1336, 47] on icon at bounding box center [1341, 50] width 11 height 11
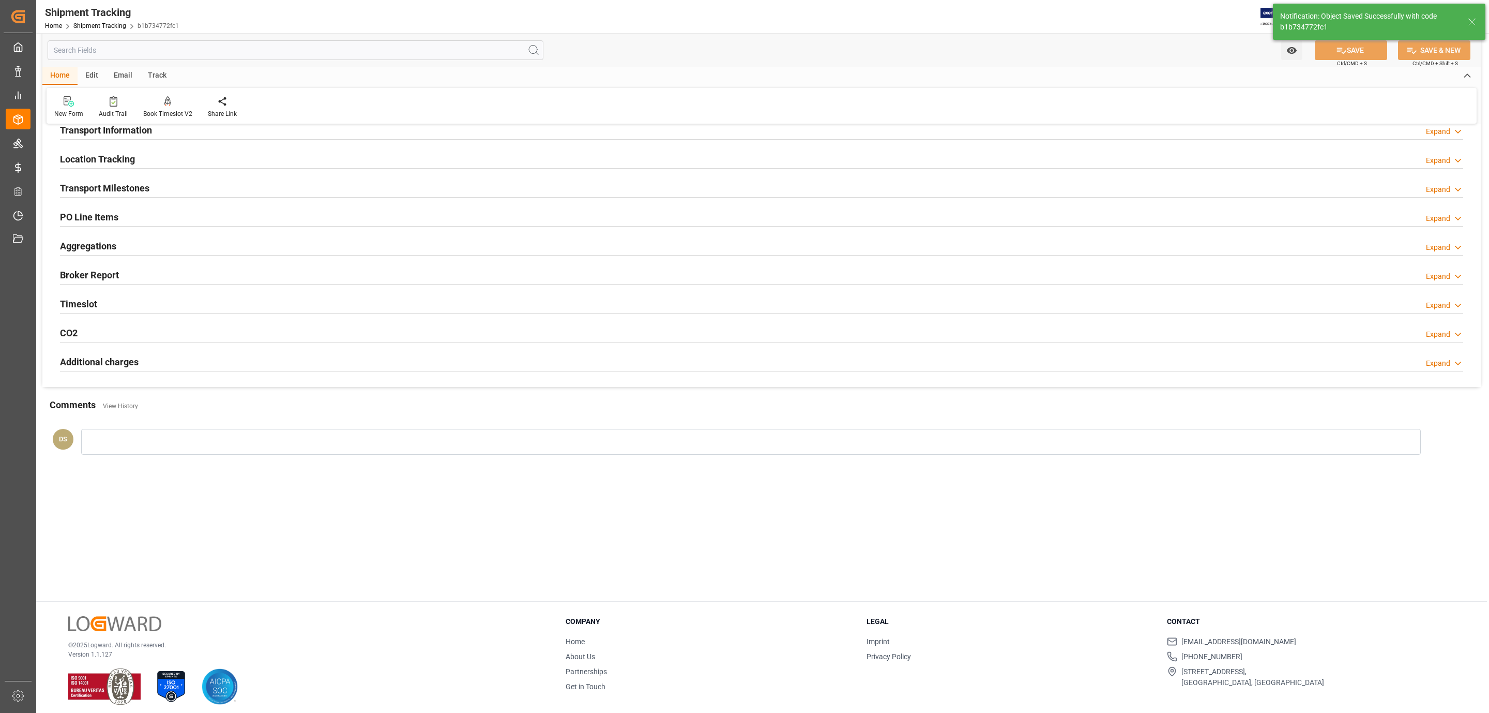
click at [159, 135] on div "Transport Information Expand" at bounding box center [761, 129] width 1403 height 20
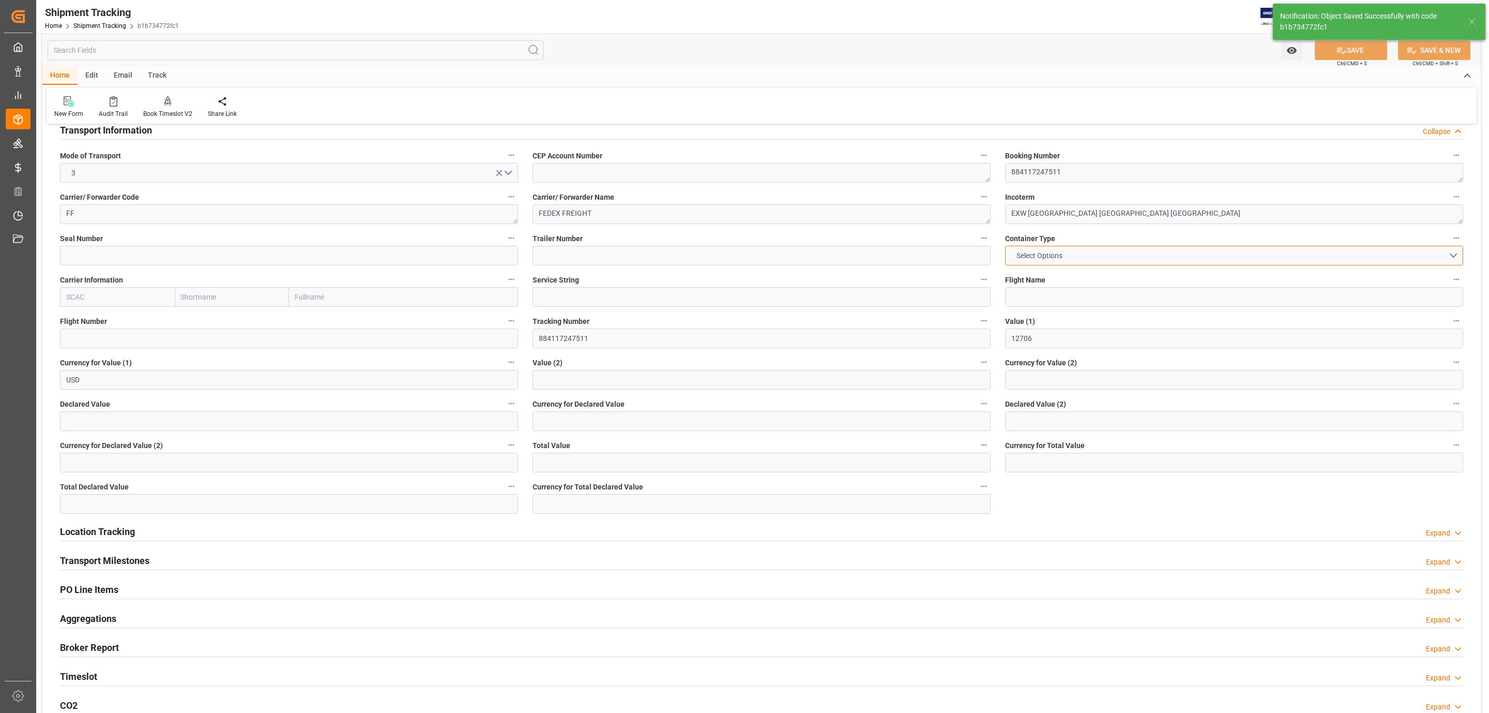
click at [1071, 254] on button "Select Options" at bounding box center [1234, 256] width 458 height 20
click at [1038, 384] on div "LTL" at bounding box center [1234, 388] width 457 height 22
click at [1373, 47] on button "SAVE" at bounding box center [1351, 50] width 72 height 20
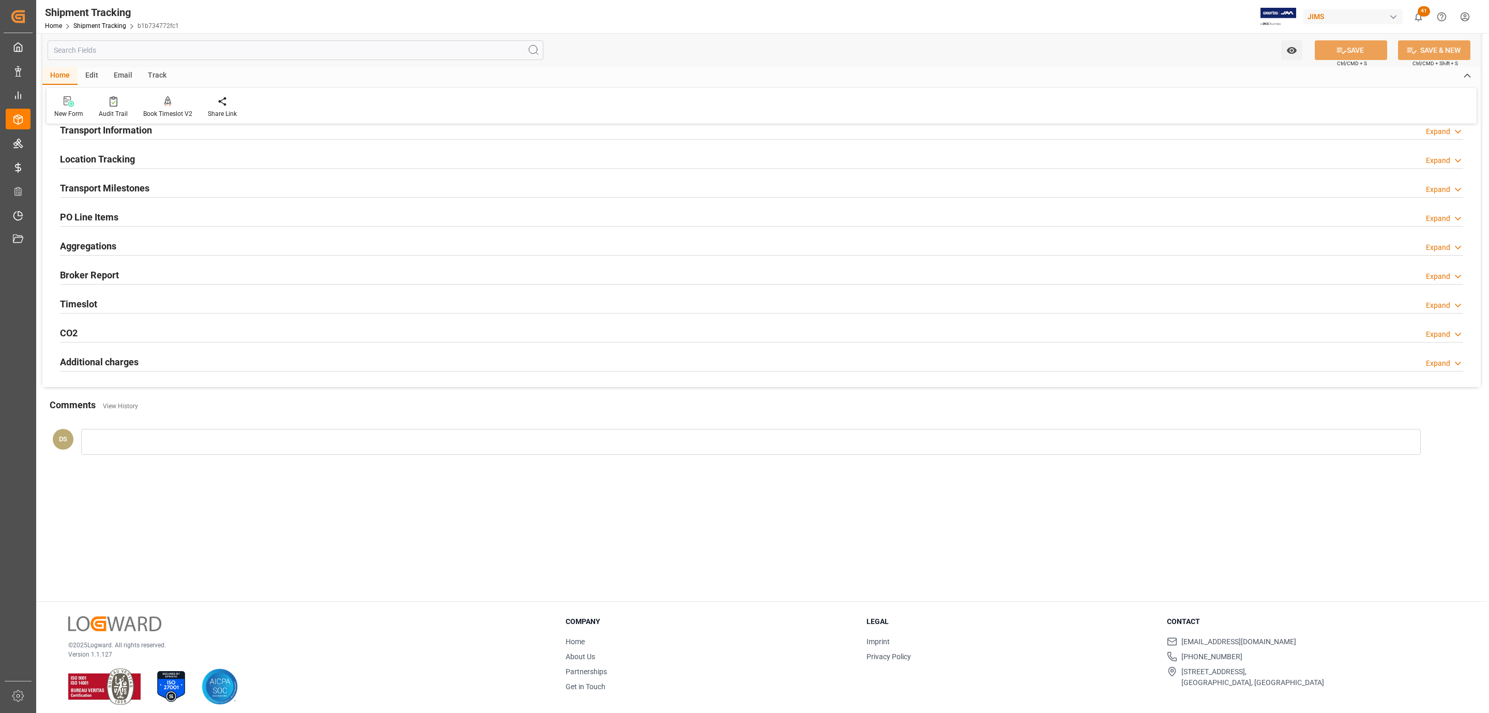
click at [154, 214] on div "PO Line Items Expand" at bounding box center [761, 216] width 1403 height 20
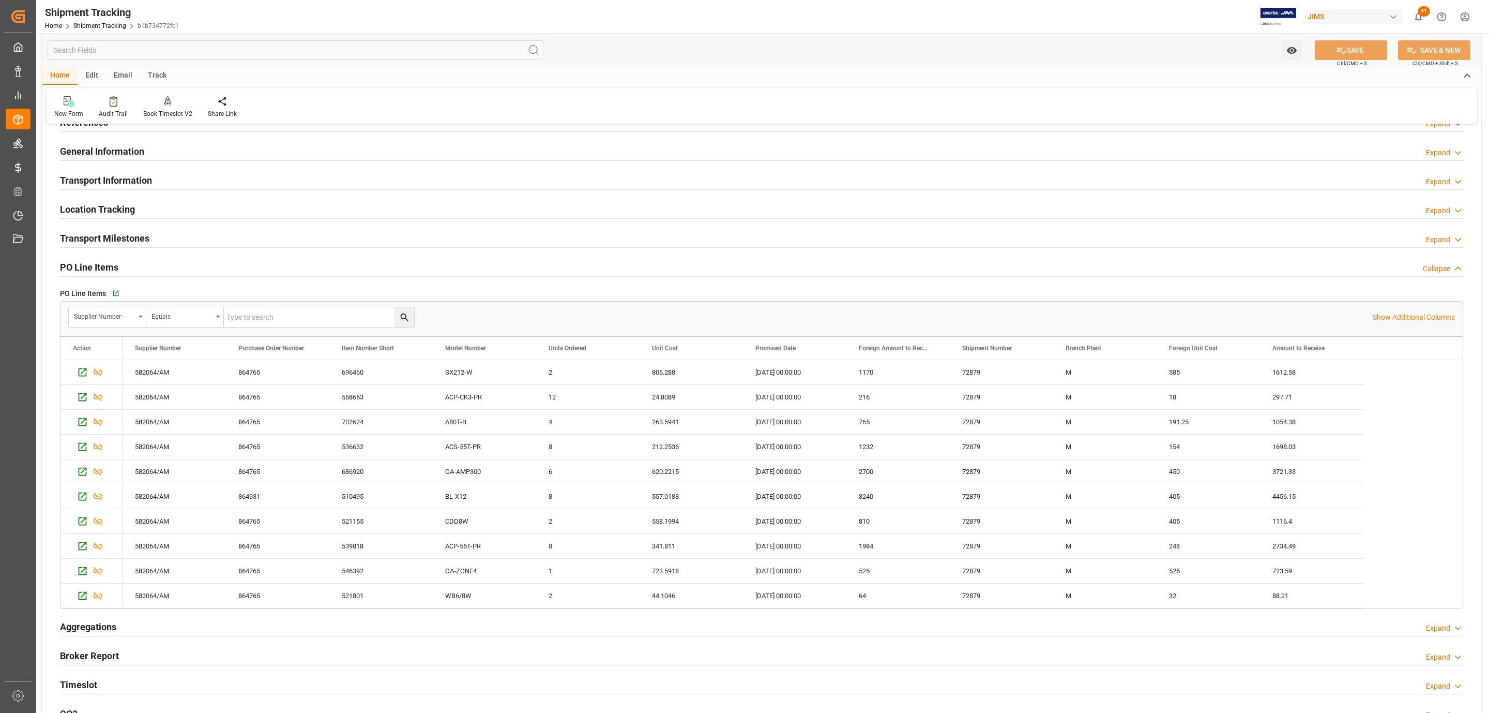
scroll to position [0, 0]
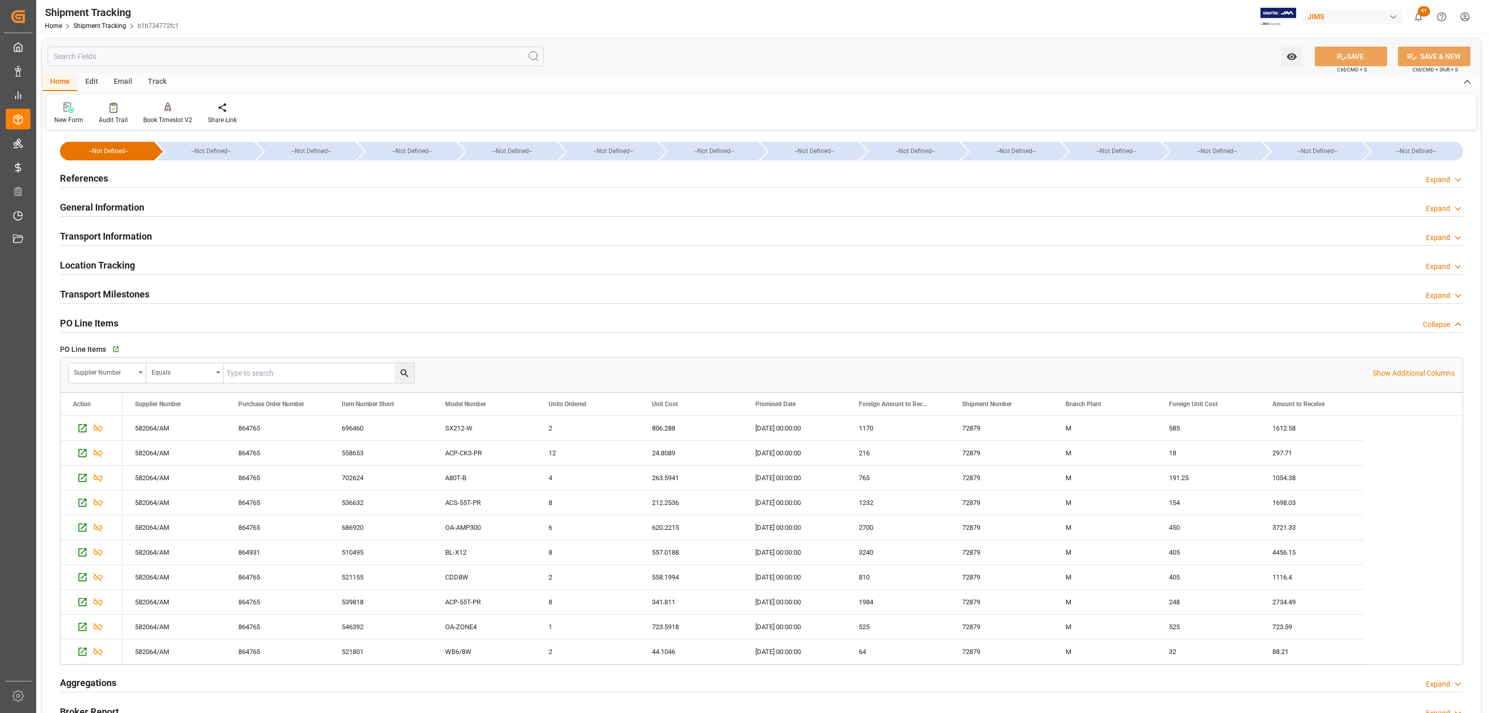
click at [118, 176] on div "References Expand" at bounding box center [761, 178] width 1403 height 20
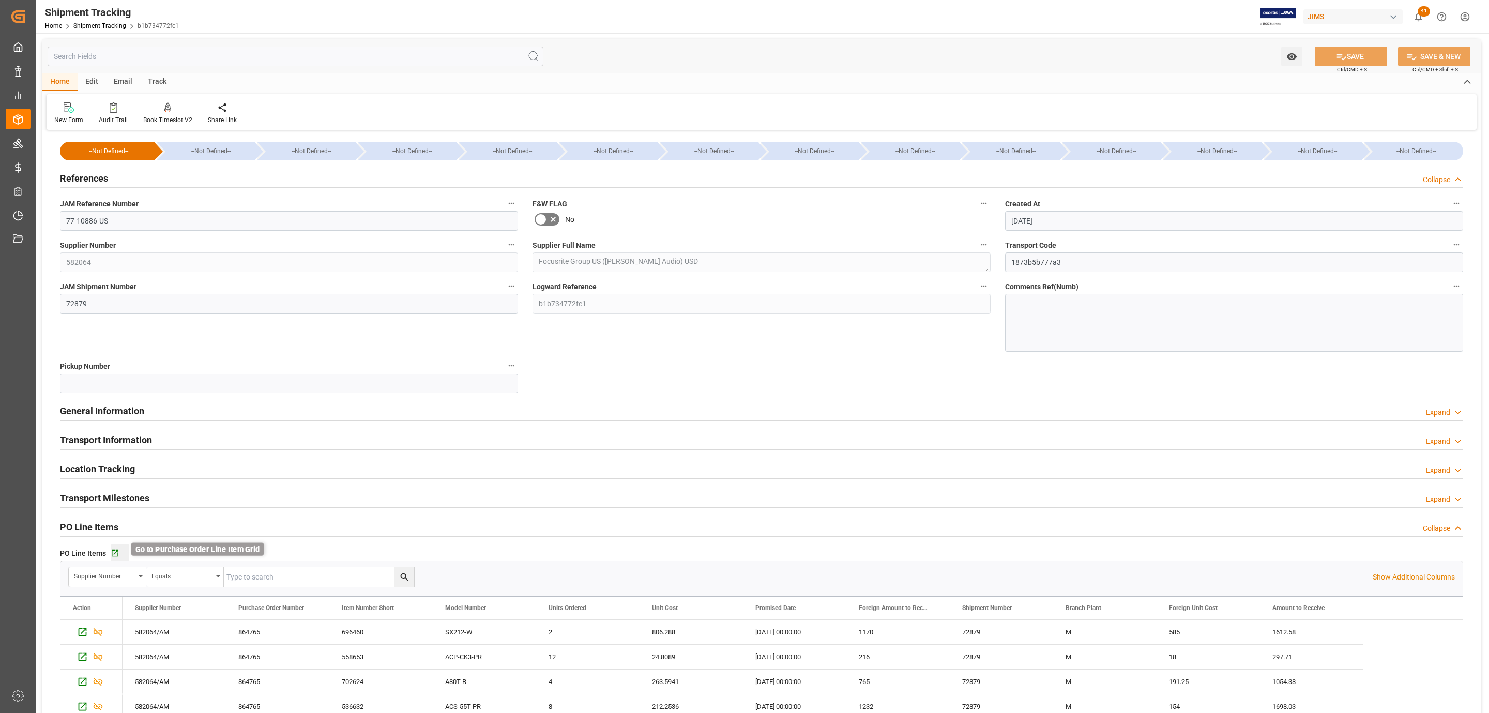
click at [115, 553] on icon "button" at bounding box center [115, 553] width 7 height 7
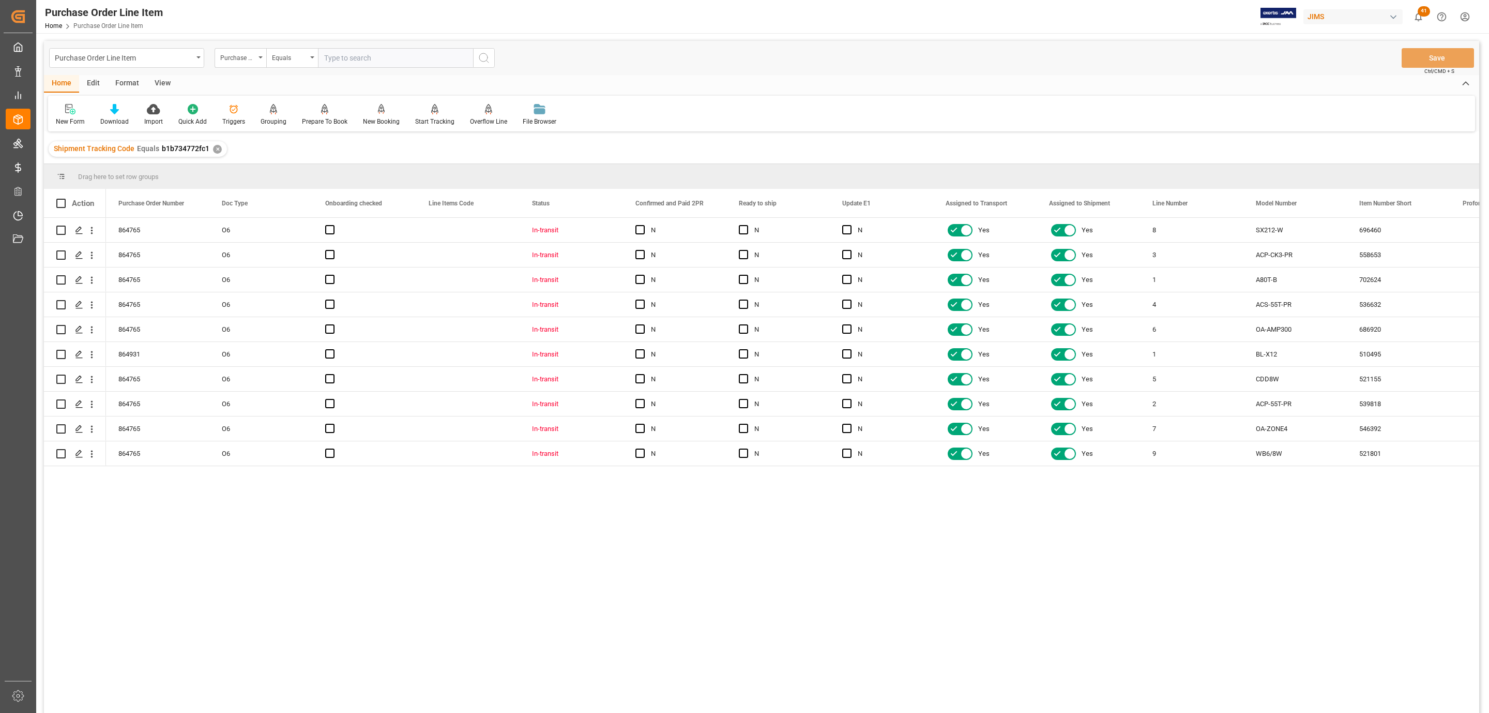
click at [161, 80] on div "View" at bounding box center [163, 84] width 32 height 18
click at [122, 108] on icon at bounding box center [120, 106] width 5 height 4
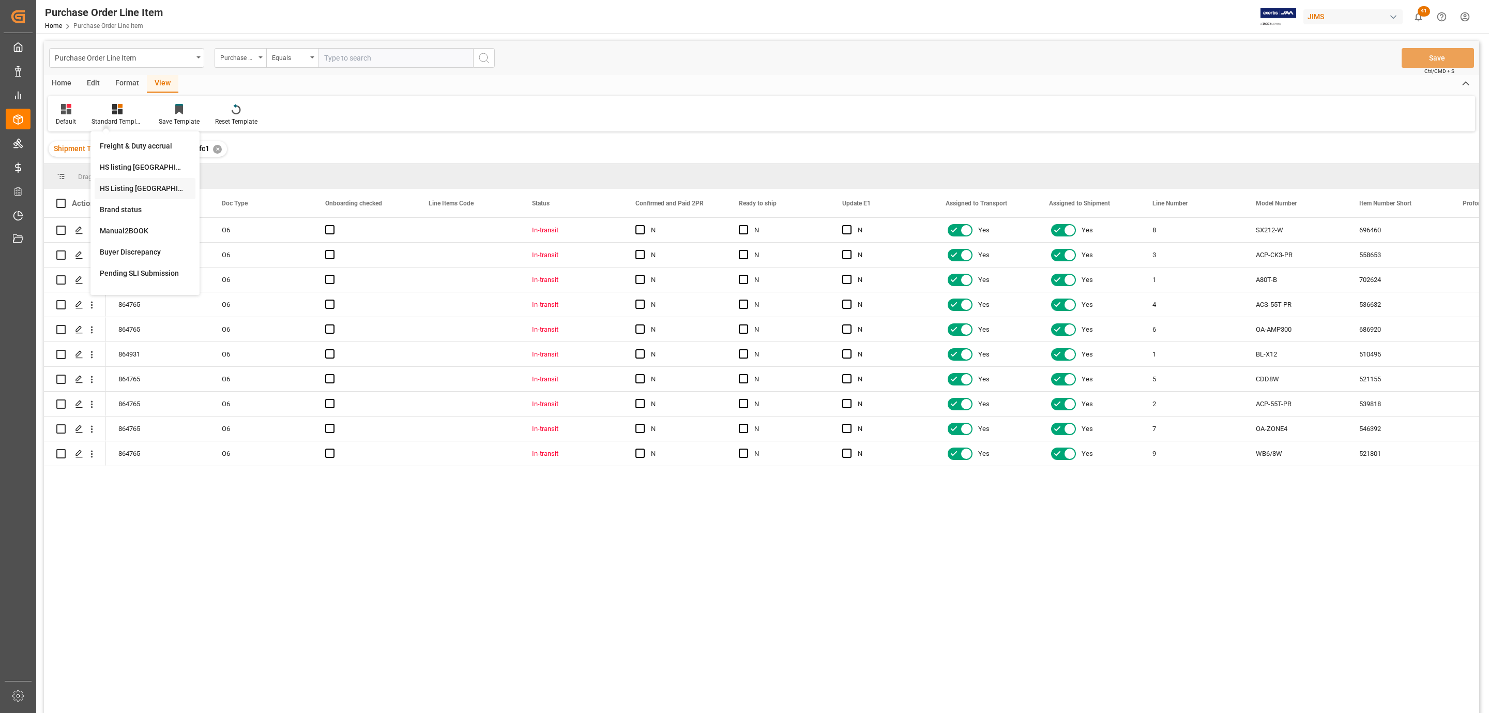
click at [174, 191] on div "HS Listing [GEOGRAPHIC_DATA]" at bounding box center [145, 188] width 90 height 11
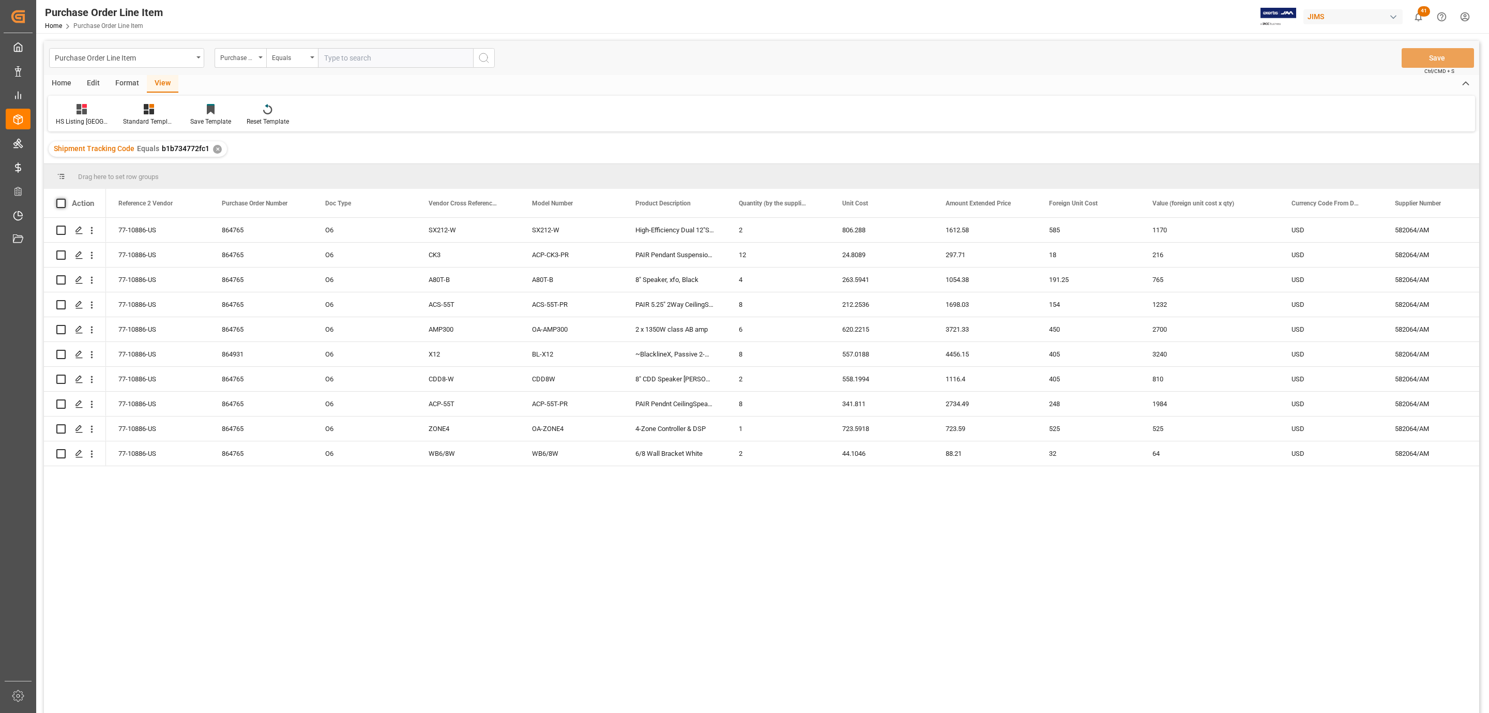
click at [63, 205] on span at bounding box center [60, 203] width 9 height 9
click at [64, 199] on input "checkbox" at bounding box center [64, 199] width 0 height 0
checkbox input "true"
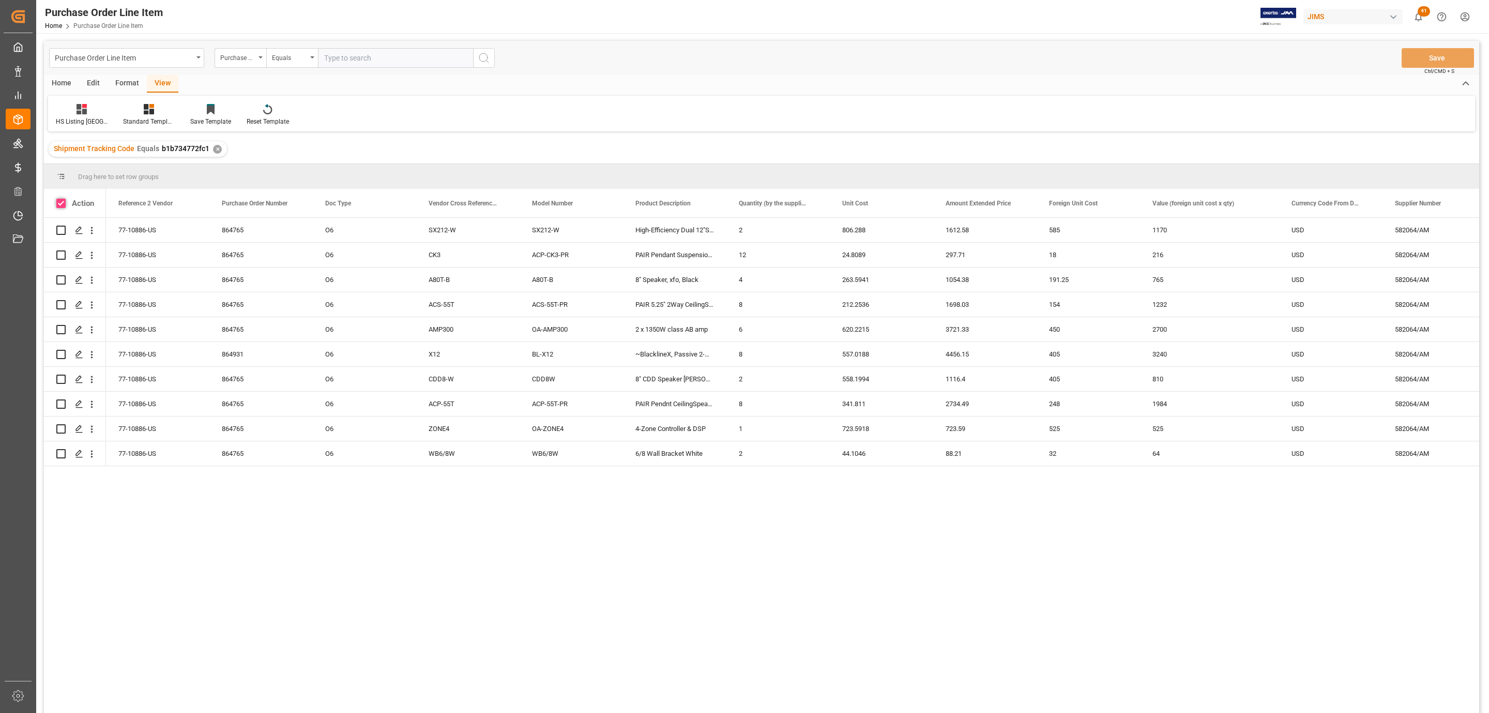
checkbox input "true"
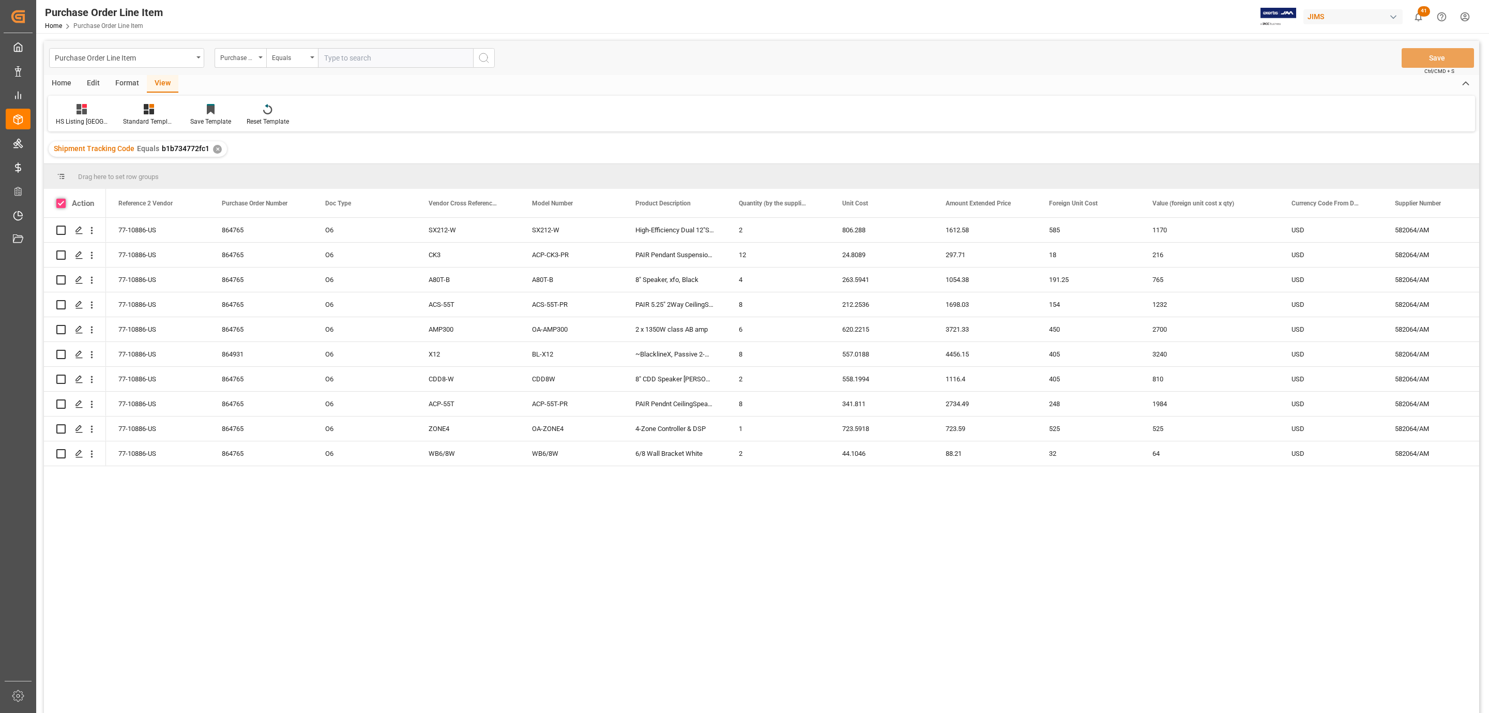
checkbox input "true"
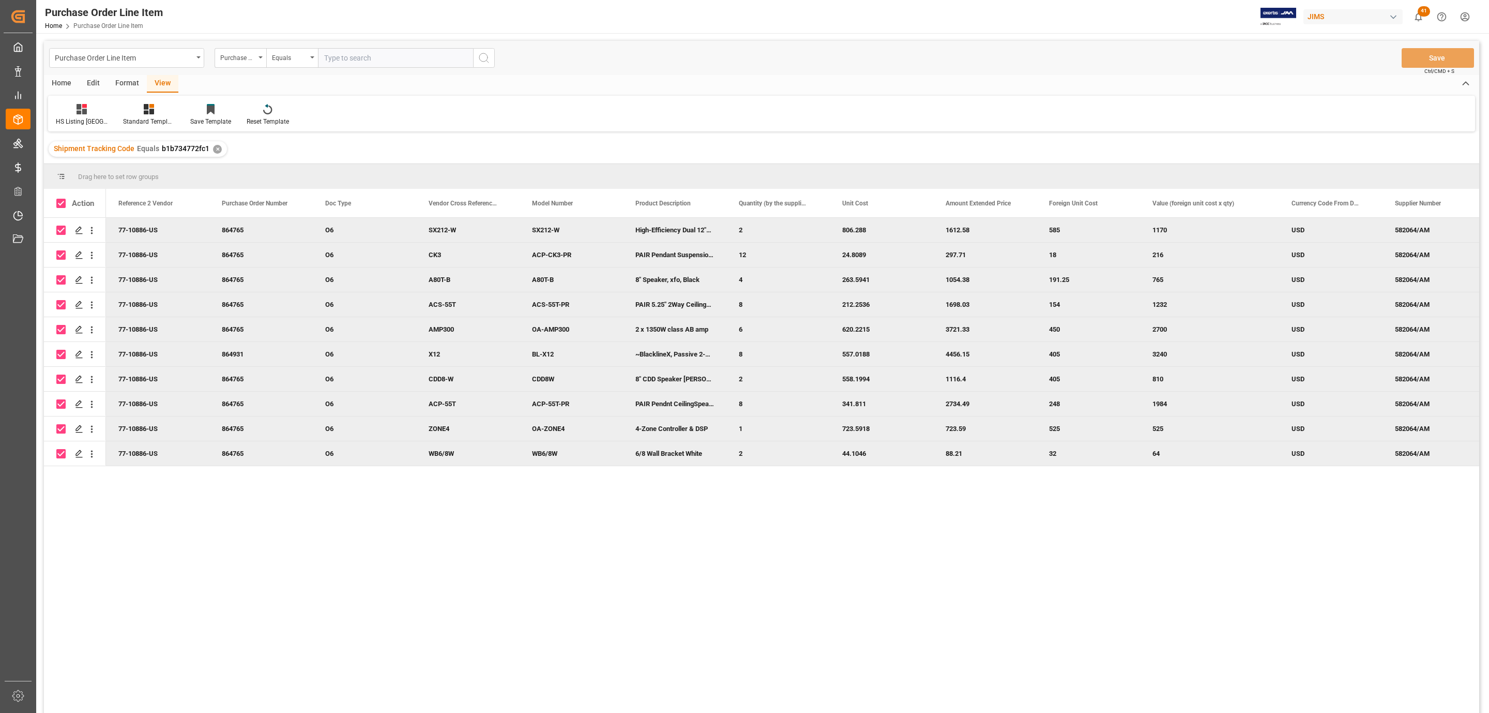
click at [55, 78] on div "Home" at bounding box center [61, 84] width 35 height 18
click at [115, 115] on div "Download" at bounding box center [115, 114] width 44 height 23
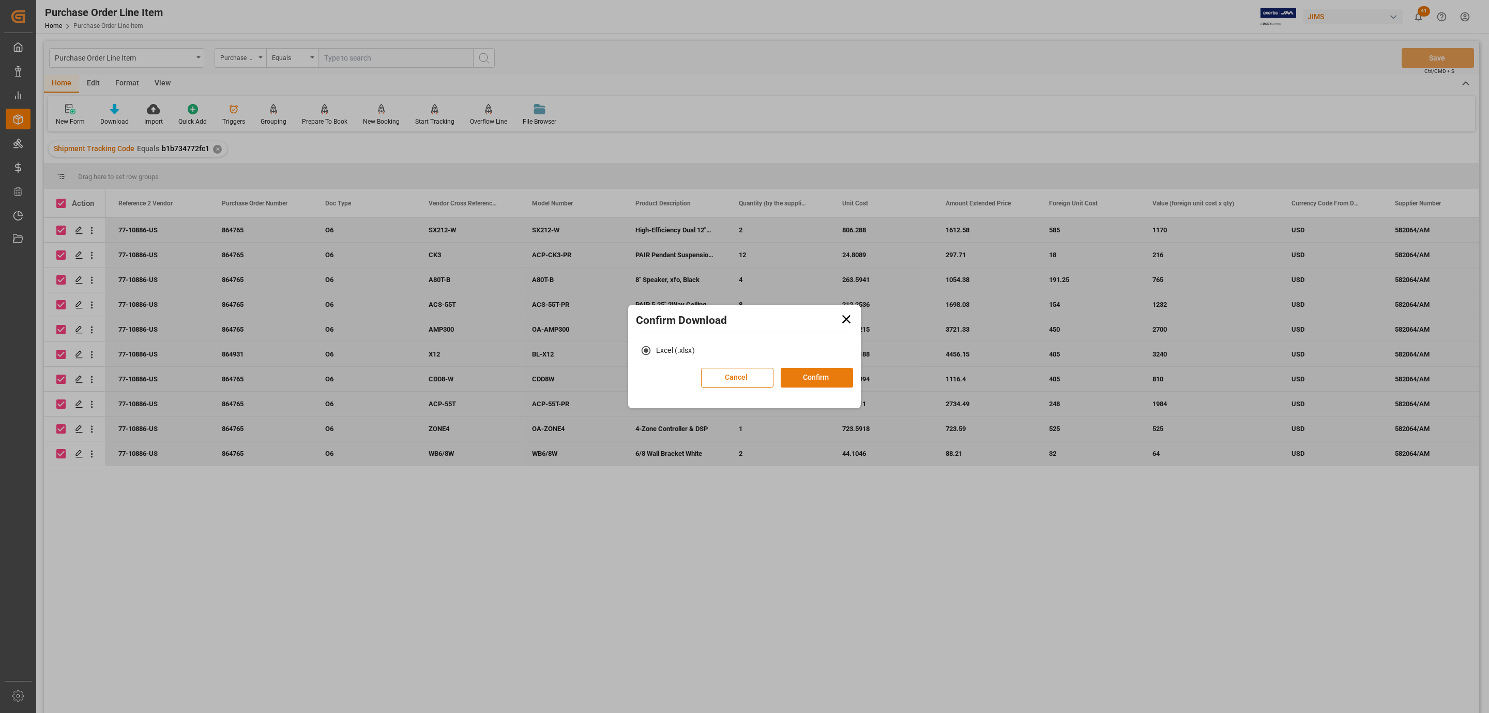
click at [807, 379] on button "Confirm" at bounding box center [817, 378] width 72 height 20
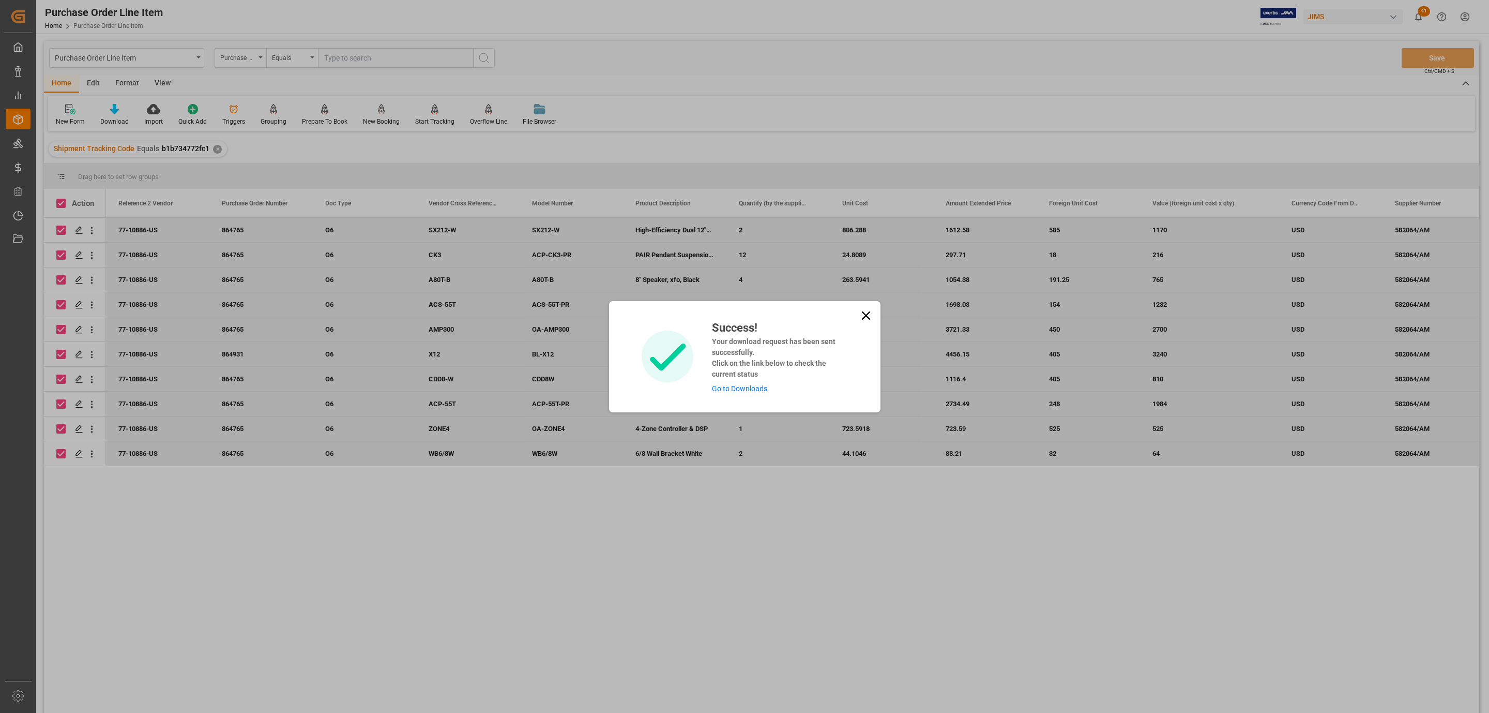
click at [737, 385] on link "Go to Downloads" at bounding box center [739, 388] width 55 height 8
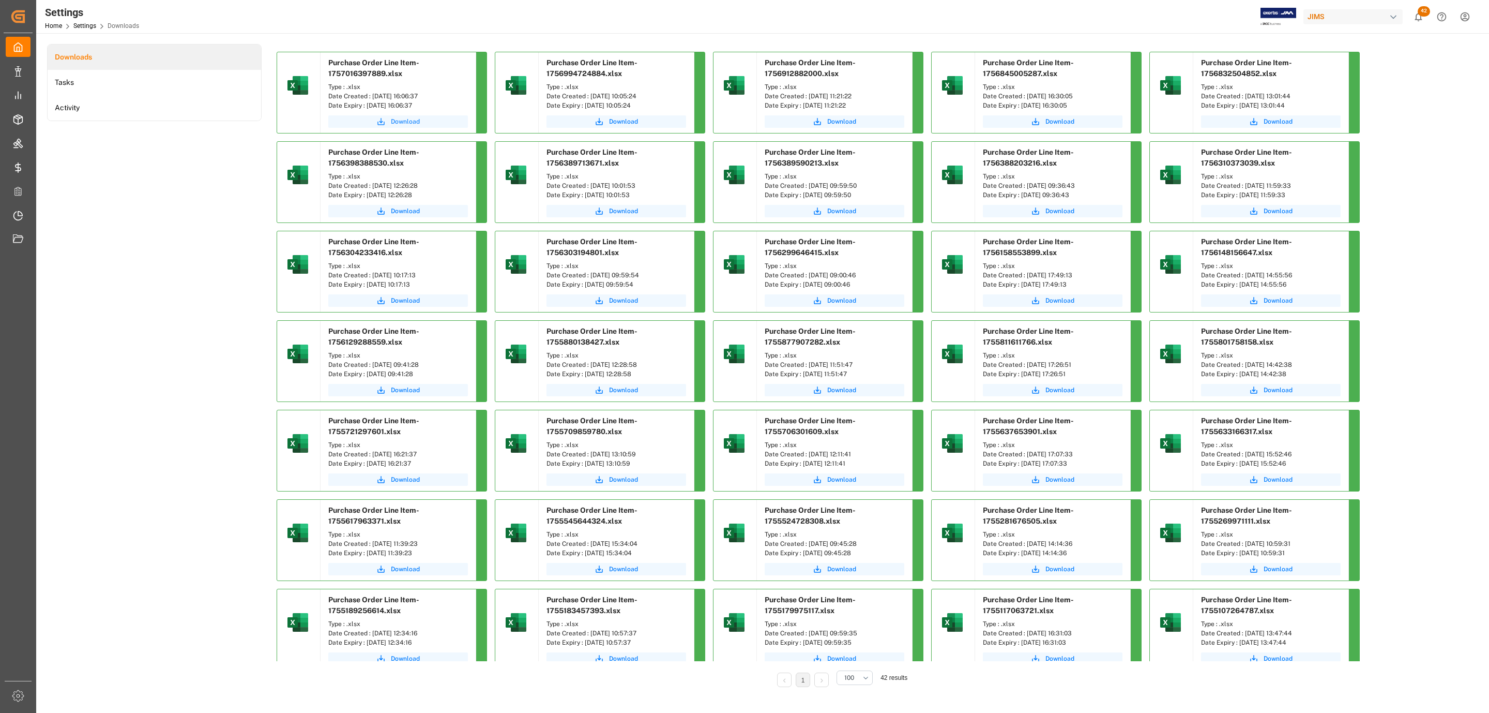
click at [391, 123] on span "Download" at bounding box center [405, 121] width 29 height 9
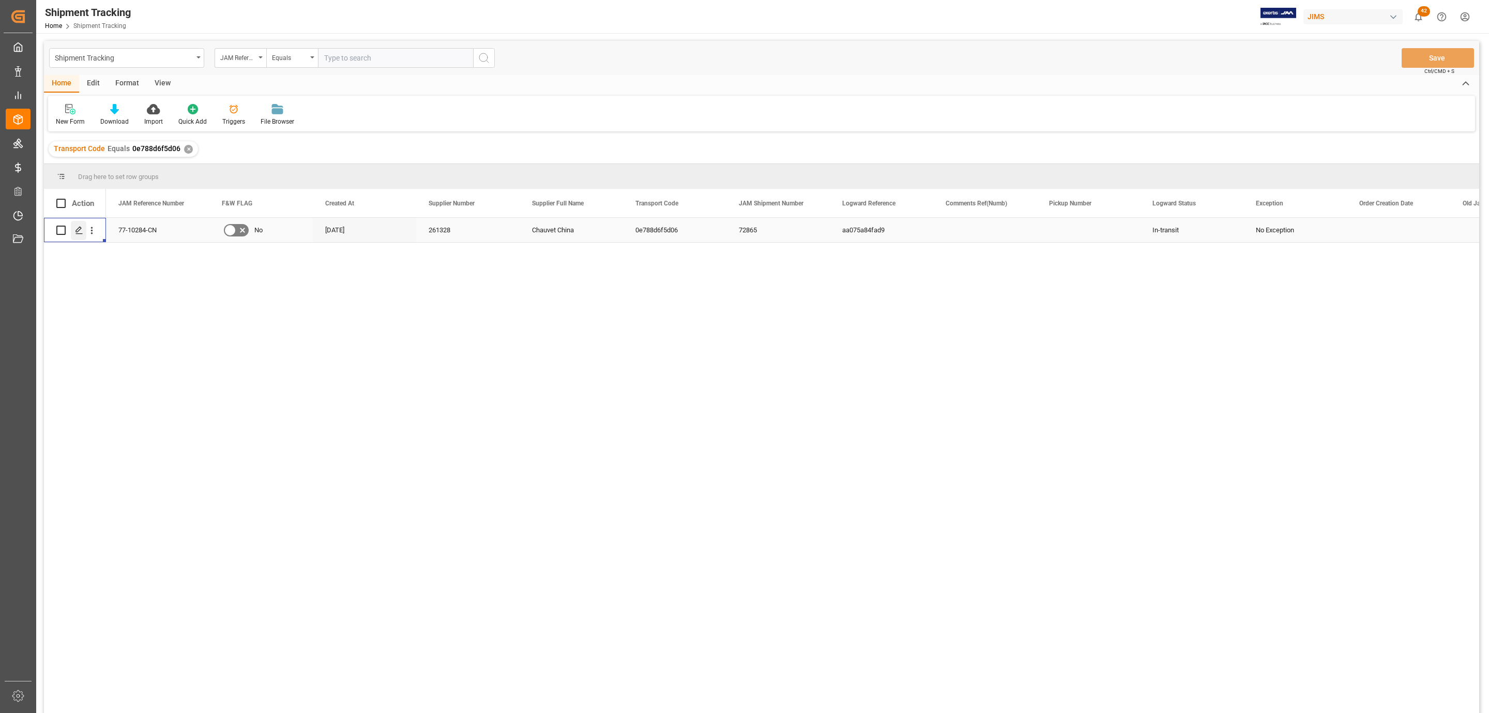
click at [75, 229] on icon "Press SPACE to select this row." at bounding box center [79, 230] width 8 height 8
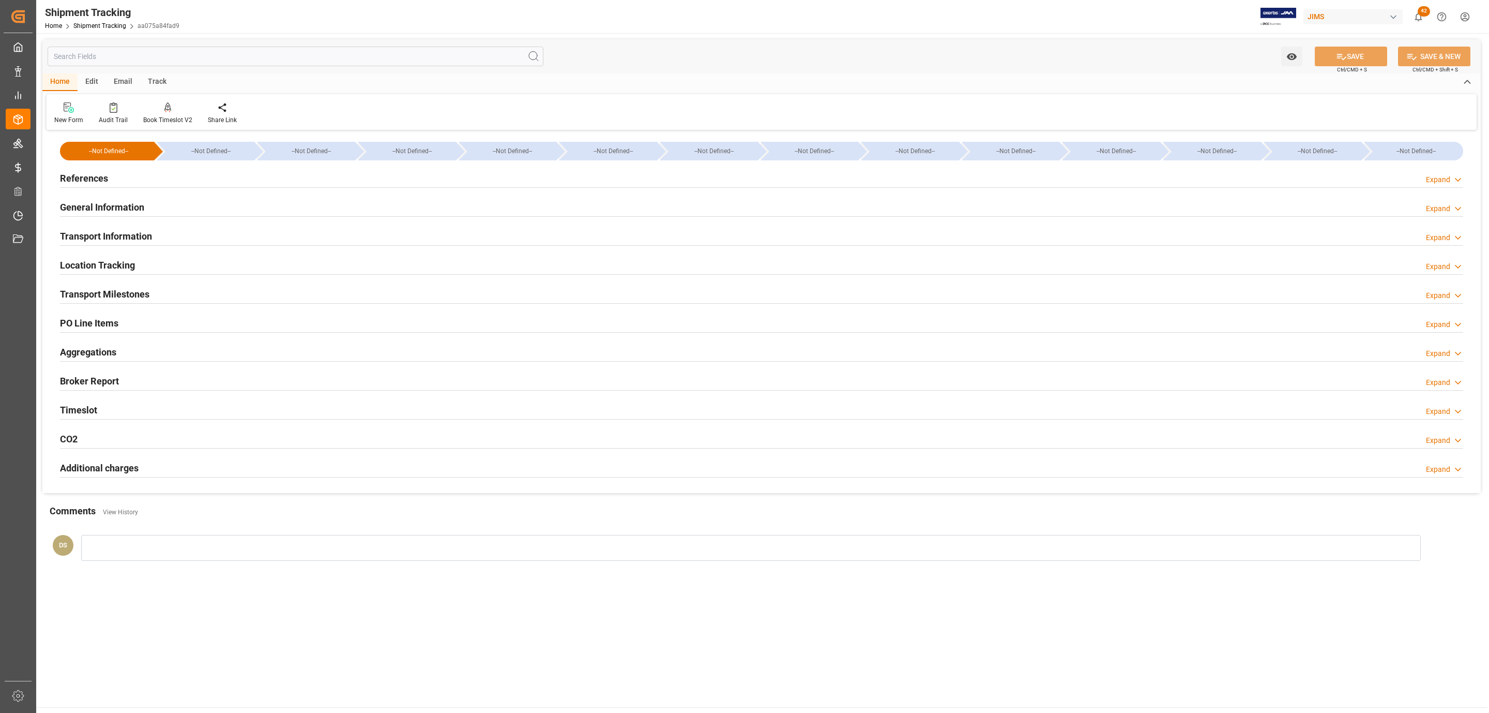
type input "[DATE] 00:00"
type input "[DATE]"
type input "[DATE] 00:00"
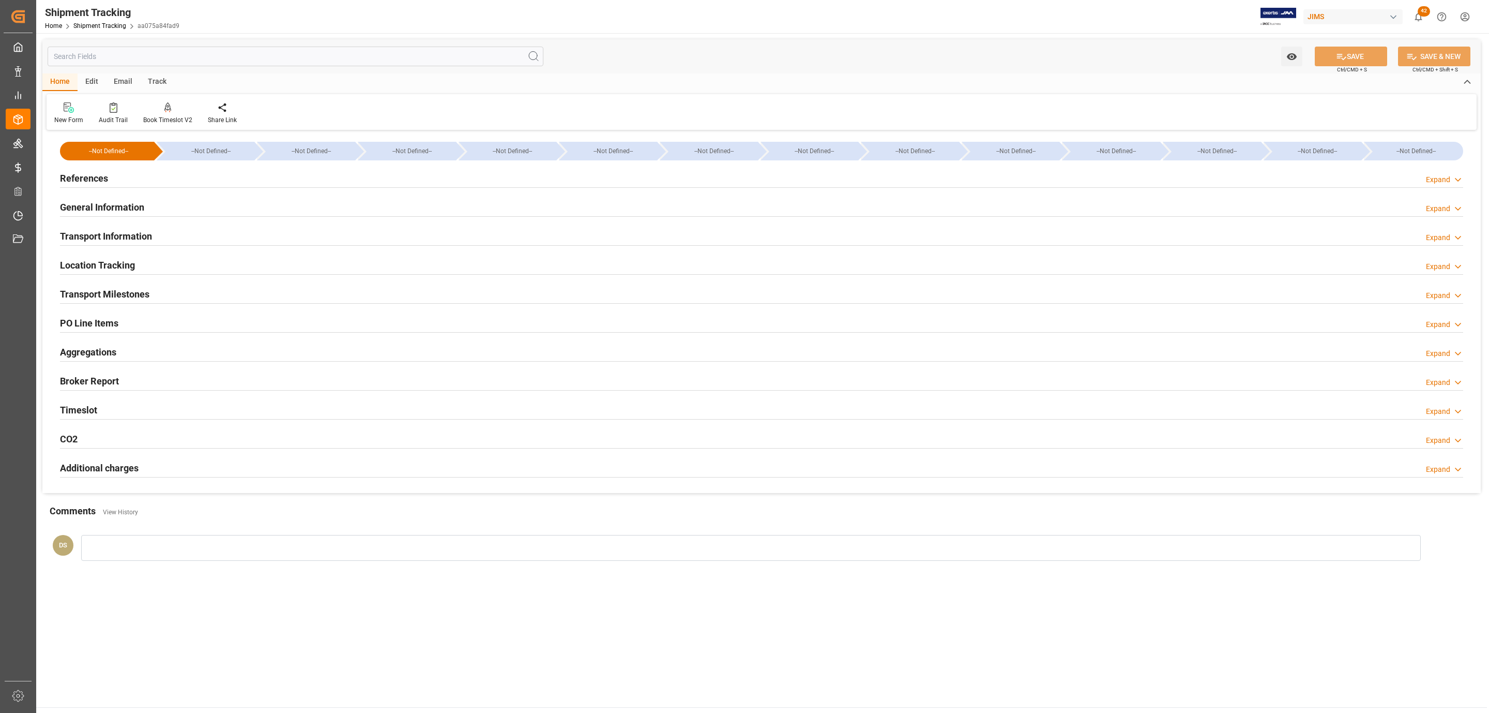
type input "[DATE]"
type input "[DATE] 00:00"
click at [124, 296] on h2 "Transport Milestones" at bounding box center [104, 294] width 89 height 14
